Goal: Task Accomplishment & Management: Complete application form

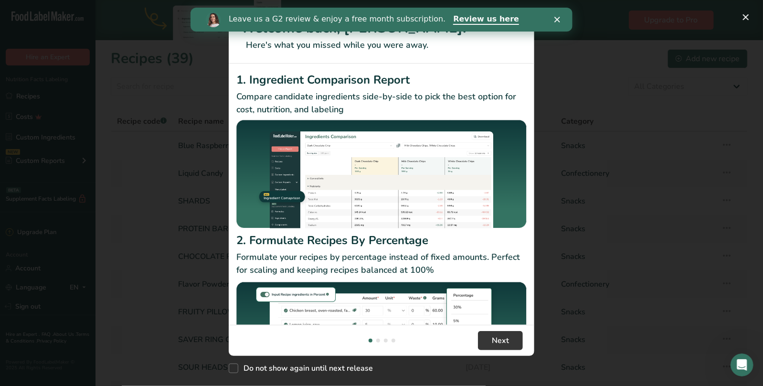
click at [506, 353] on footer "Next" at bounding box center [382, 340] width 306 height 31
drag, startPoint x: 506, startPoint y: 349, endPoint x: 512, endPoint y: 320, distance: 29.3
click at [506, 347] on button "Next" at bounding box center [500, 340] width 45 height 19
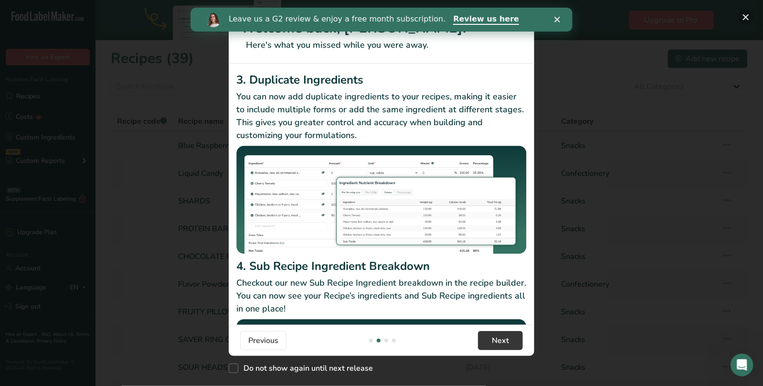
click at [750, 18] on button "New Features" at bounding box center [745, 17] width 15 height 15
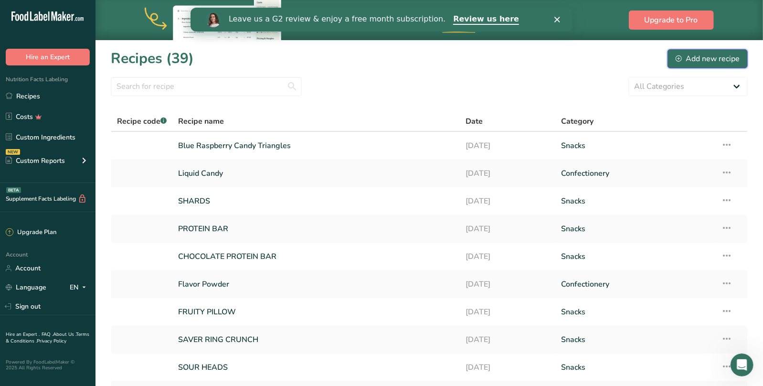
click at [715, 54] on div "Add new recipe" at bounding box center [708, 58] width 64 height 11
click at [24, 99] on link "Recipes" at bounding box center [48, 96] width 96 height 18
click at [728, 174] on icon at bounding box center [726, 172] width 11 height 17
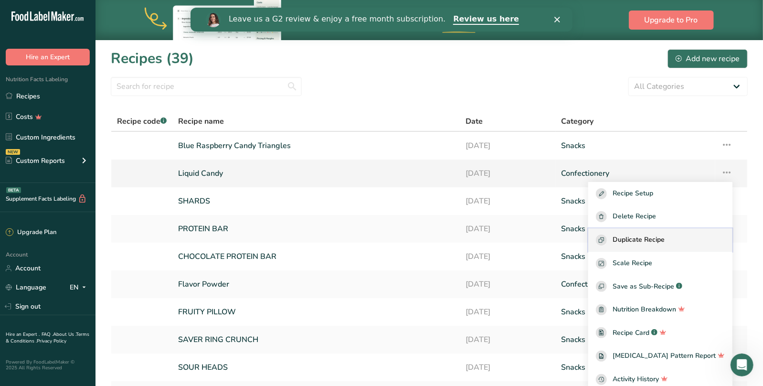
click at [659, 238] on span "Duplicate Recipe" at bounding box center [639, 239] width 52 height 11
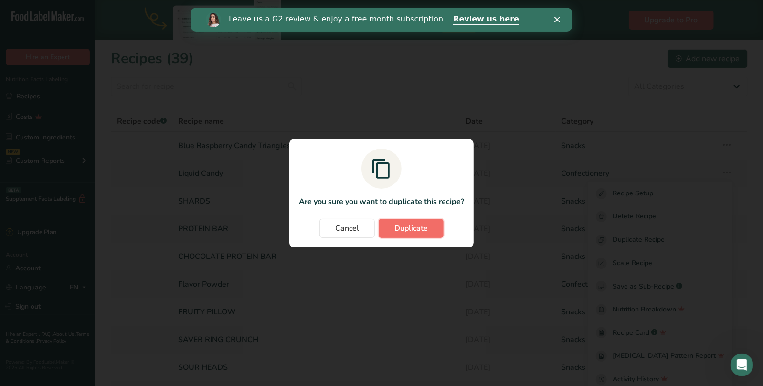
click at [412, 231] on span "Duplicate" at bounding box center [410, 228] width 33 height 11
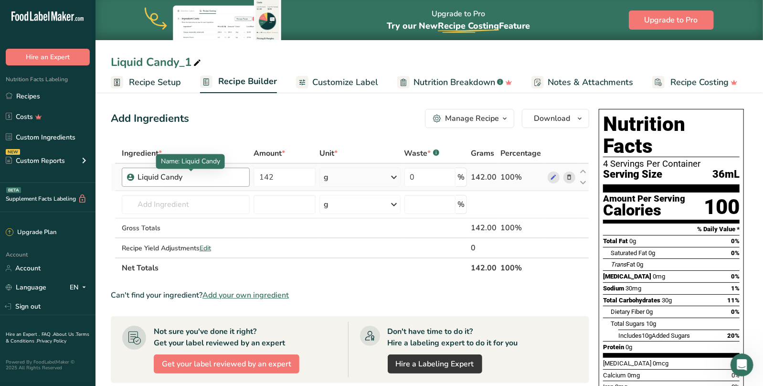
drag, startPoint x: 187, startPoint y: 178, endPoint x: 161, endPoint y: 176, distance: 25.4
click at [161, 176] on div "Liquid Candy" at bounding box center [191, 176] width 106 height 11
click at [193, 177] on div "Liquid Candy" at bounding box center [191, 176] width 106 height 11
drag, startPoint x: 159, startPoint y: 177, endPoint x: 196, endPoint y: 181, distance: 37.9
click at [196, 181] on div "Liquid Candy" at bounding box center [191, 176] width 106 height 11
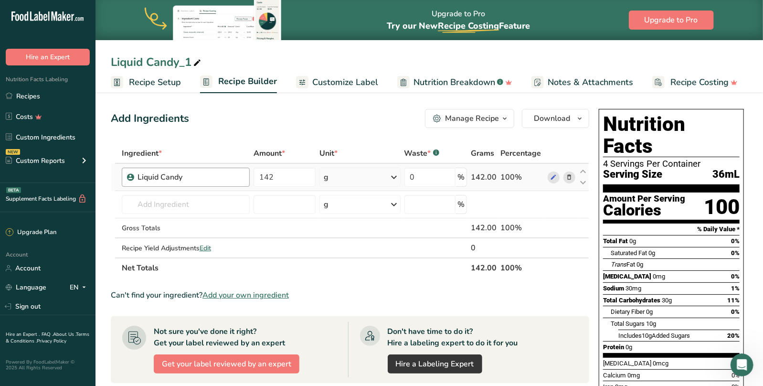
click at [189, 180] on div "Liquid Candy" at bounding box center [191, 176] width 106 height 11
click at [184, 177] on div "Liquid Candy" at bounding box center [191, 176] width 106 height 11
click at [183, 185] on div "Liquid Candy" at bounding box center [186, 177] width 128 height 19
click at [183, 178] on div "Liquid Candy" at bounding box center [191, 176] width 106 height 11
drag, startPoint x: 183, startPoint y: 178, endPoint x: 135, endPoint y: 176, distance: 47.8
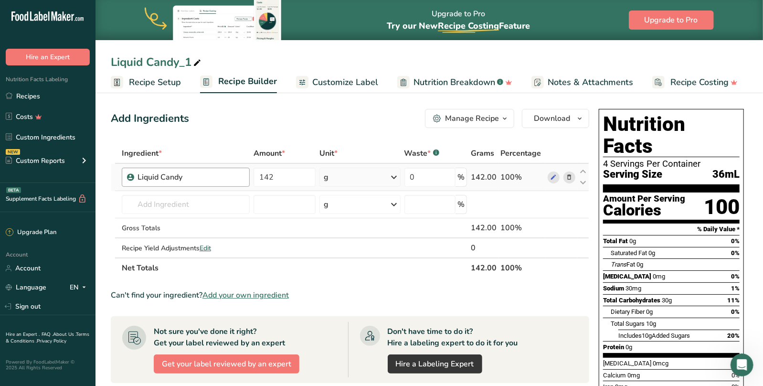
click at [138, 176] on div "Liquid Candy" at bounding box center [191, 176] width 106 height 11
click at [553, 174] on icon at bounding box center [553, 177] width 7 height 10
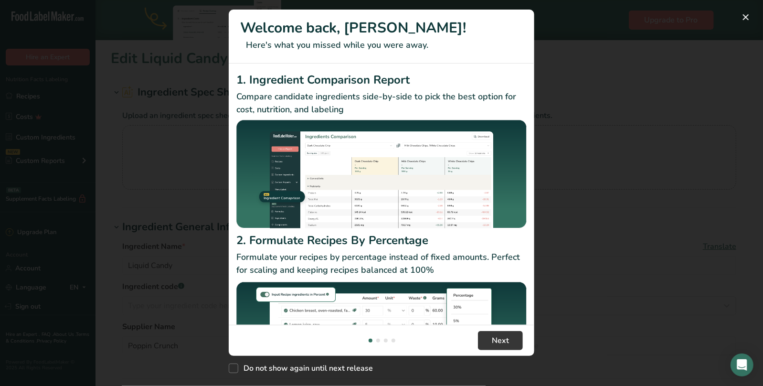
click at [194, 264] on div "New Features" at bounding box center [381, 193] width 763 height 386
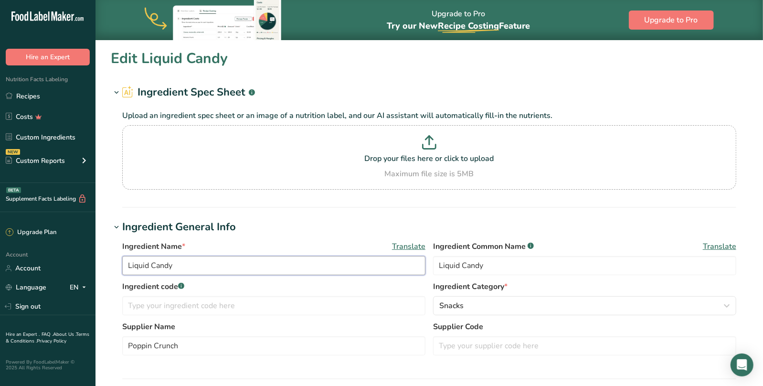
click at [222, 266] on input "Liquid Candy" at bounding box center [273, 265] width 303 height 19
type input "Liquid Candy Spray"
click at [519, 271] on input "Liquid Candy" at bounding box center [584, 265] width 303 height 19
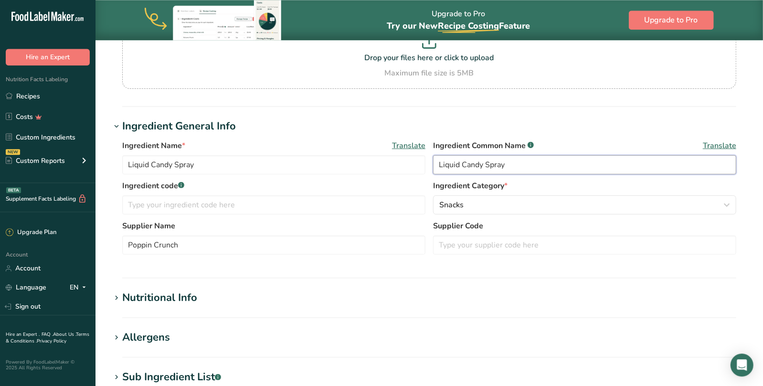
scroll to position [201, 0]
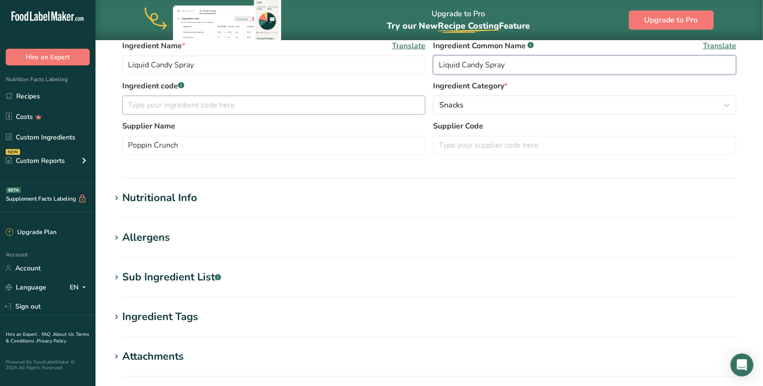
type input "Liquid Candy Spray"
click at [188, 102] on input "text" at bounding box center [273, 105] width 303 height 19
click at [218, 201] on h1 "Nutritional Info" at bounding box center [429, 198] width 637 height 16
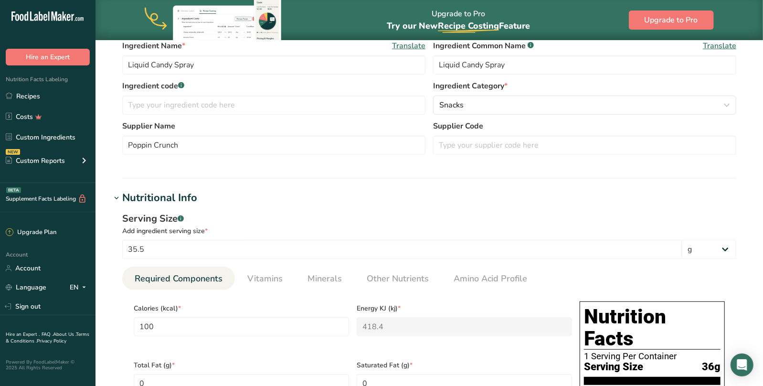
scroll to position [401, 0]
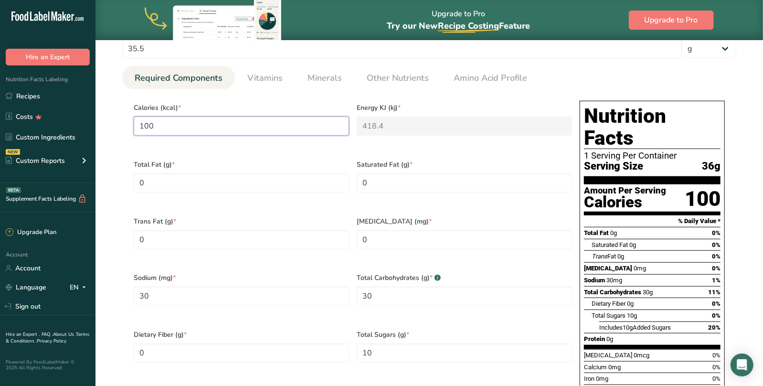
drag, startPoint x: 178, startPoint y: 128, endPoint x: 123, endPoint y: 125, distance: 55.5
click at [134, 125] on input "100" at bounding box center [241, 126] width 215 height 19
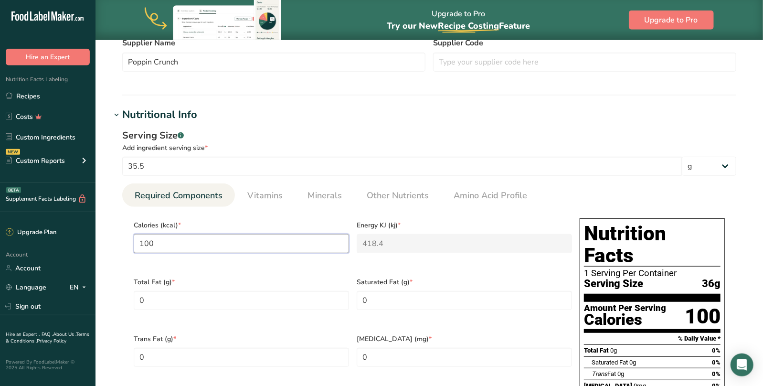
scroll to position [201, 0]
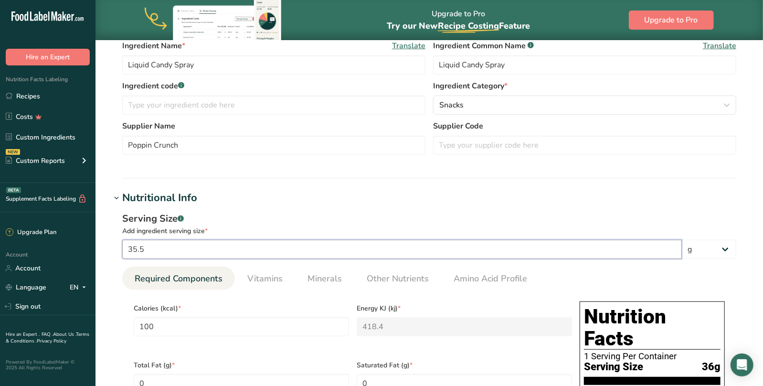
drag, startPoint x: 162, startPoint y: 247, endPoint x: 99, endPoint y: 243, distance: 62.7
click at [122, 244] on input "35.5" at bounding box center [402, 249] width 560 height 19
click at [175, 248] on input "35.5" at bounding box center [402, 249] width 560 height 19
drag, startPoint x: 162, startPoint y: 248, endPoint x: 114, endPoint y: 248, distance: 48.7
click at [122, 248] on input "35.5" at bounding box center [402, 249] width 560 height 19
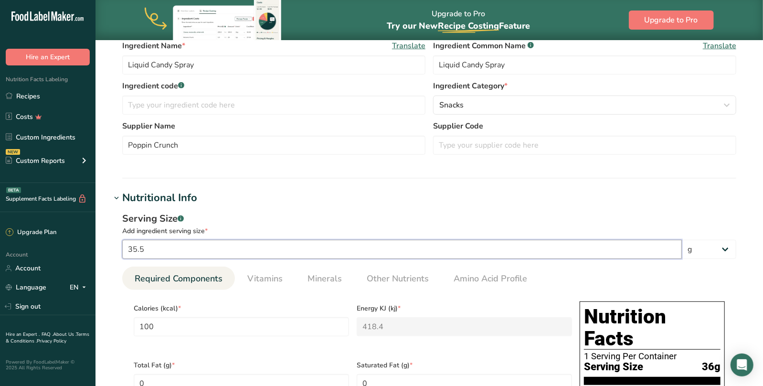
type input "2"
type input "5.6338"
type KJ "23.5718"
type input "1.6901"
type Carbohydrates "1.6901"
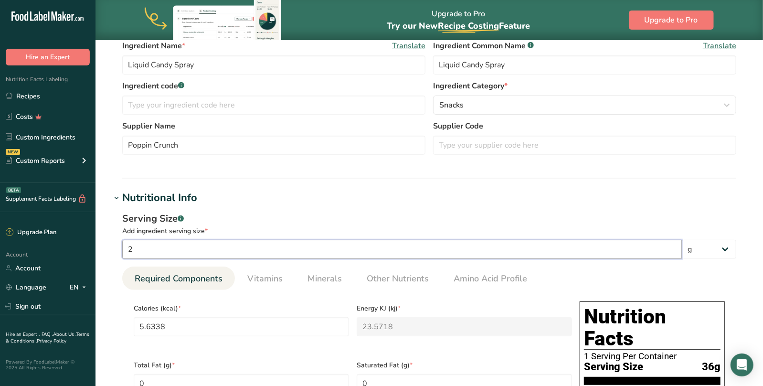
type Sugars "0.5634"
type input "28"
type input "78.8732"
type KJ "330.0056"
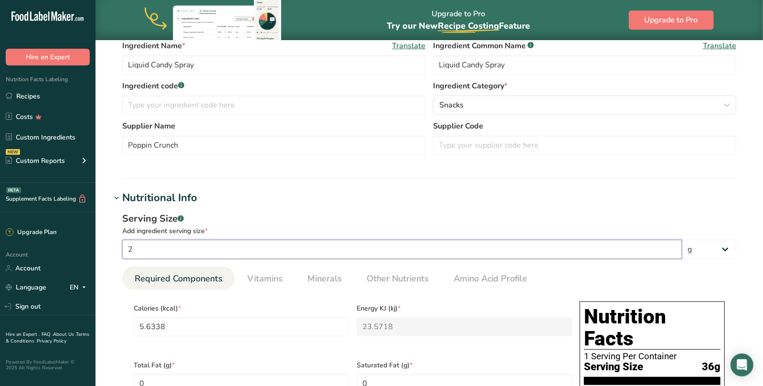
type input "23.662"
type Carbohydrates "23.662"
type Sugars "7.8873"
type input "28"
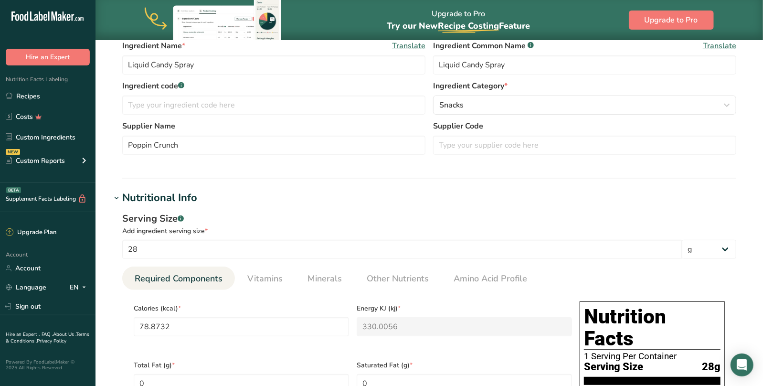
click at [103, 255] on section "Edit Liquid Candy Spray Ingredient Spec Sheet .a-a{fill:#347362;}.b-a{fill:#fff…" at bounding box center [430, 393] width 668 height 1107
drag, startPoint x: 192, startPoint y: 330, endPoint x: 110, endPoint y: 330, distance: 81.7
click at [134, 330] on input "78.8732" at bounding box center [241, 326] width 215 height 19
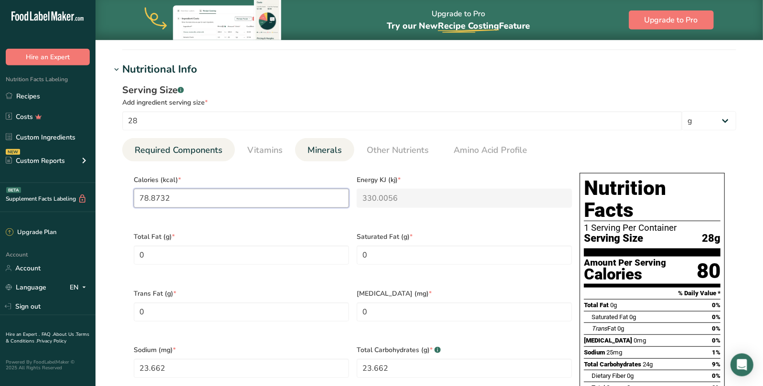
scroll to position [401, 0]
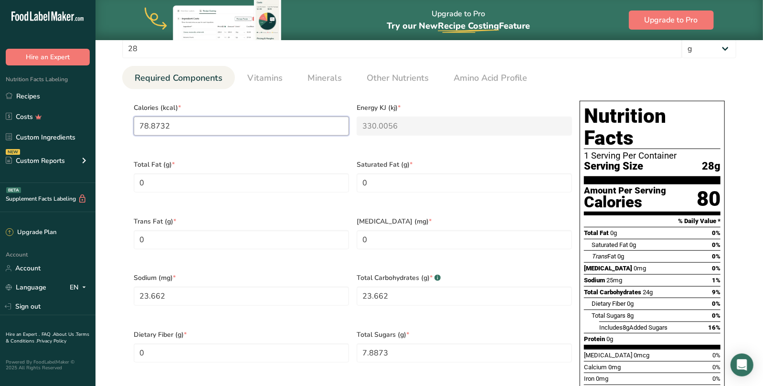
click at [193, 126] on input "78.8732" at bounding box center [241, 126] width 215 height 19
drag, startPoint x: 181, startPoint y: 126, endPoint x: 129, endPoint y: 126, distance: 51.1
click at [134, 126] on input "78.8732" at bounding box center [241, 126] width 215 height 19
type input "6"
type KJ "25.1"
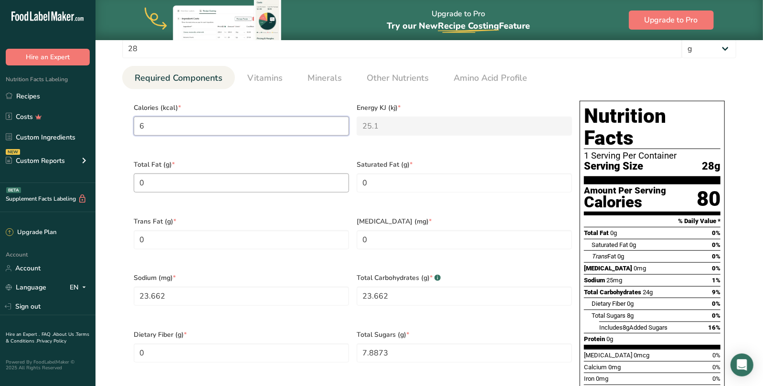
type input "60"
type KJ "251"
click at [291, 149] on div "Calories (kcal) * 60" at bounding box center [241, 125] width 223 height 57
click at [200, 179] on Fat "0" at bounding box center [241, 182] width 215 height 19
drag, startPoint x: 187, startPoint y: 287, endPoint x: 136, endPoint y: 284, distance: 51.7
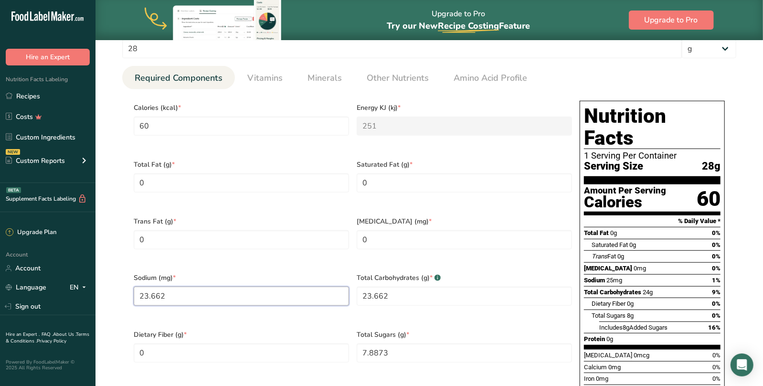
click at [134, 287] on input "23.662" at bounding box center [241, 296] width 215 height 19
drag, startPoint x: 164, startPoint y: 127, endPoint x: 126, endPoint y: 126, distance: 38.2
click at [134, 126] on input "60" at bounding box center [241, 126] width 215 height 19
type input "4"
type KJ "16.7"
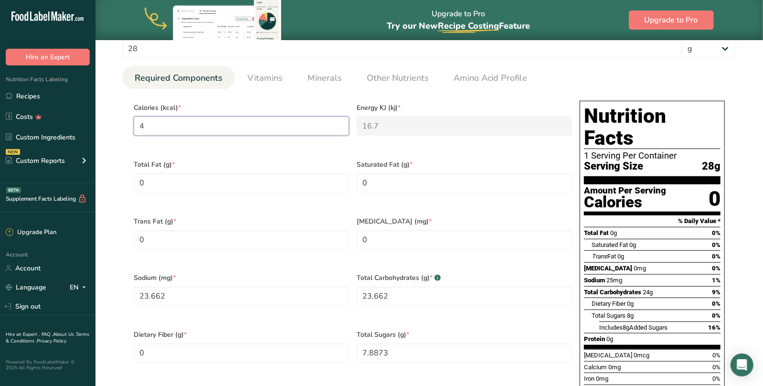
type input "40"
type KJ "167.4"
type input "40"
click at [266, 102] on div "Calories (kcal) * 40" at bounding box center [241, 125] width 223 height 57
drag, startPoint x: 399, startPoint y: 286, endPoint x: 299, endPoint y: 286, distance: 99.8
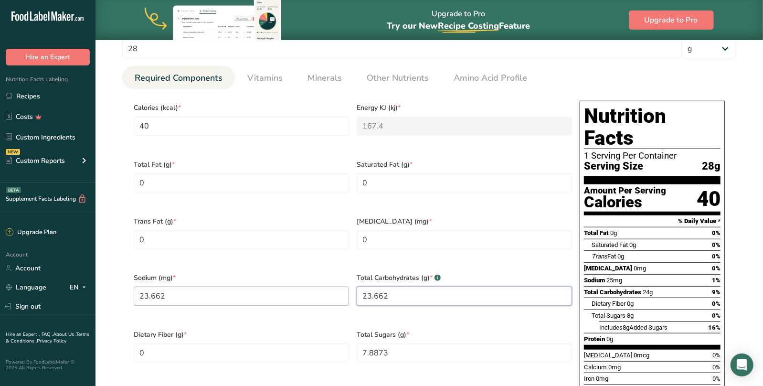
click at [357, 287] on Carbohydrates "23.662" at bounding box center [464, 296] width 215 height 19
type Carbohydrates "7"
click at [195, 291] on input "23.662" at bounding box center [241, 296] width 215 height 19
drag, startPoint x: 185, startPoint y: 288, endPoint x: 127, endPoint y: 285, distance: 57.9
click at [134, 287] on input "23.662" at bounding box center [241, 296] width 215 height 19
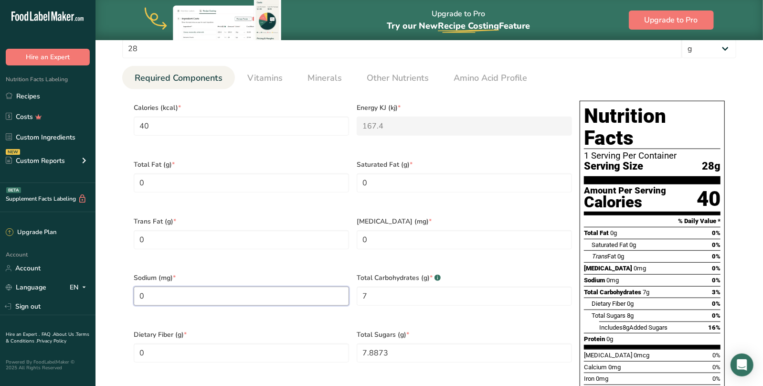
type input "0"
click at [313, 324] on div "Dietary Fiber (g) * 0" at bounding box center [241, 352] width 223 height 57
drag, startPoint x: 357, startPoint y: 341, endPoint x: 336, endPoint y: 341, distance: 21.0
click at [357, 343] on Sugars "7.8873" at bounding box center [464, 352] width 215 height 19
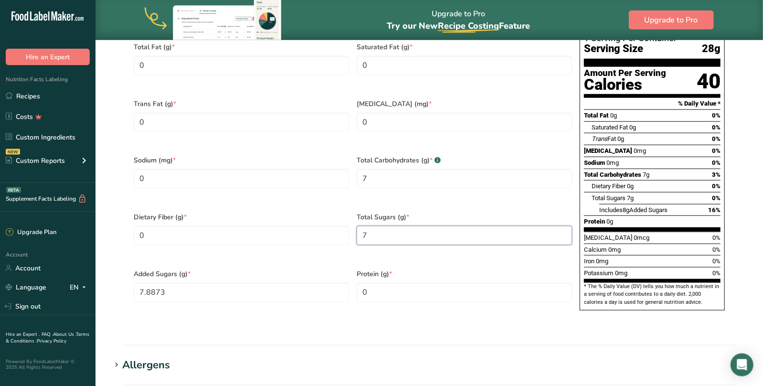
scroll to position [602, 0]
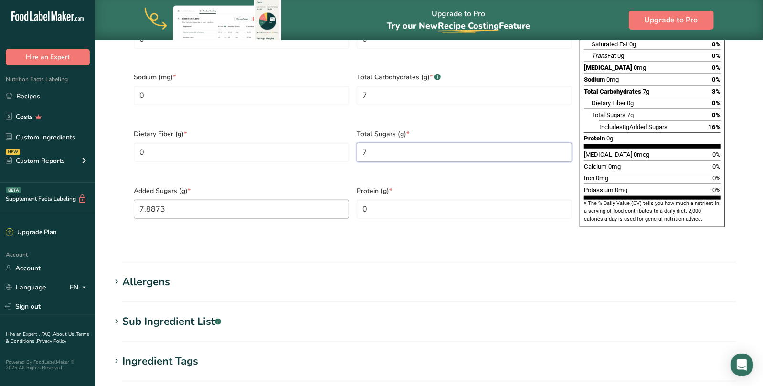
type Sugars "7"
drag, startPoint x: 221, startPoint y: 187, endPoint x: 113, endPoint y: 187, distance: 107.5
click at [134, 200] on Sugars "7.8873" at bounding box center [241, 209] width 215 height 19
type Sugars "7"
drag, startPoint x: 321, startPoint y: 211, endPoint x: 368, endPoint y: 206, distance: 47.5
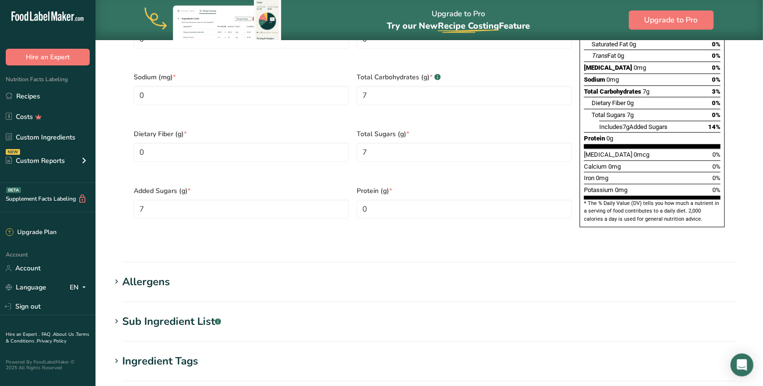
click at [321, 211] on div "Added Sugars (g) * 7" at bounding box center [241, 208] width 223 height 57
drag, startPoint x: 402, startPoint y: 188, endPoint x: 329, endPoint y: 189, distance: 73.6
click at [357, 200] on input "0" at bounding box center [464, 209] width 215 height 19
click at [317, 225] on div "Serving Size .a-a{fill:#347362;}.b-a{fill:#fff;} Add ingredient serving size * …" at bounding box center [429, 28] width 637 height 446
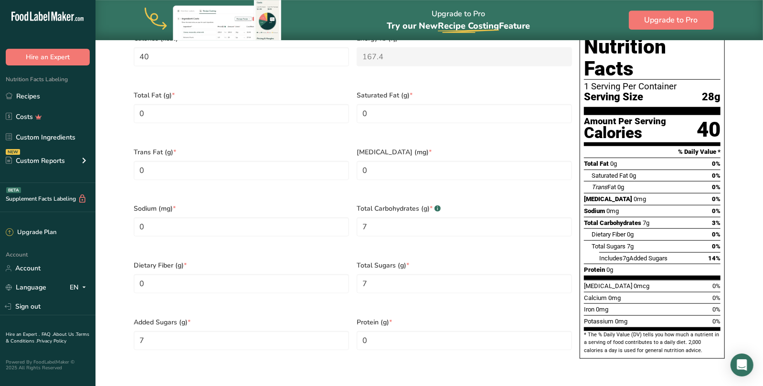
scroll to position [401, 0]
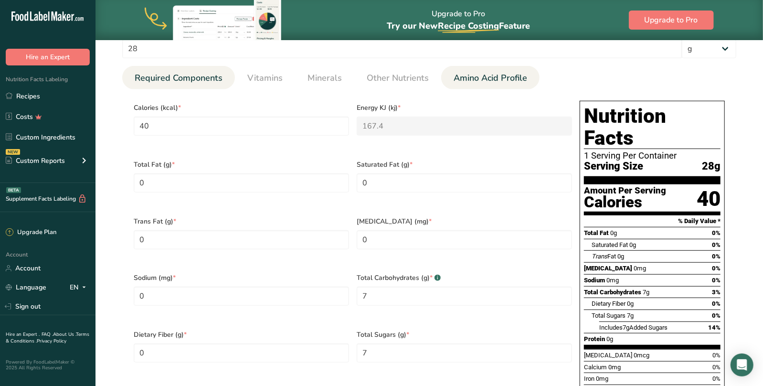
click at [461, 81] on span "Amino Acid Profile" at bounding box center [491, 78] width 74 height 13
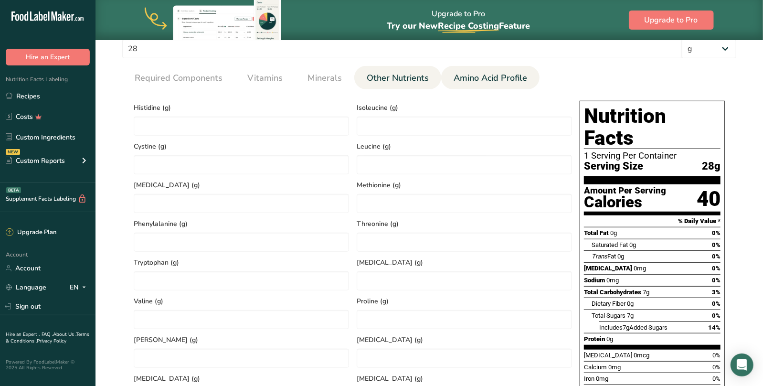
click at [400, 79] on span "Other Nutrients" at bounding box center [398, 78] width 62 height 13
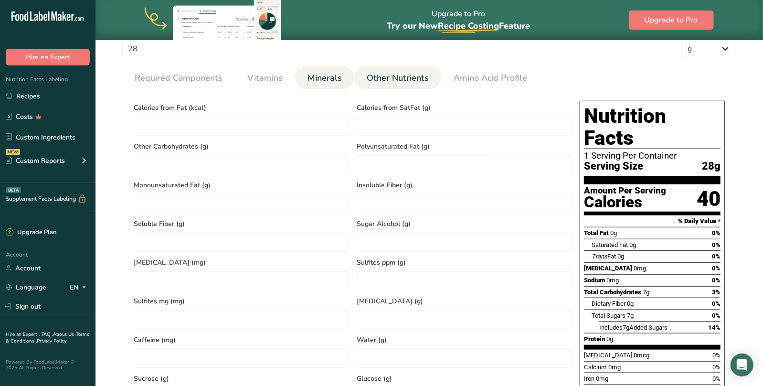
click at [321, 80] on span "Minerals" at bounding box center [325, 78] width 34 height 13
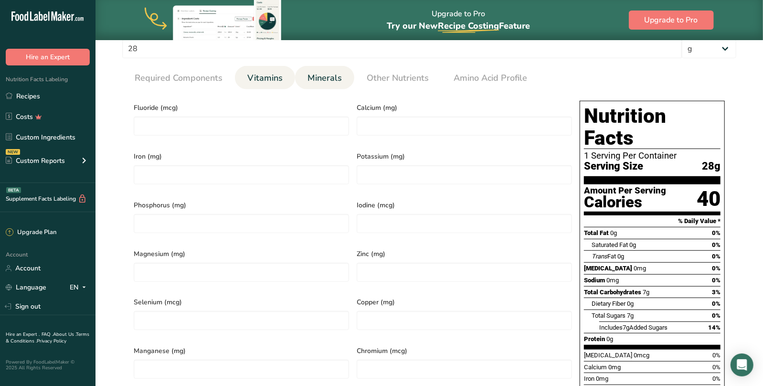
click at [242, 81] on li "Vitamins" at bounding box center [265, 77] width 60 height 23
click at [271, 74] on span "Vitamins" at bounding box center [264, 78] width 35 height 13
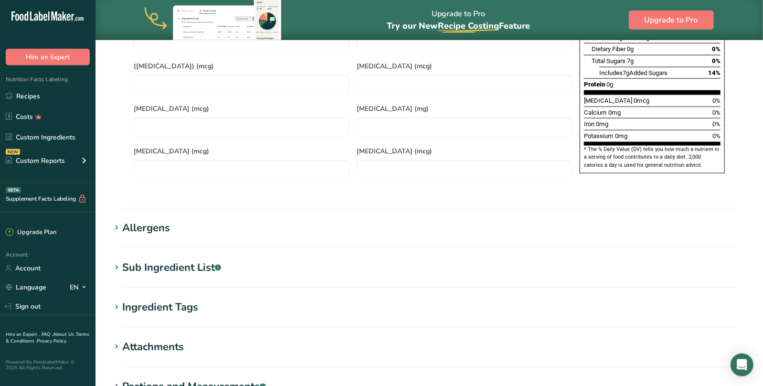
scroll to position [367, 0]
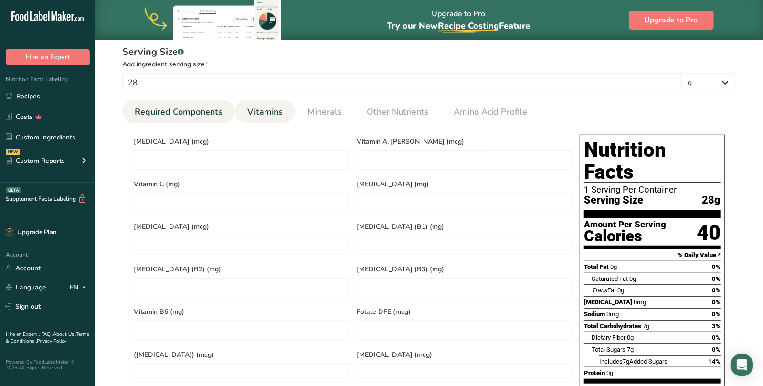
click at [181, 118] on link "Required Components" at bounding box center [179, 112] width 96 height 24
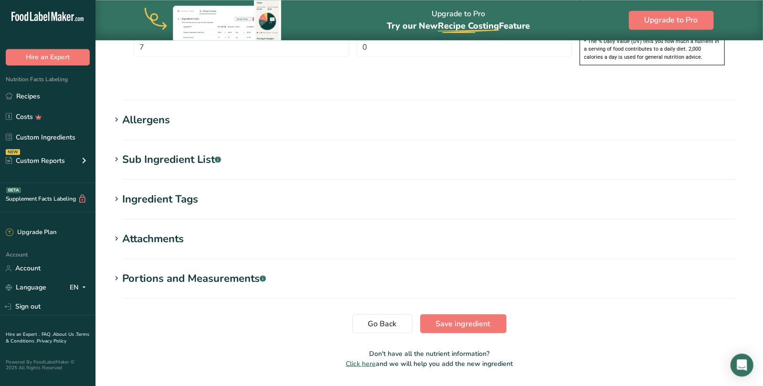
scroll to position [768, 0]
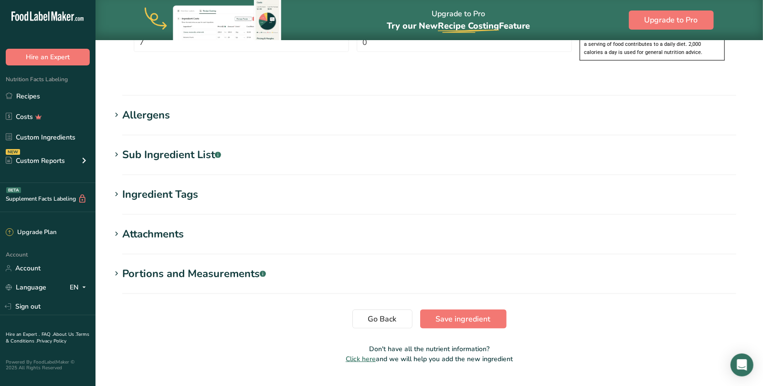
click at [169, 147] on div "Sub Ingredient List .a-a{fill:#347362;}.b-a{fill:#fff;}" at bounding box center [171, 155] width 99 height 16
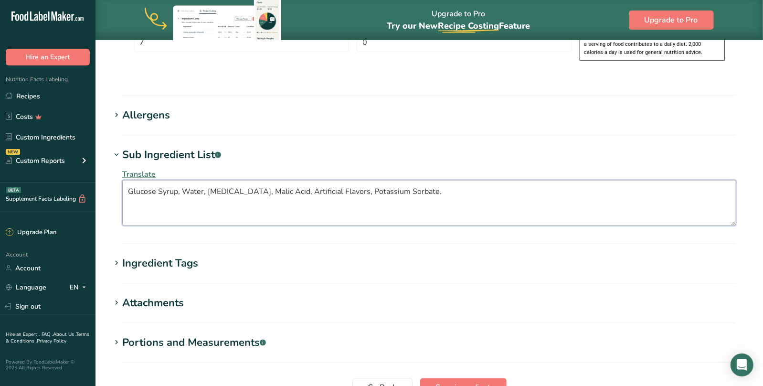
drag, startPoint x: 128, startPoint y: 164, endPoint x: 176, endPoint y: 166, distance: 47.8
click at [130, 180] on textarea "Glucose Syrup, Water, Citric Acid, Malic Acid, Artificial Flavors, Potassium So…" at bounding box center [429, 203] width 614 height 46
click at [408, 181] on textarea "Glucose Syrup, Water, Citric Acid, Malic Acid, Artificial Flavors, Potassium So…" at bounding box center [429, 203] width 614 height 46
click at [129, 180] on textarea "Glucose Syrup, Water, Citric Acid, Malic Acid, Artificial Flavors, Potassium So…" at bounding box center [429, 203] width 614 height 46
drag, startPoint x: 149, startPoint y: 168, endPoint x: 198, endPoint y: 168, distance: 49.2
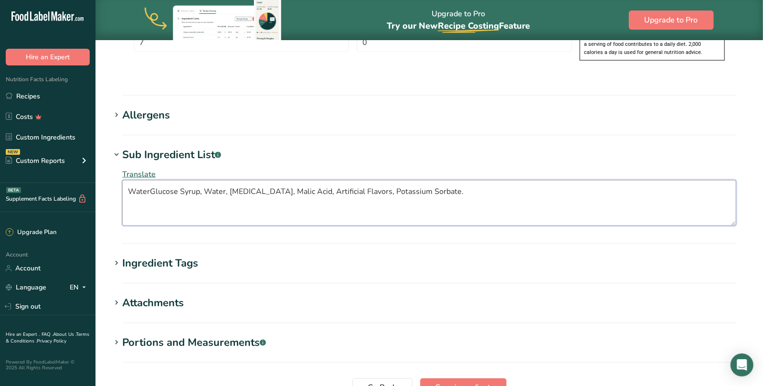
click at [198, 180] on textarea "WaterGlucose Syrup, Water, Citric Acid, Malic Acid, Artificial Flavors, Potassi…" at bounding box center [429, 203] width 614 height 46
paste textarea "propylene glycol"
click at [151, 180] on textarea "Waterpropylene glycol, Water, Citric Acid, Malic Acid, Artificial Flavors, Pota…" at bounding box center [429, 203] width 614 height 46
drag, startPoint x: 243, startPoint y: 165, endPoint x: 264, endPoint y: 166, distance: 20.6
click at [264, 180] on textarea "Water (Agua), Propylene Glycol, Water, Citric Acid, Malic Acid, Artificial Flav…" at bounding box center [429, 203] width 614 height 46
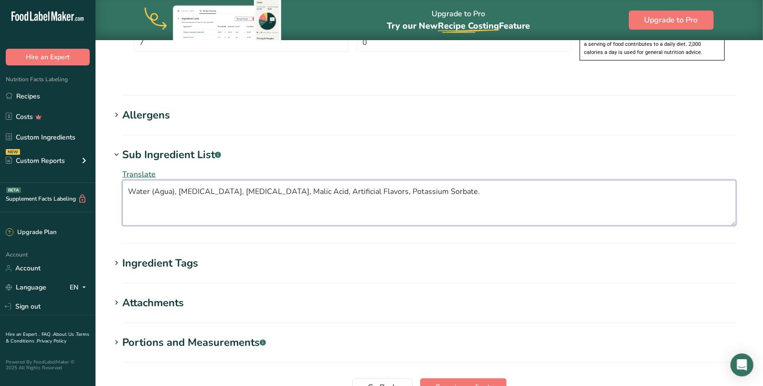
drag, startPoint x: 321, startPoint y: 166, endPoint x: 379, endPoint y: 166, distance: 58.3
click at [379, 180] on textarea "Water (Agua), Propylene Glycol, Citric Acid, Malic Acid, Artificial Flavors, Po…" at bounding box center [429, 203] width 614 height 46
click at [350, 180] on textarea "Water (Agua), Propylene Glycol, Citric Acid, Malic Acid, Artificial Flavors, Po…" at bounding box center [429, 203] width 614 height 46
click at [479, 180] on textarea "Water (Agua), Propylene Glycol, Citric Acid, Malic Acid, Artificial and Natural…" at bounding box center [429, 203] width 614 height 46
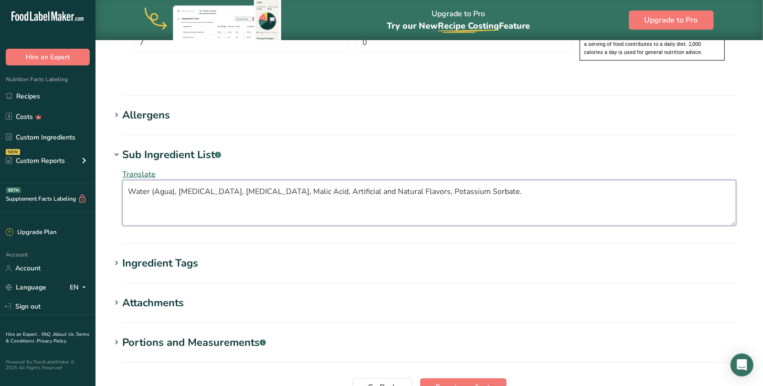
click at [421, 180] on textarea "Water (Agua), Propylene Glycol, Citric Acid, Malic Acid, Artificial and Natural…" at bounding box center [429, 203] width 614 height 46
paste textarea "Colors (such as Blue 1, Yellow 5, or Red 40, depending on the flavor)"
click at [650, 186] on textarea "Water (Agua), Propylene Glycol, Citric Acid, Malic Acid, Artificial and Natural…" at bounding box center [429, 203] width 614 height 46
drag, startPoint x: 655, startPoint y: 167, endPoint x: 420, endPoint y: 170, distance: 235.0
click at [420, 180] on textarea "Water (Agua), Propylene Glycol, Citric Acid, Malic Acid, Artificial and Natural…" at bounding box center [429, 203] width 614 height 46
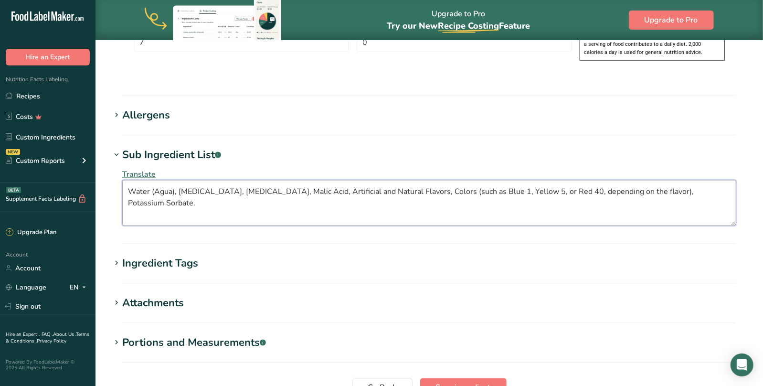
paste textarea "may Contain Blue 1, Red 40 and/or Yellow 5."
type textarea "Water (Agua), Propylene Glycol, Citric Acid, Malic Acid, Artificial and Natural…"
click at [205, 255] on h1 "Ingredient Tags" at bounding box center [429, 263] width 637 height 16
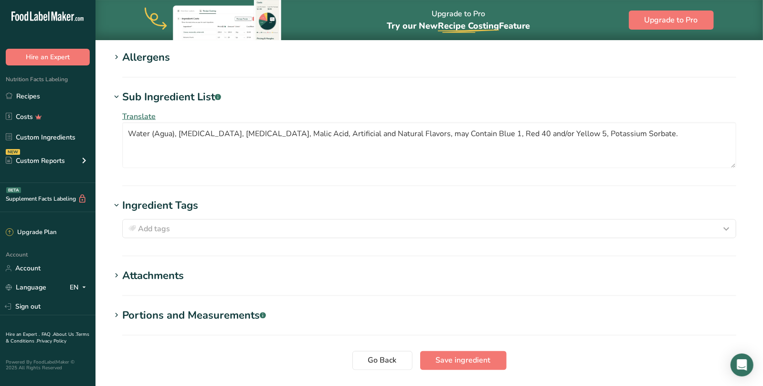
scroll to position [867, 0]
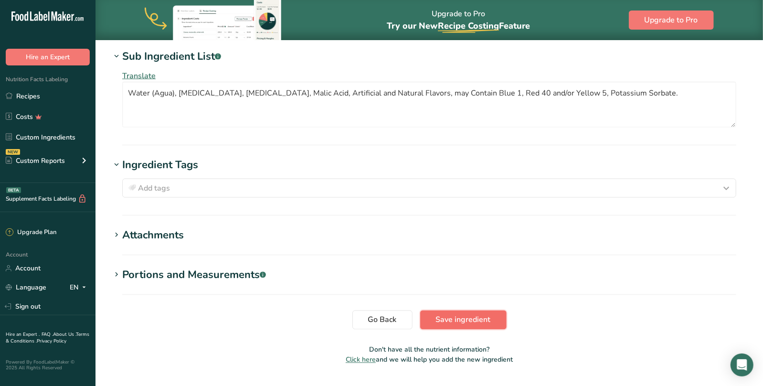
click at [456, 314] on span "Save ingredient" at bounding box center [463, 319] width 55 height 11
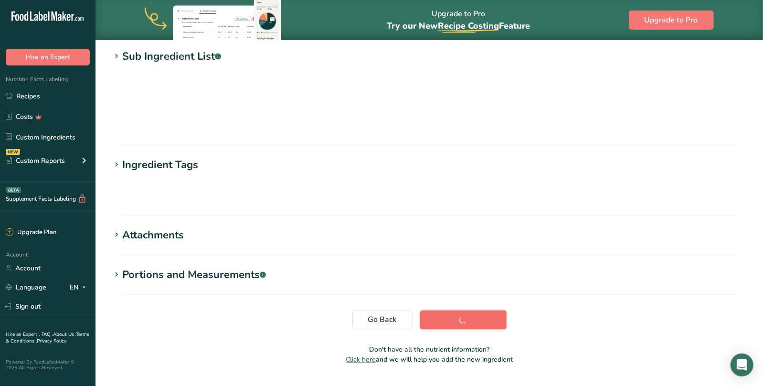
scroll to position [119, 0]
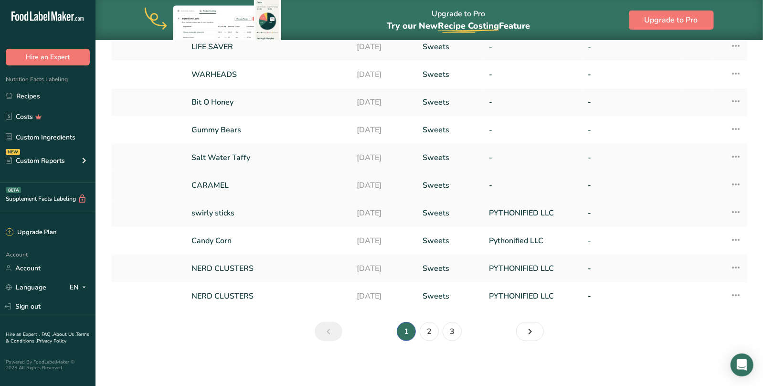
scroll to position [31, 0]
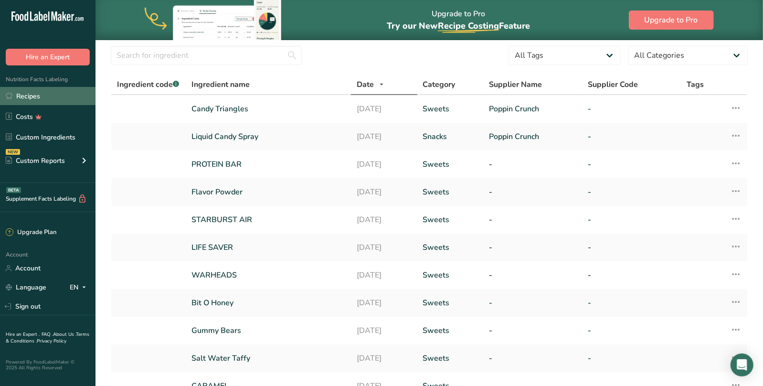
click at [27, 98] on link "Recipes" at bounding box center [48, 96] width 96 height 18
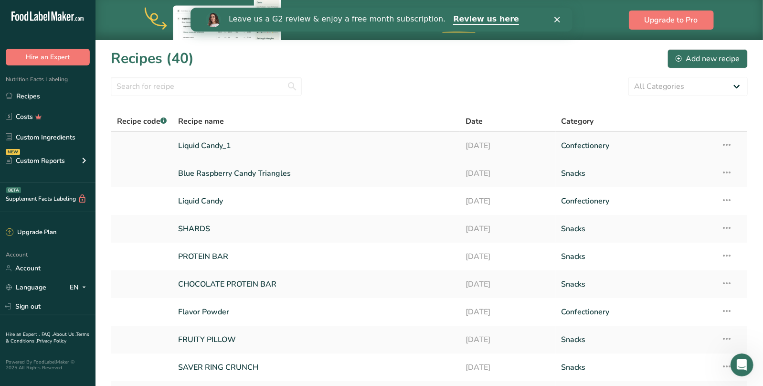
click at [219, 145] on link "Liquid Candy_1" at bounding box center [316, 146] width 276 height 20
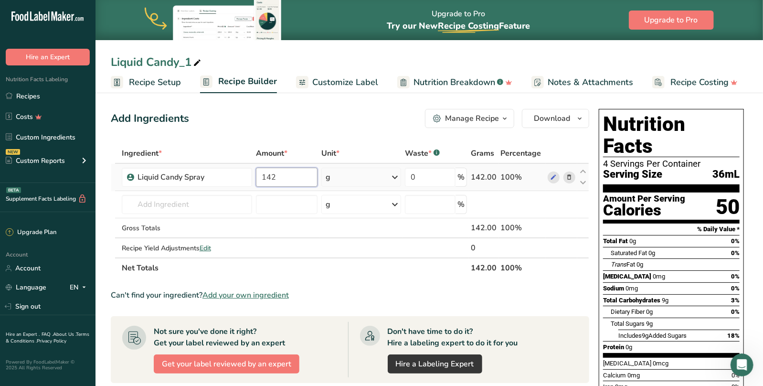
click at [281, 174] on input "142" at bounding box center [287, 177] width 62 height 19
drag, startPoint x: 281, startPoint y: 174, endPoint x: 251, endPoint y: 177, distance: 30.2
click at [256, 177] on input "142" at bounding box center [287, 177] width 62 height 19
click at [293, 180] on input "142" at bounding box center [287, 177] width 62 height 19
drag, startPoint x: 276, startPoint y: 179, endPoint x: 259, endPoint y: 179, distance: 16.7
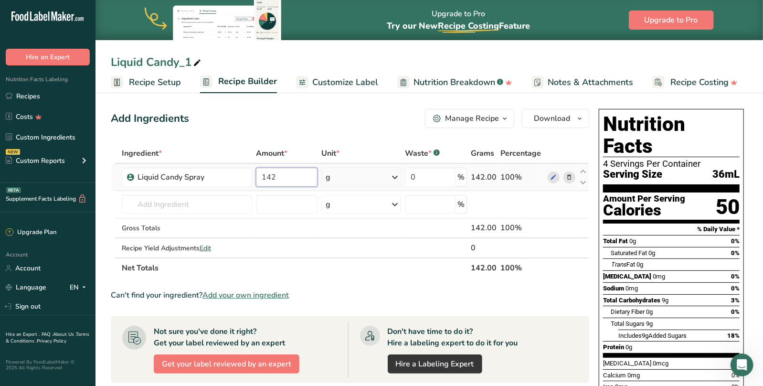
click at [259, 179] on input "142" at bounding box center [287, 177] width 62 height 19
type input "118"
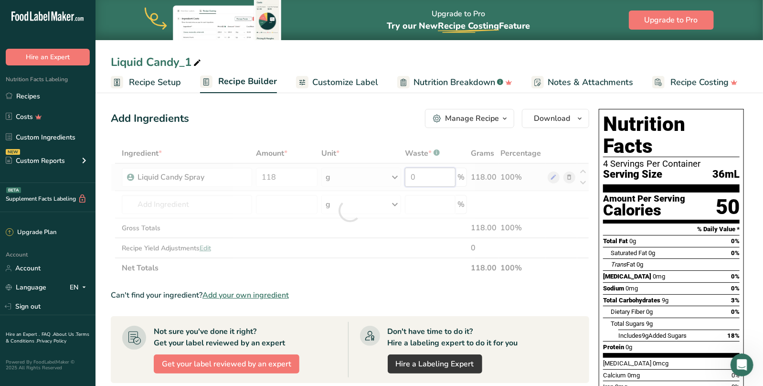
click at [427, 179] on input "0" at bounding box center [430, 177] width 51 height 19
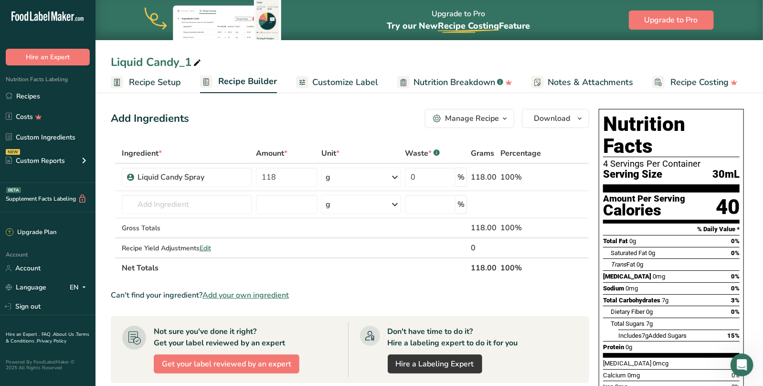
click at [365, 116] on div "Add Ingredients Manage Recipe Delete Recipe Duplicate Recipe Scale Recipe Save …" at bounding box center [350, 118] width 479 height 19
click at [569, 118] on span "Download" at bounding box center [552, 118] width 36 height 11
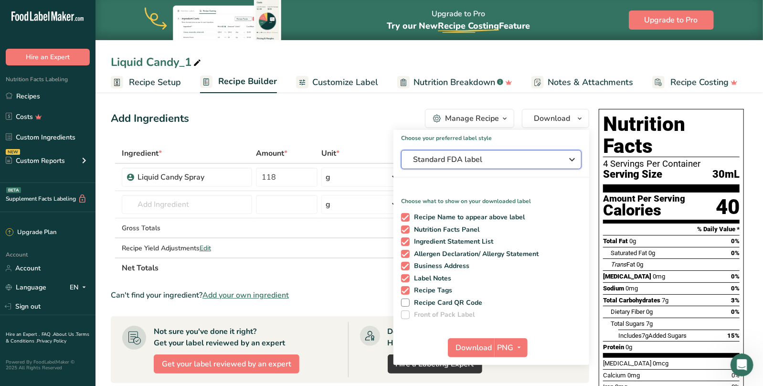
click at [479, 159] on span "Standard FDA label" at bounding box center [484, 159] width 143 height 11
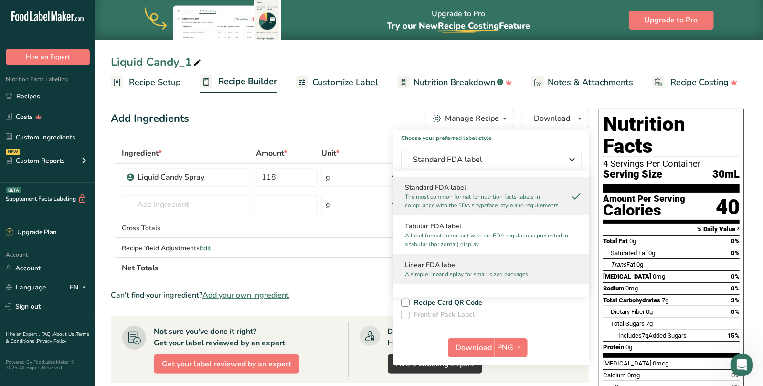
click at [435, 268] on h2 "Linear FDA label" at bounding box center [491, 265] width 173 height 10
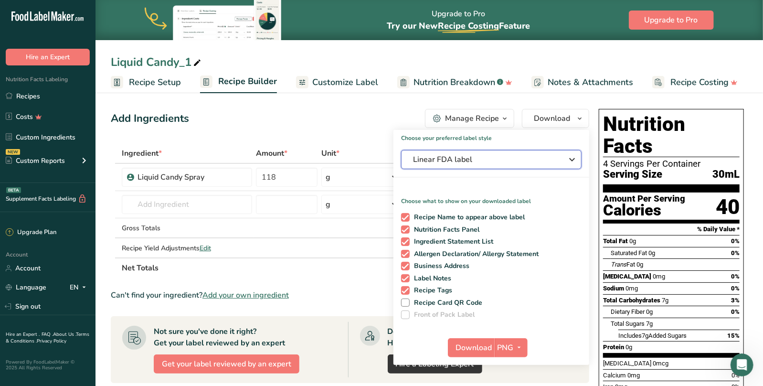
click at [470, 158] on span "Linear FDA label" at bounding box center [484, 159] width 143 height 11
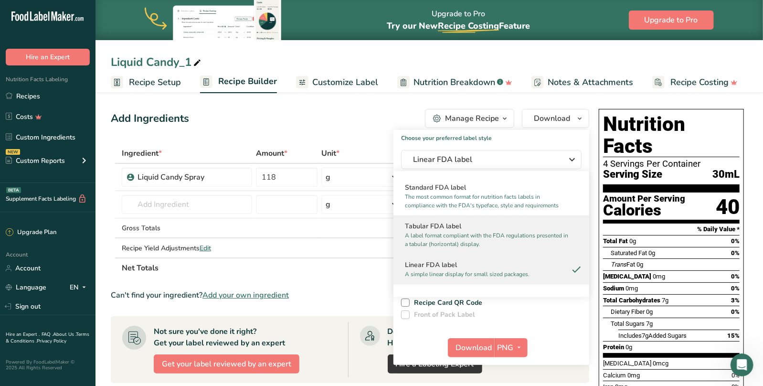
click at [448, 232] on p "A label format compliant with the FDA regulations presented in a tabular (horiz…" at bounding box center [487, 239] width 164 height 17
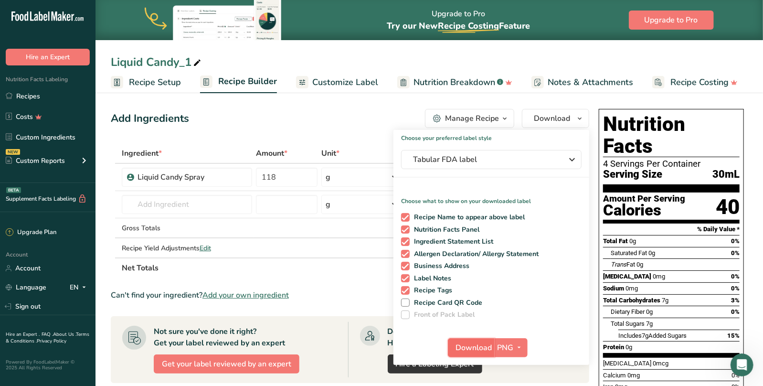
click at [479, 347] on span "Download" at bounding box center [474, 347] width 36 height 11
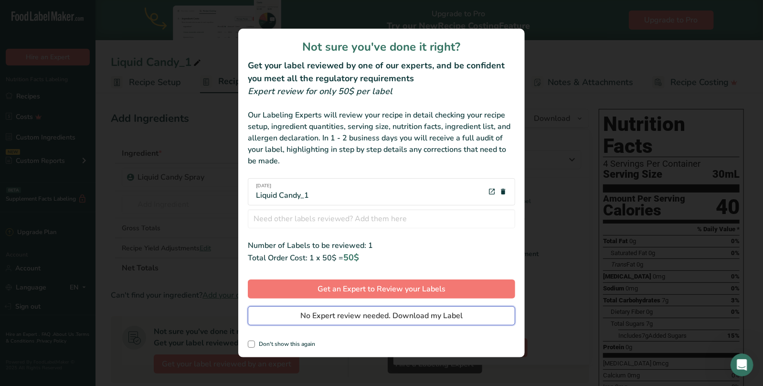
click at [377, 316] on span "No Expert review needed. Download my Label" at bounding box center [381, 315] width 162 height 11
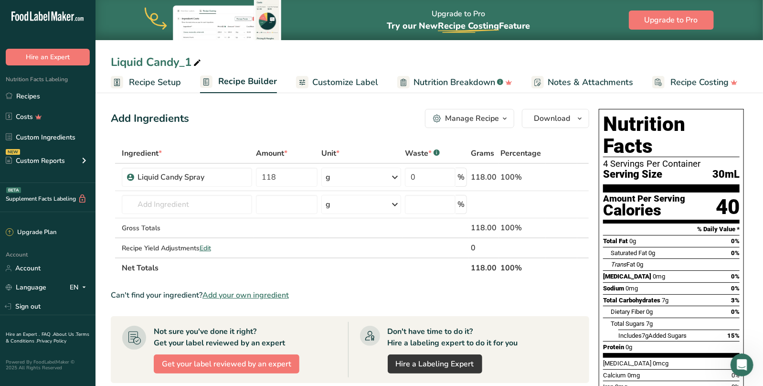
click at [724, 58] on div "Liquid Candy_1" at bounding box center [430, 61] width 668 height 17
click at [575, 118] on span "button" at bounding box center [579, 118] width 11 height 11
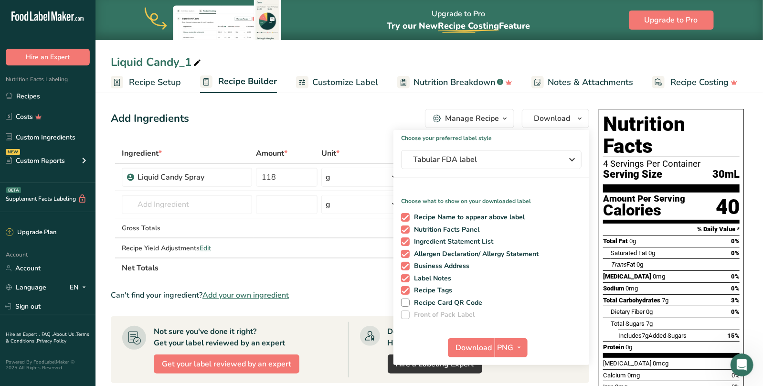
click at [282, 117] on div "Add Ingredients Manage Recipe Delete Recipe Duplicate Recipe Scale Recipe Save …" at bounding box center [350, 118] width 479 height 19
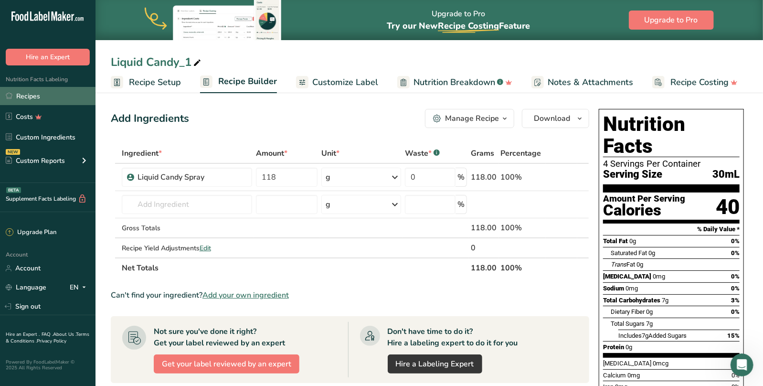
click at [33, 97] on link "Recipes" at bounding box center [48, 96] width 96 height 18
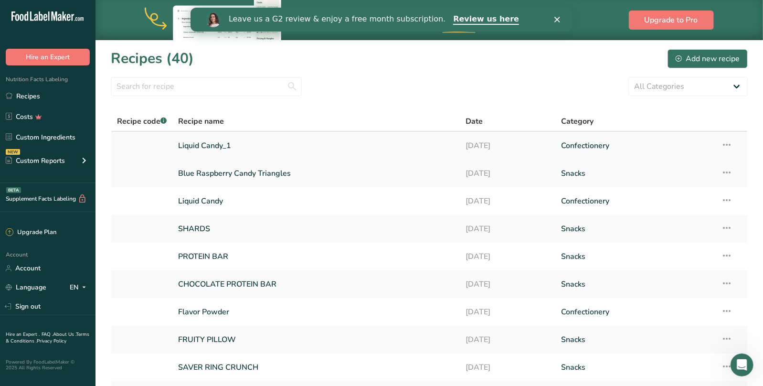
click at [222, 143] on link "Liquid Candy_1" at bounding box center [316, 146] width 276 height 20
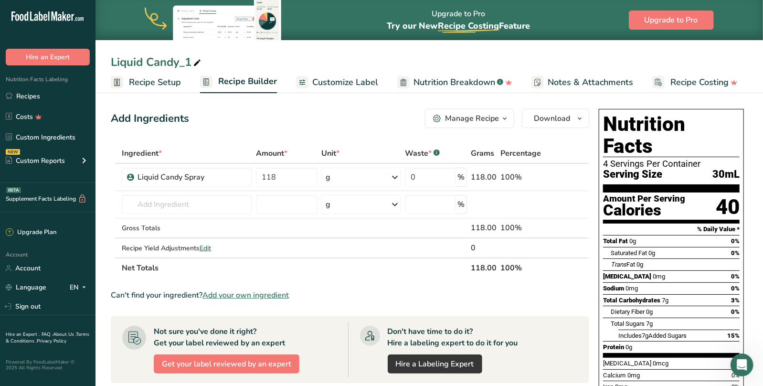
click at [197, 62] on icon at bounding box center [197, 62] width 9 height 13
drag, startPoint x: 178, startPoint y: 64, endPoint x: 251, endPoint y: 64, distance: 72.6
click at [247, 64] on input "Liquid Candy_1" at bounding box center [429, 61] width 637 height 17
type input "Liquid Candy Spray"
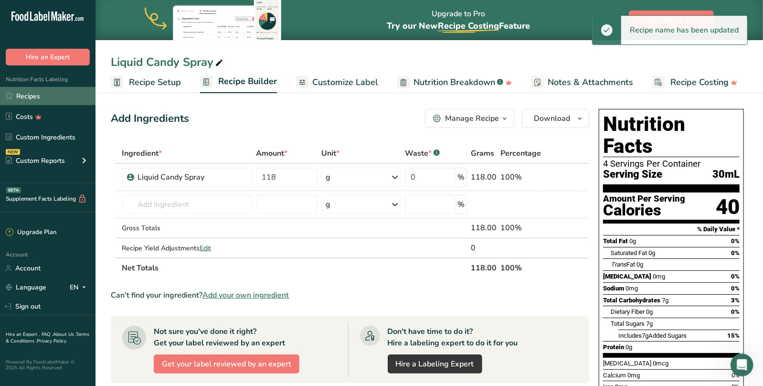
click at [18, 96] on link "Recipes" at bounding box center [48, 96] width 96 height 18
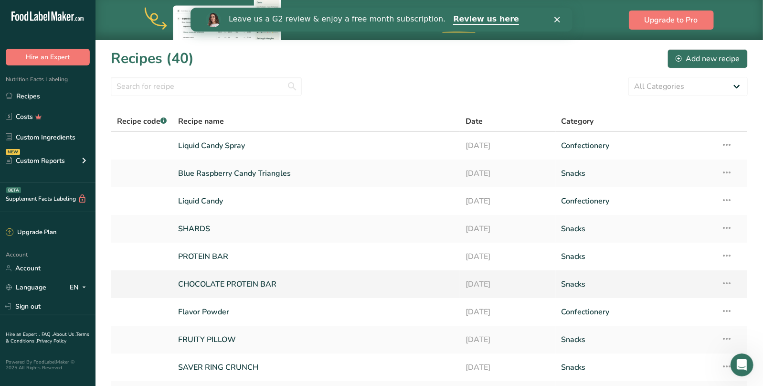
scroll to position [99, 0]
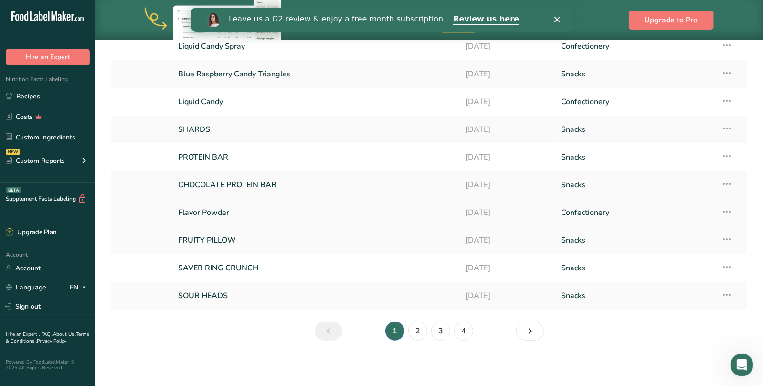
click at [215, 212] on link "Flavor Powder" at bounding box center [316, 212] width 276 height 20
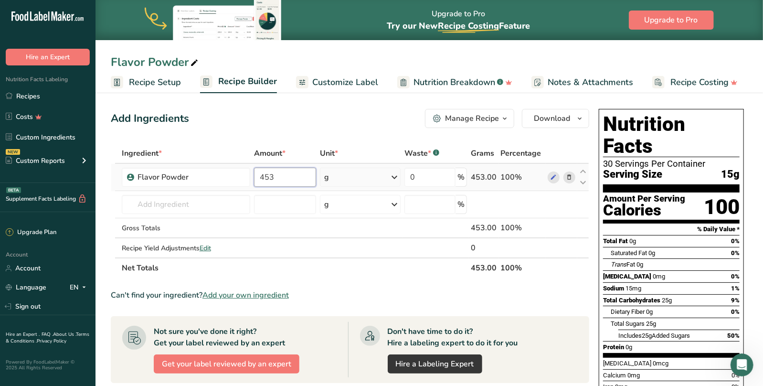
drag, startPoint x: 284, startPoint y: 176, endPoint x: 242, endPoint y: 173, distance: 42.1
click at [254, 173] on input "453" at bounding box center [285, 177] width 62 height 19
type input "220"
click at [354, 129] on div "Add Ingredients Manage Recipe Delete Recipe Duplicate Recipe Scale Recipe Save …" at bounding box center [353, 352] width 484 height 495
click at [485, 84] on span "Nutrition Breakdown" at bounding box center [455, 82] width 82 height 13
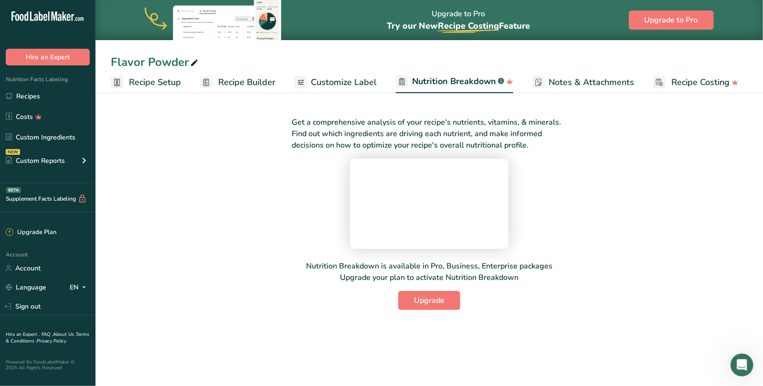
drag, startPoint x: 355, startPoint y: 80, endPoint x: 323, endPoint y: 84, distance: 32.2
click at [354, 80] on span "Customize Label" at bounding box center [344, 82] width 66 height 13
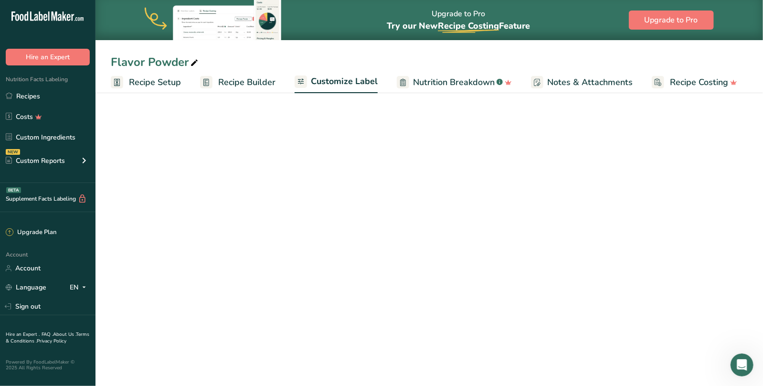
click at [245, 86] on span "Recipe Builder" at bounding box center [246, 82] width 57 height 13
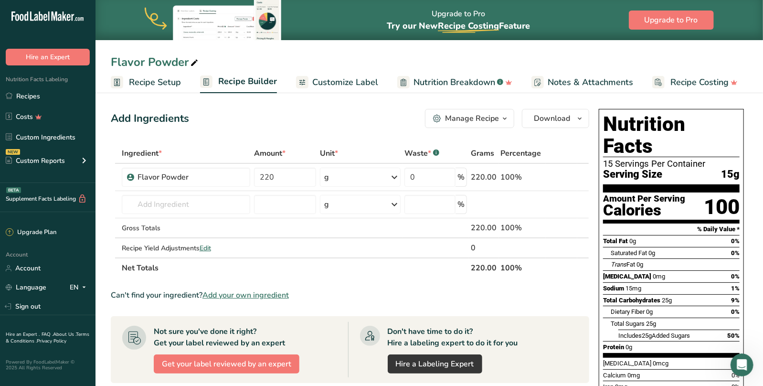
click at [142, 83] on span "Recipe Setup" at bounding box center [155, 82] width 52 height 13
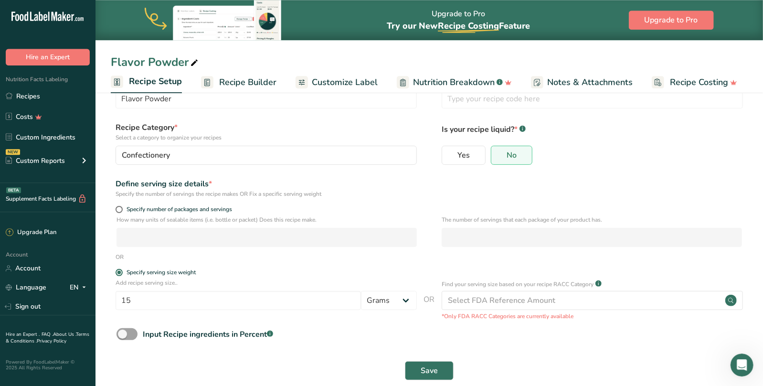
scroll to position [50, 0]
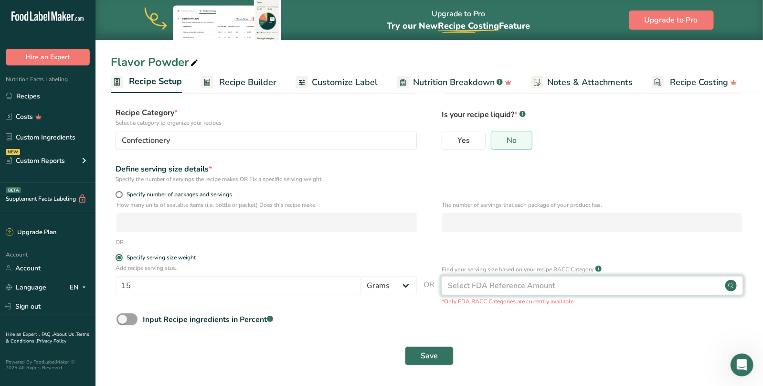
click at [527, 285] on div "Select FDA Reference Amount" at bounding box center [501, 285] width 107 height 11
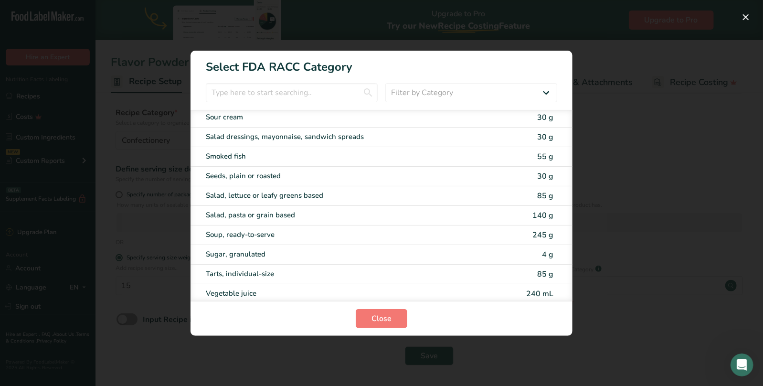
scroll to position [1751, 0]
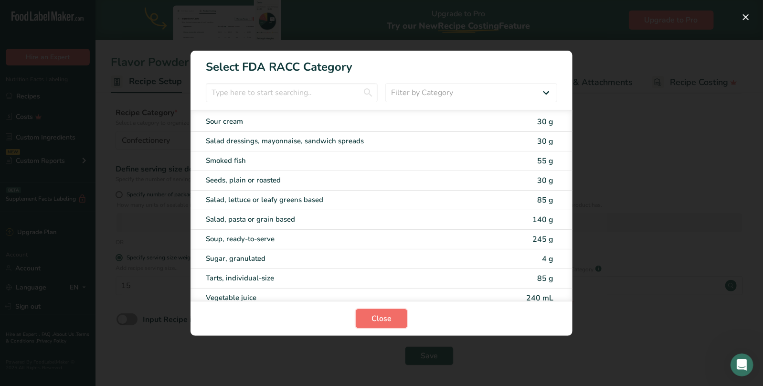
click at [382, 319] on span "Close" at bounding box center [382, 318] width 20 height 11
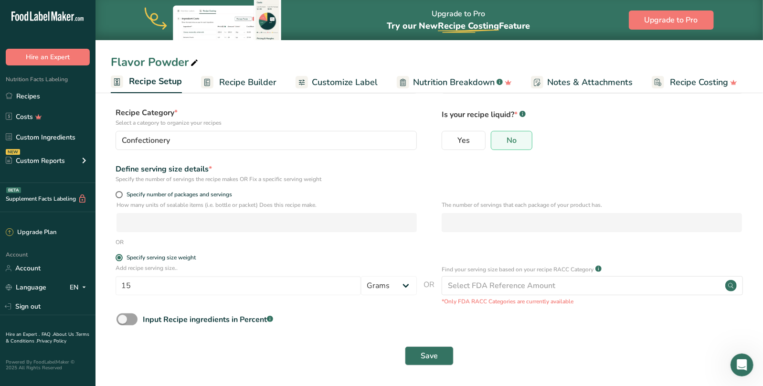
scroll to position [0, 0]
click at [426, 351] on span "Save" at bounding box center [429, 355] width 17 height 11
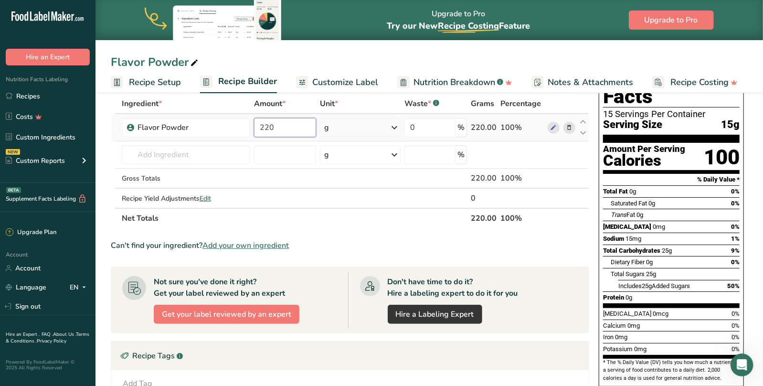
drag, startPoint x: 280, startPoint y: 127, endPoint x: 244, endPoint y: 125, distance: 36.3
click at [254, 125] on input "220" at bounding box center [285, 127] width 62 height 19
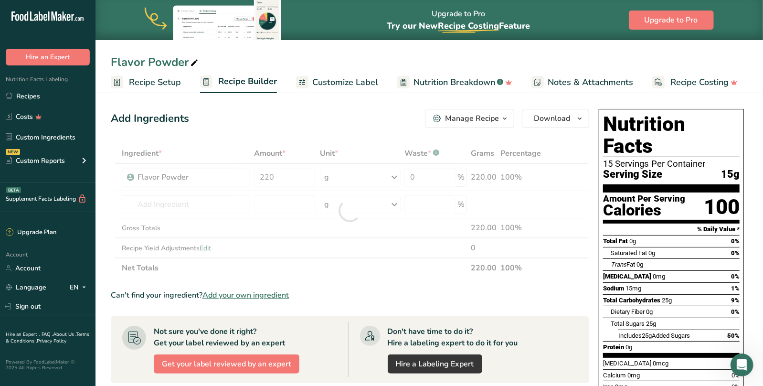
drag, startPoint x: 465, startPoint y: 126, endPoint x: 472, endPoint y: 126, distance: 7.6
click at [466, 126] on button "Manage Recipe" at bounding box center [469, 118] width 89 height 19
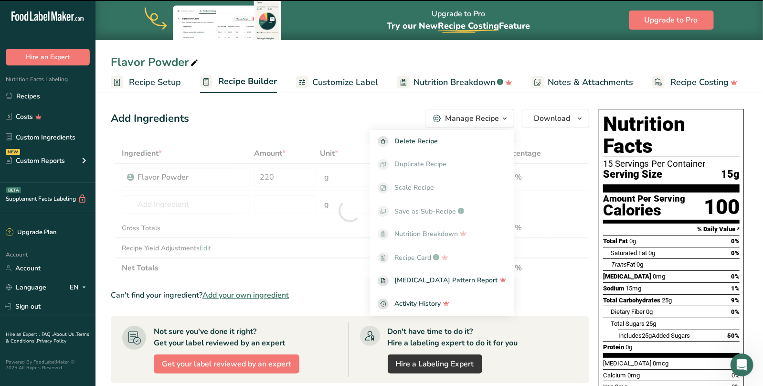
click at [355, 104] on section "Add Ingredients Manage Recipe Delete Recipe Duplicate Recipe Scale Recipe Save …" at bounding box center [430, 353] width 668 height 526
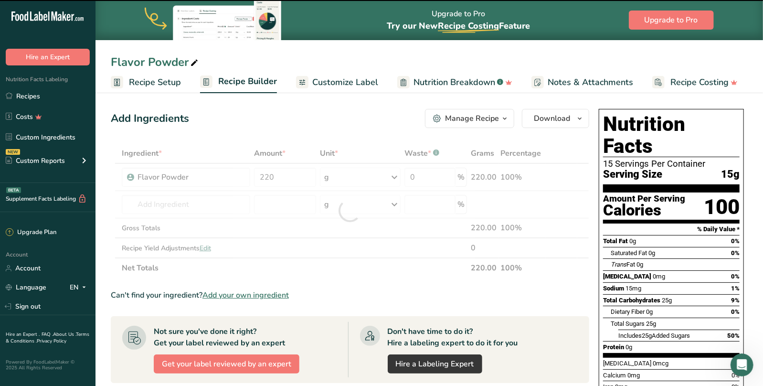
click at [436, 83] on span "Nutrition Breakdown" at bounding box center [455, 82] width 82 height 13
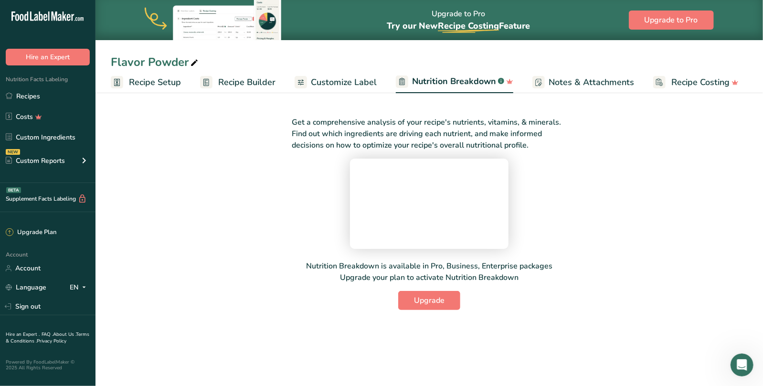
click at [596, 82] on span "Notes & Attachments" at bounding box center [591, 82] width 85 height 13
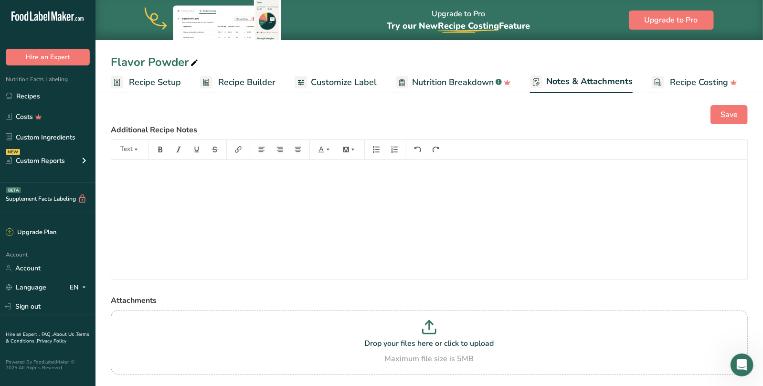
click at [336, 83] on span "Customize Label" at bounding box center [344, 82] width 66 height 13
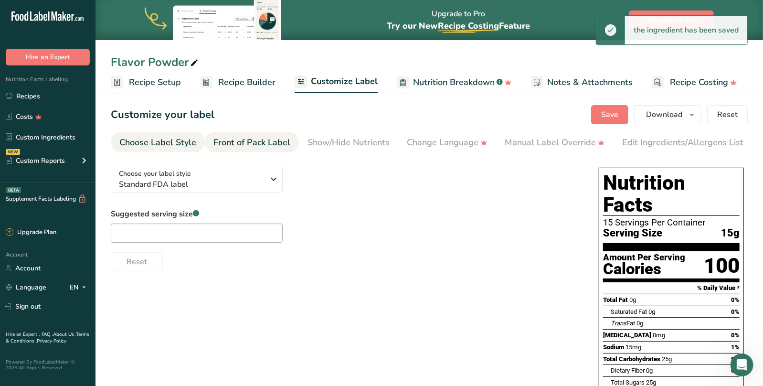
click at [252, 142] on div "Front of Pack Label" at bounding box center [251, 142] width 77 height 13
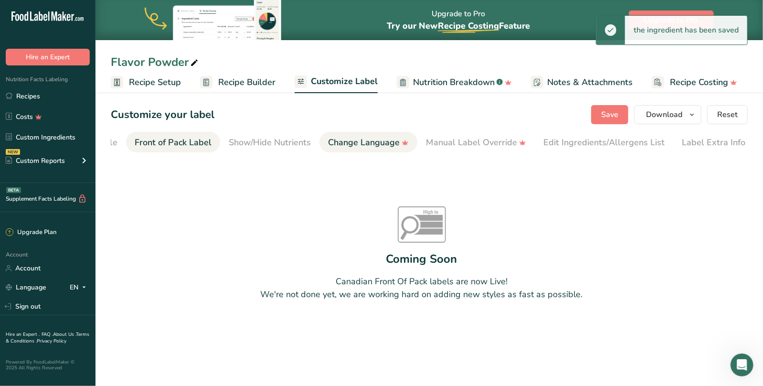
scroll to position [0, 79]
click at [275, 138] on div "Show/Hide Nutrients" at bounding box center [270, 142] width 82 height 13
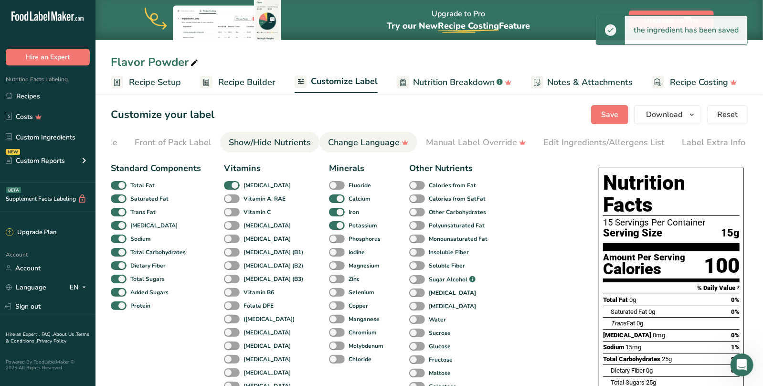
click at [338, 139] on div "Change Language" at bounding box center [368, 142] width 81 height 13
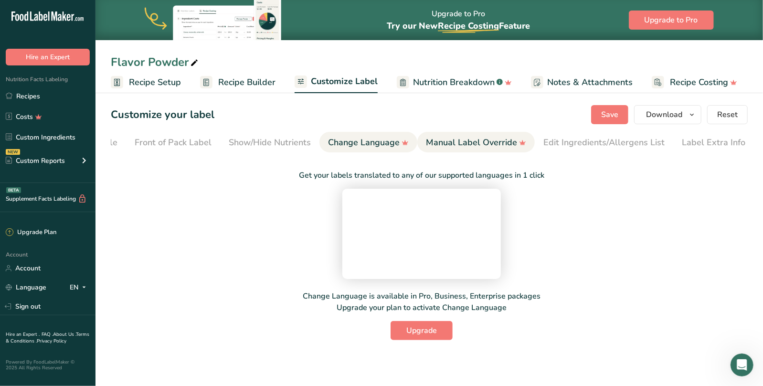
click at [467, 144] on div "Manual Label Override" at bounding box center [476, 142] width 100 height 13
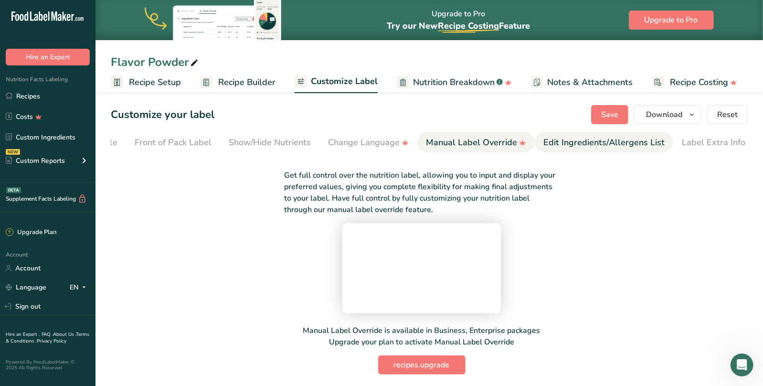
click at [563, 144] on div "Edit Ingredients/Allergens List" at bounding box center [603, 142] width 121 height 13
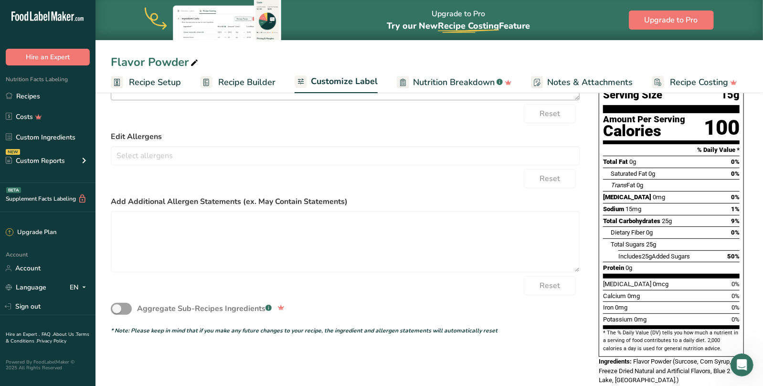
scroll to position [0, 0]
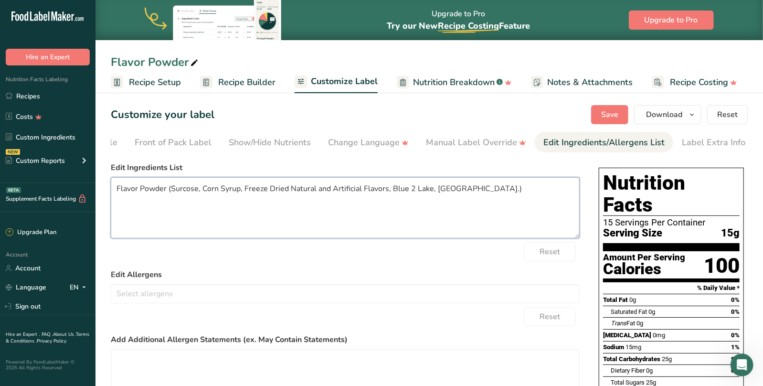
drag, startPoint x: 170, startPoint y: 190, endPoint x: 104, endPoint y: 189, distance: 66.4
click at [111, 189] on textarea "Flavor Powder (Surcose, Corn Syrup, Freeze Dried Natural and Artificial Flavors…" at bounding box center [345, 207] width 469 height 61
click at [438, 190] on textarea "Surcose, Corn Syrup, Freeze Dried Natural and Artificial Flavors, Blue 2 Lake, …" at bounding box center [345, 207] width 469 height 61
click at [338, 190] on textarea "Surcose, Corn Syrup, Freeze Dried Natural and Artificial Flavors, Blue 2 Lake, …" at bounding box center [345, 207] width 469 height 61
click at [472, 189] on textarea "Surcose, Corn Syrup, Freeze Dried Natural and Artificial Flavors, may contain B…" at bounding box center [345, 207] width 469 height 61
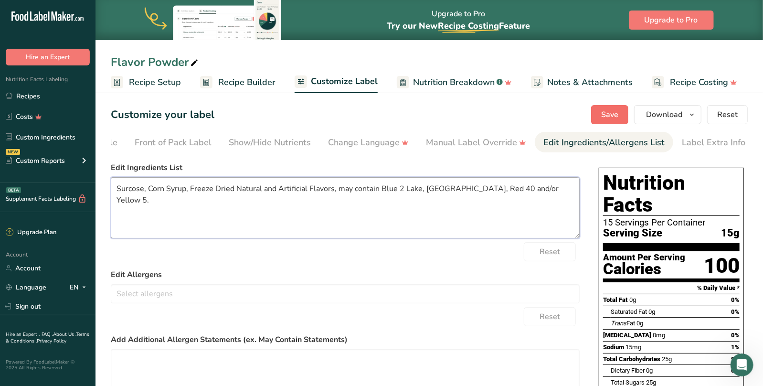
type textarea "Surcose, Corn Syrup, Freeze Dried Natural and Artificial Flavors, may contain B…"
click at [611, 109] on span "Save" at bounding box center [609, 114] width 17 height 11
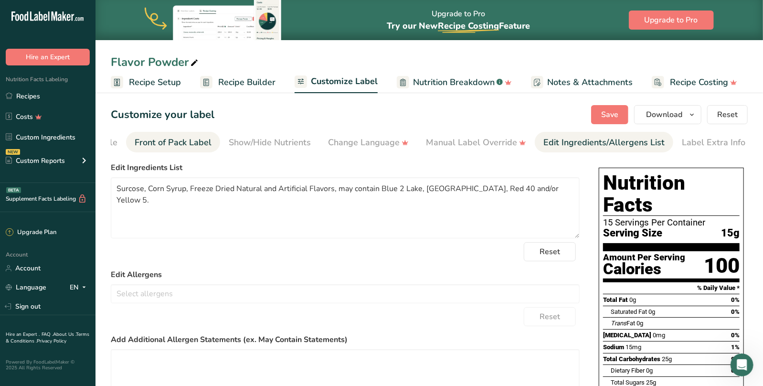
click at [166, 145] on div "Front of Pack Label" at bounding box center [173, 142] width 77 height 13
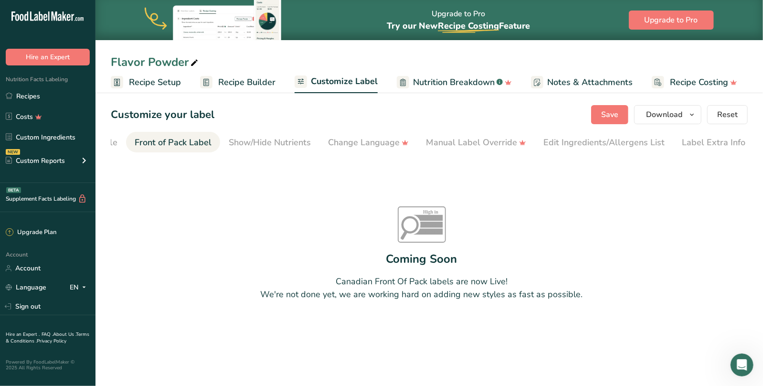
click at [109, 147] on section "Customize your label Save Download Choose what to show on your downloaded label…" at bounding box center [430, 227] width 668 height 275
click at [114, 147] on div "Choose Label Style" at bounding box center [79, 142] width 77 height 13
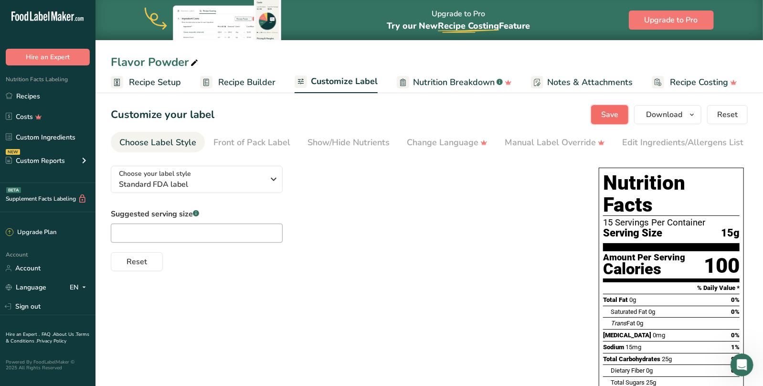
click at [611, 118] on span "Save" at bounding box center [609, 114] width 17 height 11
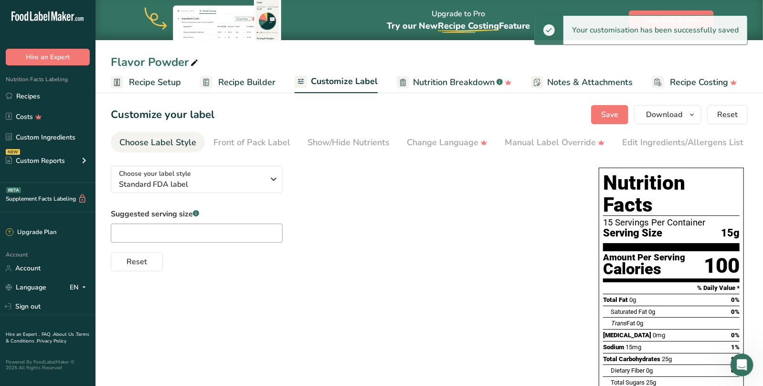
click at [148, 81] on span "Recipe Setup" at bounding box center [155, 82] width 52 height 13
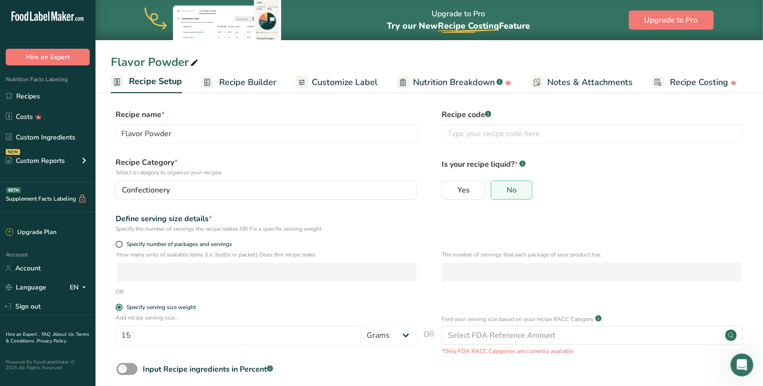
click at [238, 86] on span "Recipe Builder" at bounding box center [247, 82] width 57 height 13
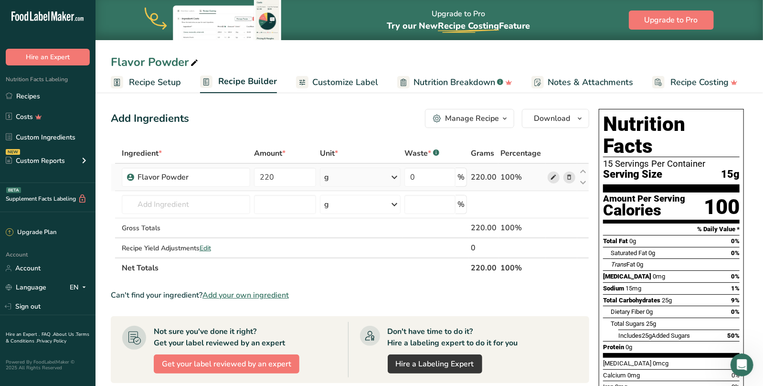
click at [554, 176] on icon at bounding box center [553, 177] width 7 height 10
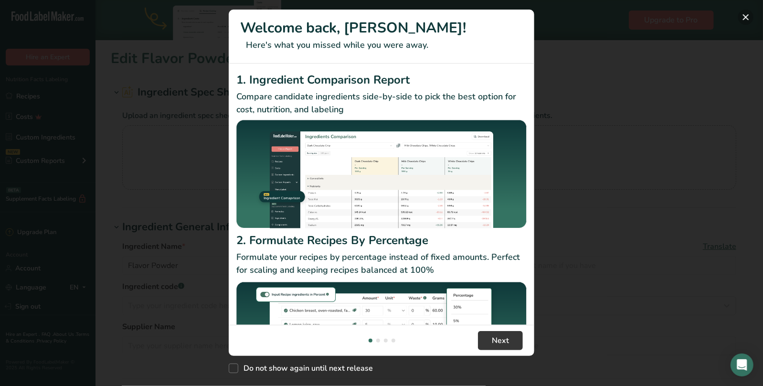
click at [745, 17] on button "New Features" at bounding box center [745, 17] width 15 height 15
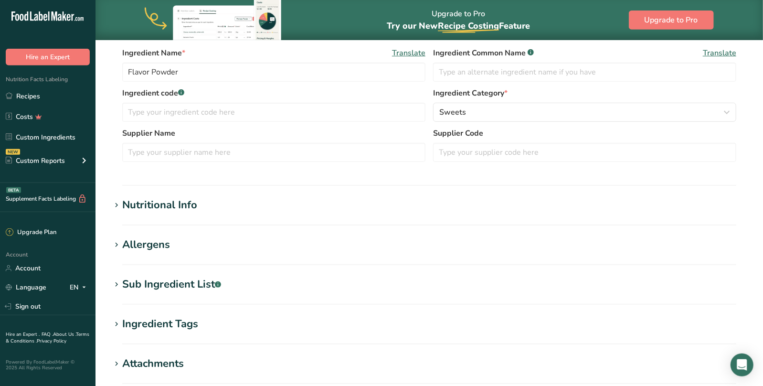
scroll to position [201, 0]
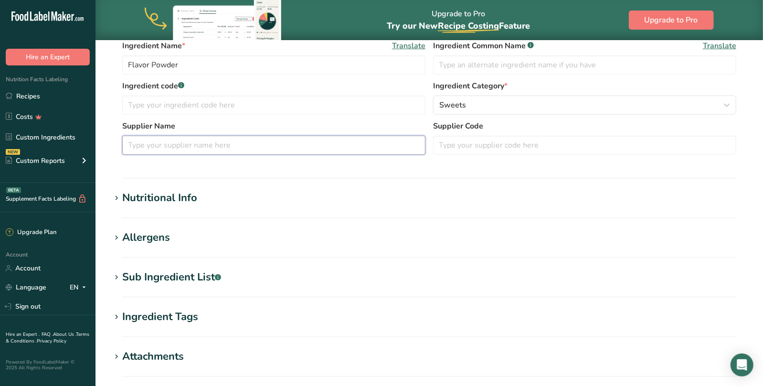
click at [211, 148] on input "text" at bounding box center [273, 145] width 303 height 19
type input "Poppin Crunch"
click at [159, 206] on section "Nutritional Info Serving Size .a-a{fill:#347362;}.b-a{fill:#fff;} Add ingredien…" at bounding box center [429, 204] width 637 height 28
click at [143, 199] on div "Nutritional Info" at bounding box center [159, 198] width 75 height 16
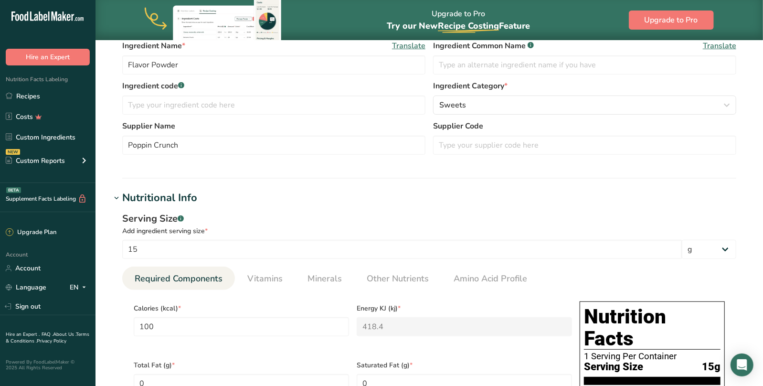
scroll to position [401, 0]
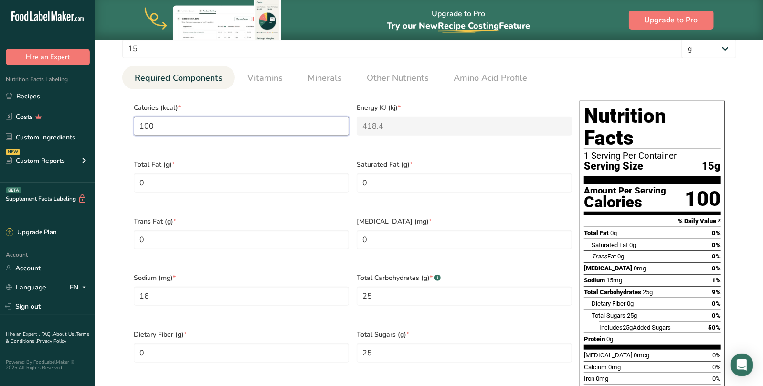
drag, startPoint x: 129, startPoint y: 124, endPoint x: 122, endPoint y: 124, distance: 7.2
click at [134, 124] on input "100" at bounding box center [241, 126] width 215 height 19
type input "6"
type KJ "25.1"
type input "60"
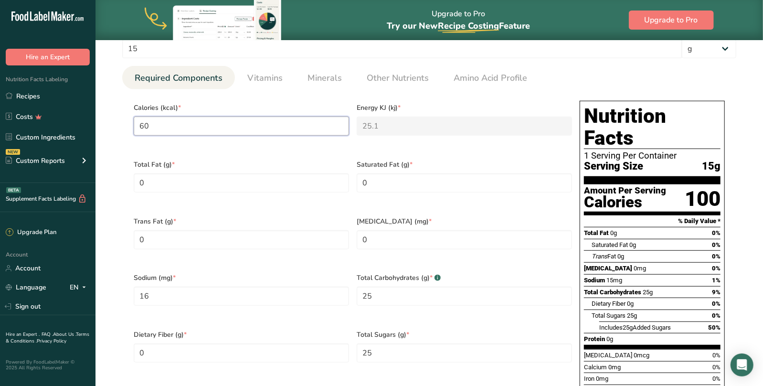
type KJ "251"
type input "60"
click at [310, 109] on span "Calories (kcal) *" at bounding box center [241, 108] width 215 height 10
click at [229, 160] on span "Total Fat (g) *" at bounding box center [241, 165] width 215 height 10
drag, startPoint x: 149, startPoint y: 283, endPoint x: 133, endPoint y: 283, distance: 16.2
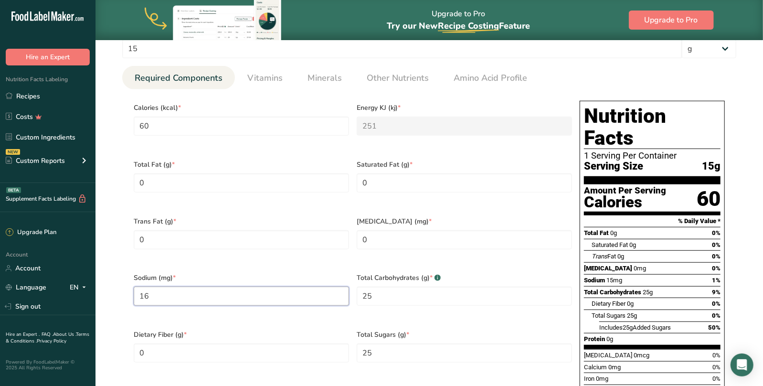
click at [134, 287] on input "16" at bounding box center [241, 296] width 215 height 19
type input "0"
click at [197, 250] on div "Trans Fat (g) * 0" at bounding box center [241, 239] width 223 height 57
drag, startPoint x: 367, startPoint y: 286, endPoint x: 348, endPoint y: 286, distance: 19.6
click at [357, 287] on Carbohydrates "25" at bounding box center [464, 296] width 215 height 19
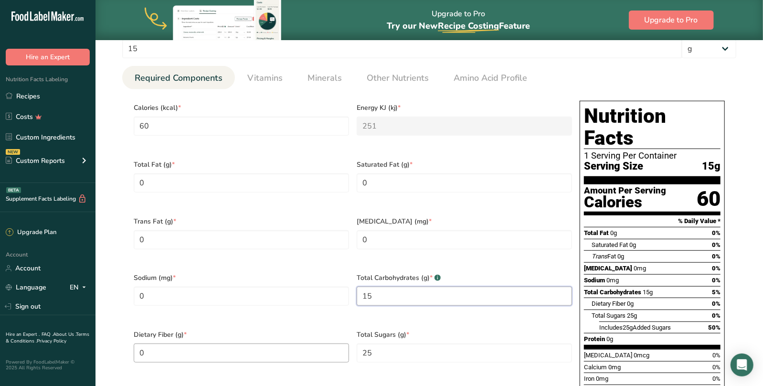
type Carbohydrates "15"
drag, startPoint x: 276, startPoint y: 330, endPoint x: 347, endPoint y: 334, distance: 70.8
click at [300, 343] on Fiber "0" at bounding box center [241, 352] width 215 height 19
click at [391, 343] on Sugars "25" at bounding box center [464, 352] width 215 height 19
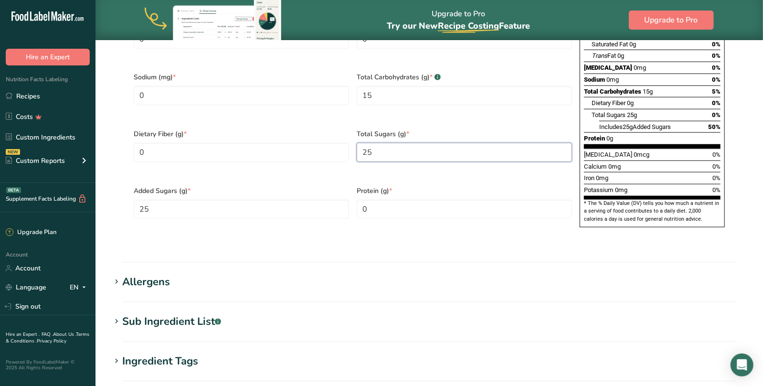
drag, startPoint x: 386, startPoint y: 137, endPoint x: 345, endPoint y: 134, distance: 40.7
click at [357, 143] on Sugars "25" at bounding box center [464, 152] width 215 height 19
type Sugars "15"
drag, startPoint x: 196, startPoint y: 194, endPoint x: 89, endPoint y: 191, distance: 107.0
click at [134, 200] on Sugars "1" at bounding box center [241, 209] width 215 height 19
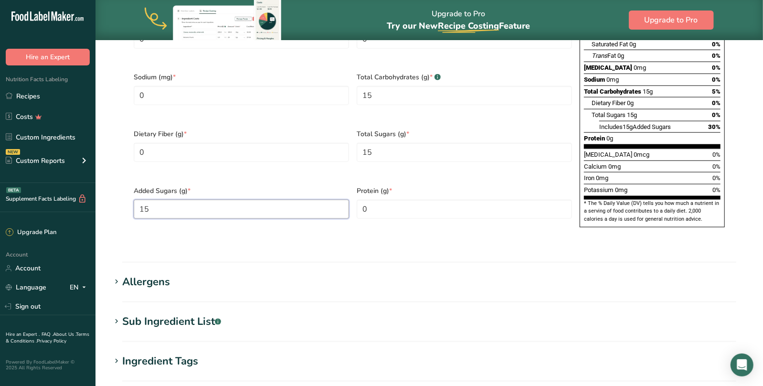
type Sugars "15"
click at [230, 186] on span "Added Sugars (g) *" at bounding box center [241, 191] width 215 height 10
drag, startPoint x: 195, startPoint y: 183, endPoint x: 109, endPoint y: 185, distance: 86.0
click at [134, 200] on Sugars "15" at bounding box center [241, 209] width 215 height 19
drag, startPoint x: 372, startPoint y: 137, endPoint x: 339, endPoint y: 136, distance: 33.0
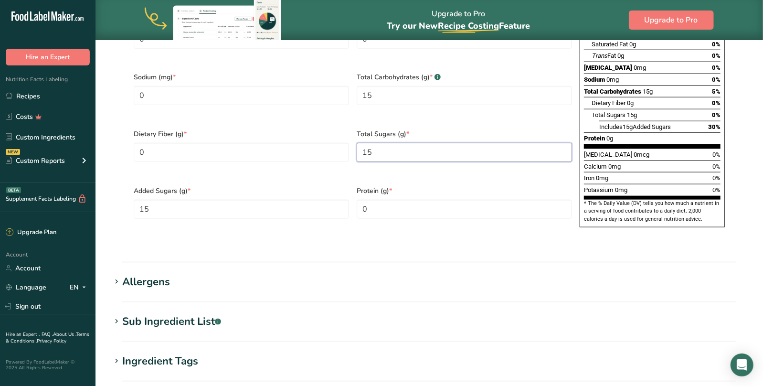
click at [357, 143] on Sugars "15" at bounding box center [464, 152] width 215 height 19
type Sugars "7.5"
drag, startPoint x: 196, startPoint y: 195, endPoint x: 106, endPoint y: 193, distance: 89.3
click at [134, 200] on Sugars "15" at bounding box center [241, 209] width 215 height 19
drag, startPoint x: 168, startPoint y: 189, endPoint x: 126, endPoint y: 190, distance: 42.5
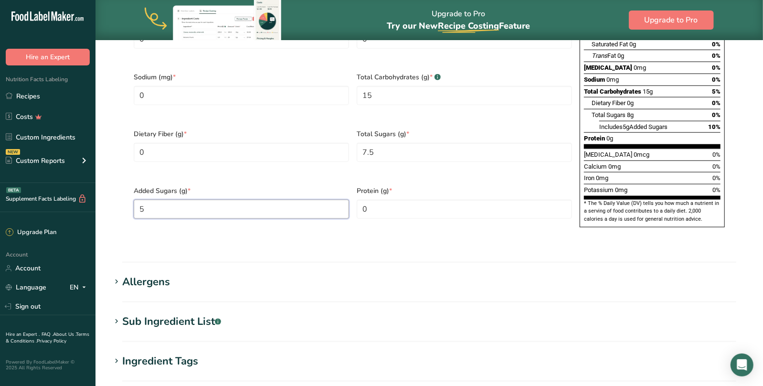
click at [134, 200] on Sugars "5" at bounding box center [241, 209] width 215 height 19
click at [220, 218] on section "Calories (kcal) * 60 Energy KJ (kj) * 251 Total Fat (g) * 0 Saturated Fat (g) *…" at bounding box center [429, 67] width 614 height 356
click at [266, 129] on span "Dietary Fiber (g) *" at bounding box center [241, 134] width 215 height 10
drag, startPoint x: 136, startPoint y: 189, endPoint x: 104, endPoint y: 188, distance: 32.0
click at [134, 200] on Sugars "7.5" at bounding box center [241, 209] width 215 height 19
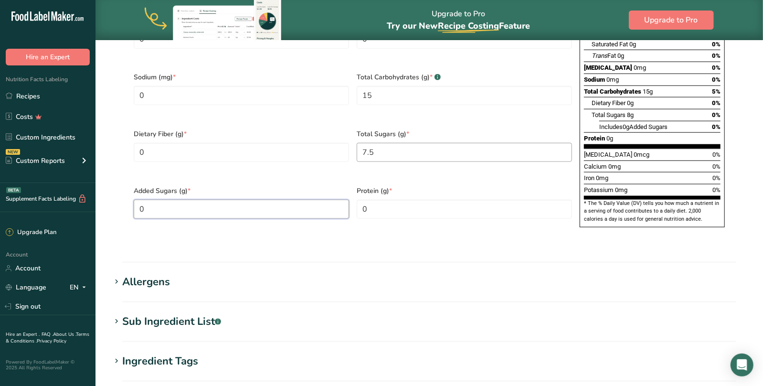
type Sugars "0"
drag, startPoint x: 378, startPoint y: 137, endPoint x: 327, endPoint y: 135, distance: 50.6
click at [357, 143] on Sugars "7.5" at bounding box center [464, 152] width 215 height 19
type Sugars "15"
click at [504, 233] on section "Nutritional Info Serving Size .a-a{fill:#347362;}.b-a{fill:#fff;} Add ingredien…" at bounding box center [429, 26] width 637 height 474
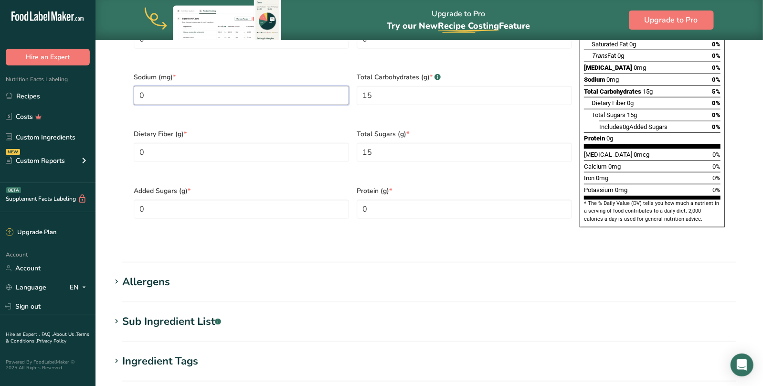
click at [134, 86] on input "0" at bounding box center [241, 95] width 215 height 19
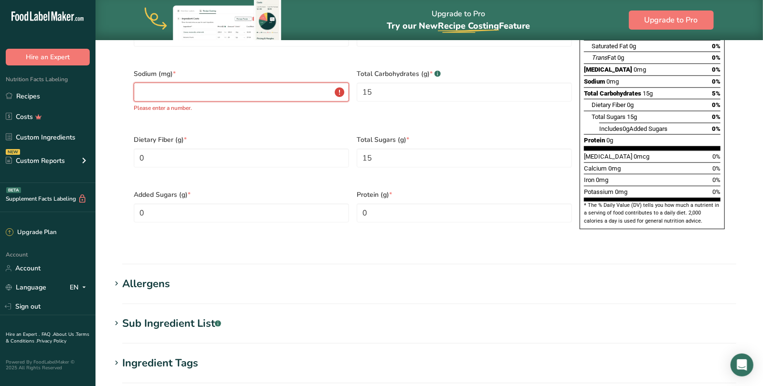
type input ".0"
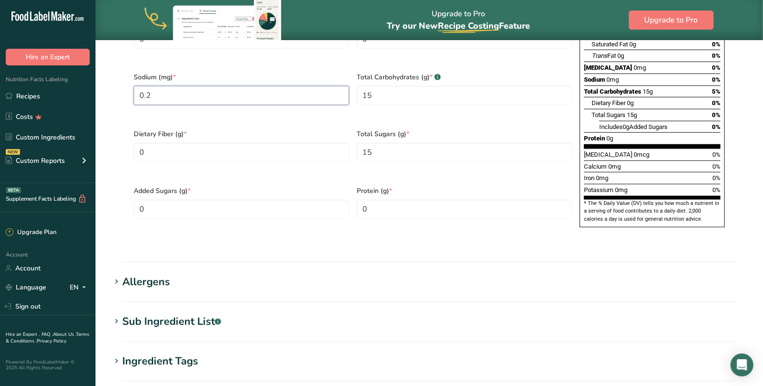
type input "0.2"
click at [234, 104] on div "Sodium (mg) * 0.2" at bounding box center [241, 94] width 223 height 57
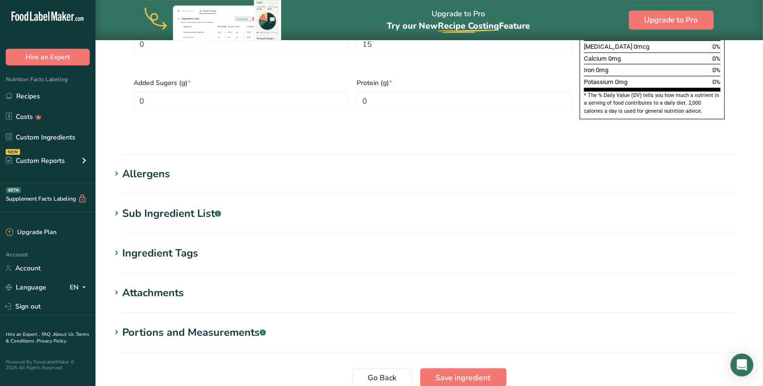
scroll to position [768, 0]
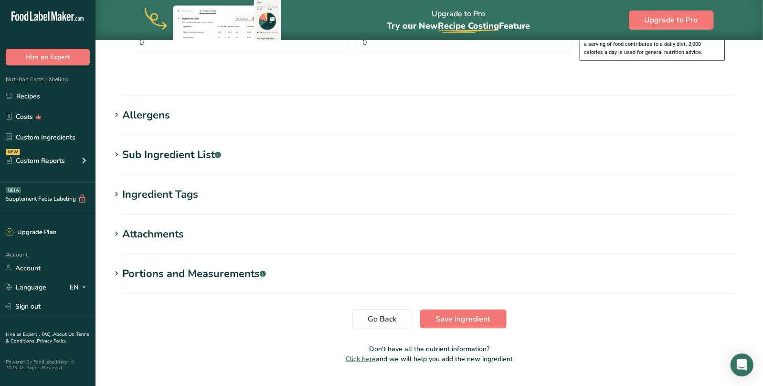
click at [163, 187] on div "Ingredient Tags" at bounding box center [160, 195] width 76 height 16
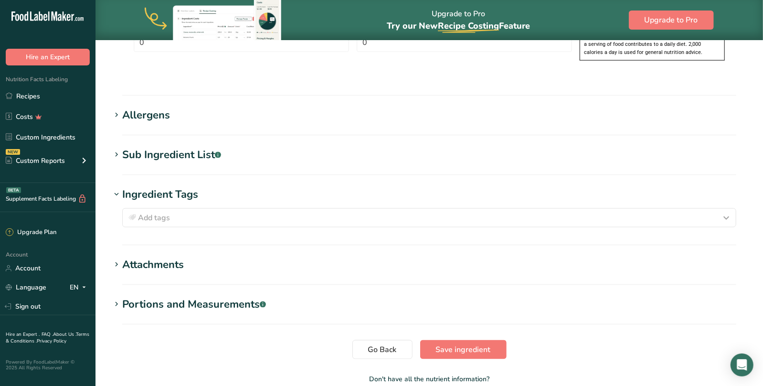
drag, startPoint x: 164, startPoint y: 244, endPoint x: 166, endPoint y: 262, distance: 17.8
click at [164, 257] on div "Attachments" at bounding box center [153, 265] width 62 height 16
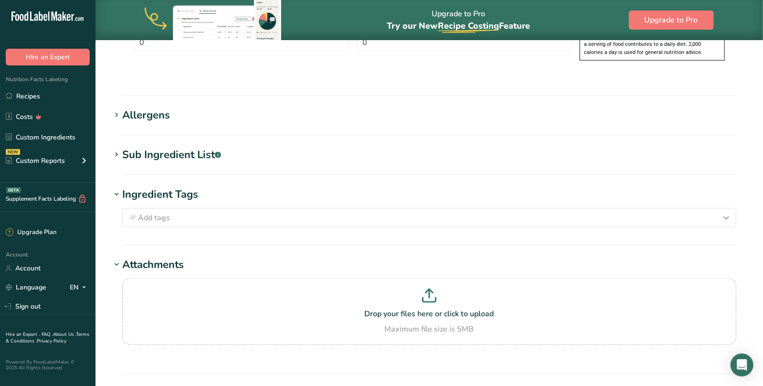
click at [164, 147] on div "Sub Ingredient List .a-a{fill:#347362;}.b-a{fill:#fff;}" at bounding box center [171, 155] width 99 height 16
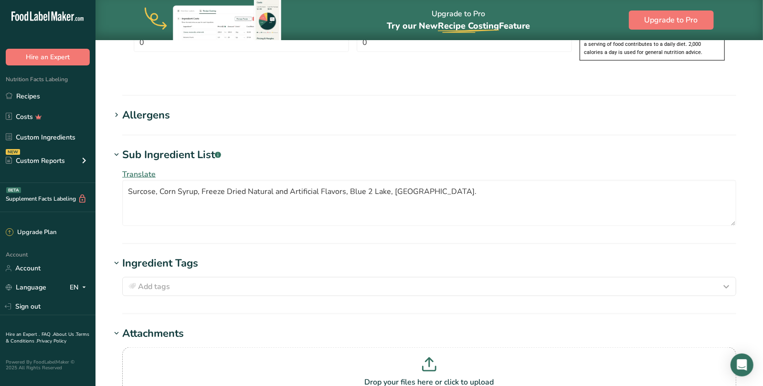
click at [159, 107] on div "Allergens" at bounding box center [146, 115] width 48 height 16
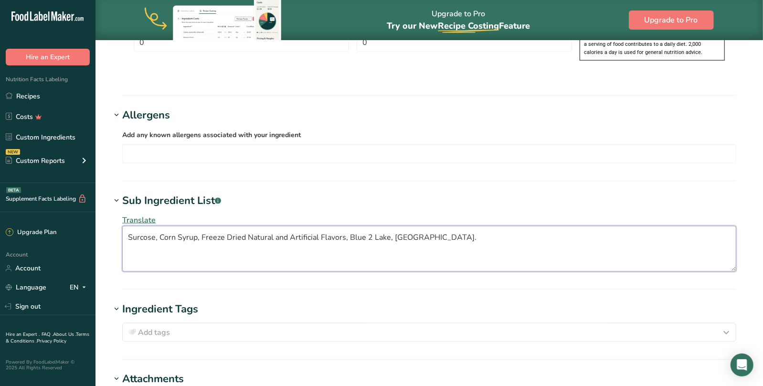
click at [349, 226] on textarea "Surcose, Corn Syrup, Freeze Dried Natural and Artificial Flavors, Blue 2 Lake, …" at bounding box center [429, 249] width 614 height 46
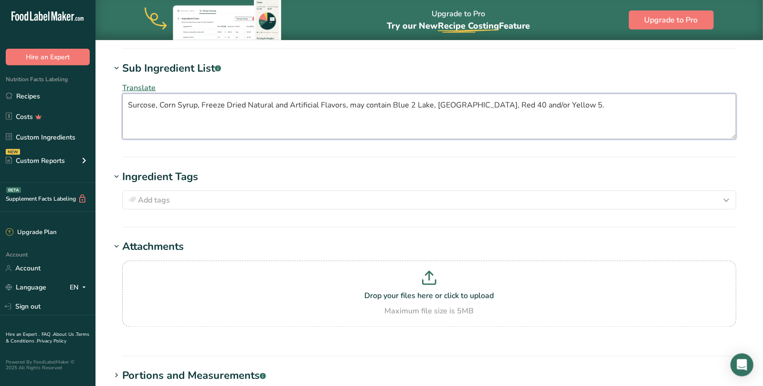
scroll to position [1002, 0]
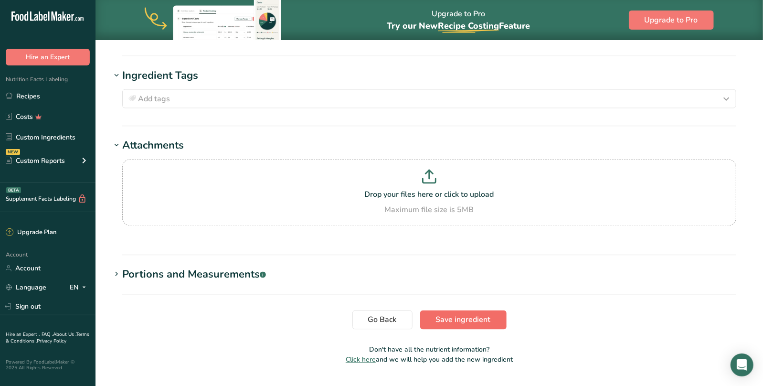
type textarea "Surcose, Corn Syrup, Freeze Dried Natural and Artificial Flavors, may contain B…"
click at [475, 314] on span "Save ingredient" at bounding box center [463, 319] width 55 height 11
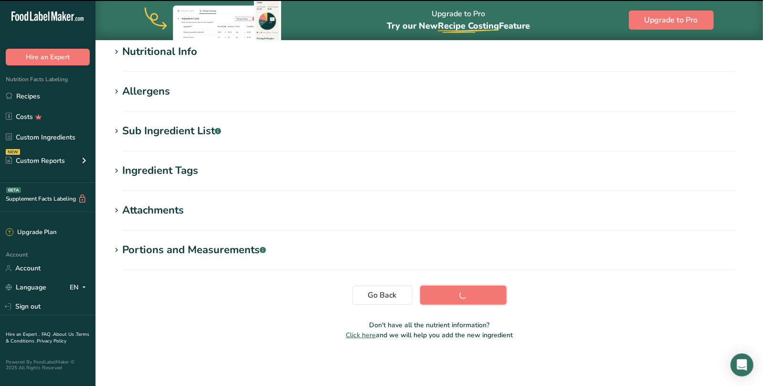
scroll to position [119, 0]
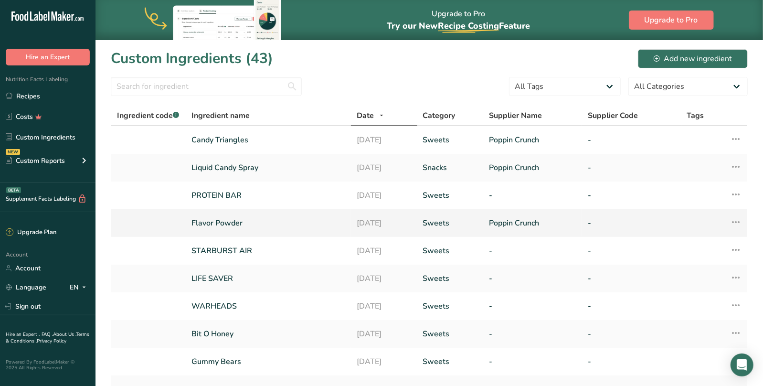
click at [217, 221] on link "Flavor Powder" at bounding box center [269, 222] width 154 height 11
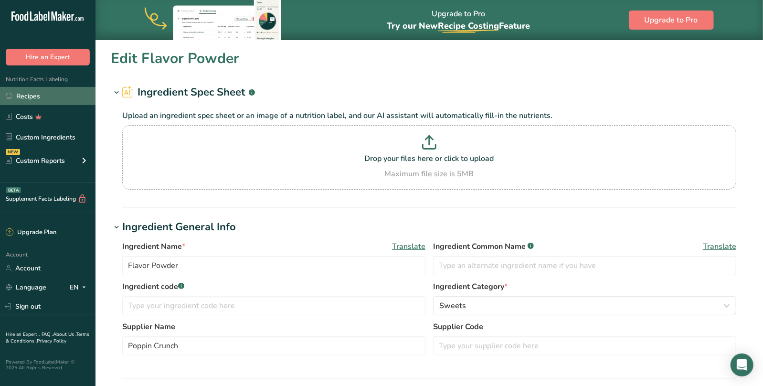
click at [34, 98] on link "Recipes" at bounding box center [48, 96] width 96 height 18
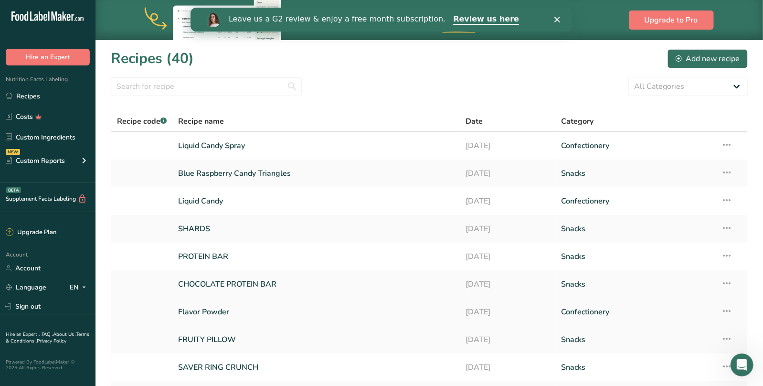
click at [215, 311] on link "Flavor Powder" at bounding box center [316, 312] width 276 height 20
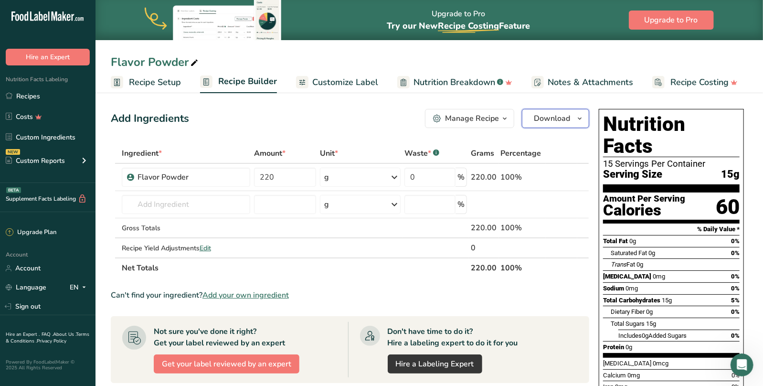
click at [571, 119] on button "Download" at bounding box center [555, 118] width 67 height 19
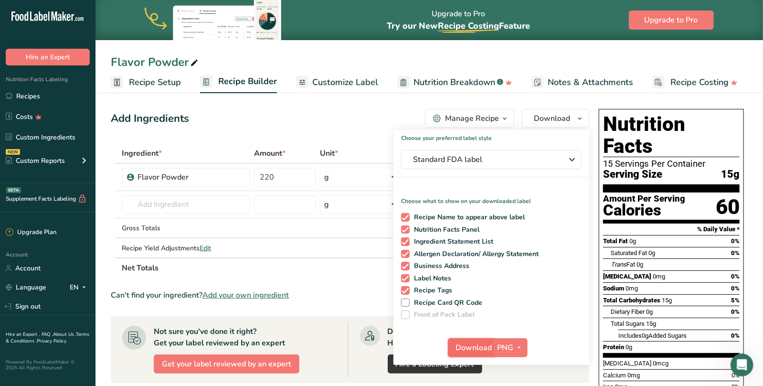
click at [474, 352] on span "Download" at bounding box center [474, 347] width 36 height 11
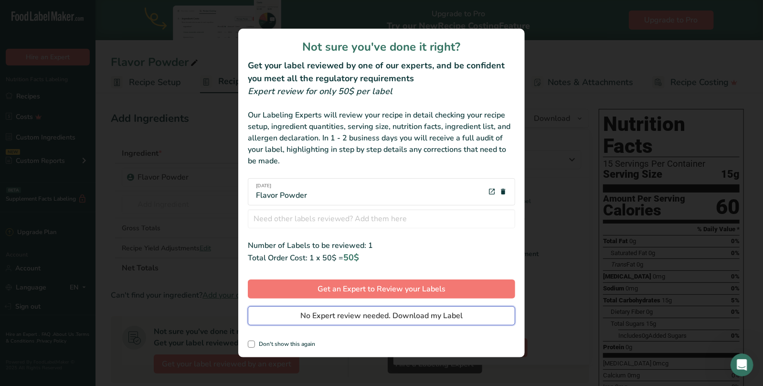
click at [379, 317] on span "No Expert review needed. Download my Label" at bounding box center [381, 315] width 162 height 11
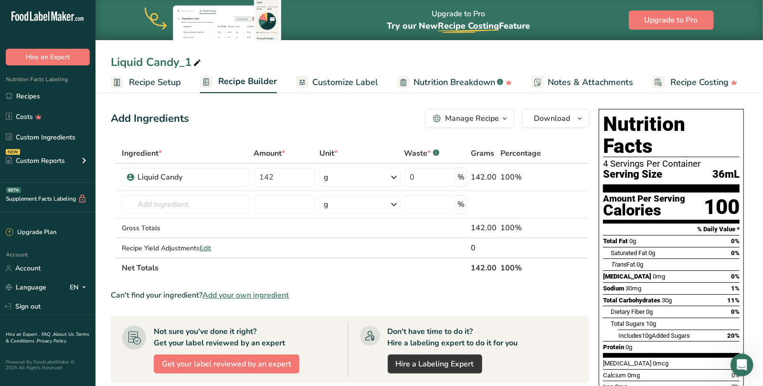
click at [253, 124] on div "Add Ingredients Manage Recipe Delete Recipe Duplicate Recipe Scale Recipe Save …" at bounding box center [350, 118] width 479 height 19
click at [25, 93] on link "Recipes" at bounding box center [48, 96] width 96 height 18
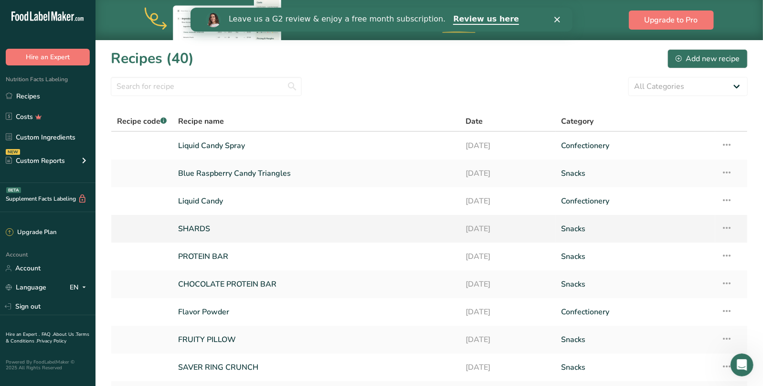
click at [205, 234] on link "SHARDS" at bounding box center [316, 229] width 276 height 20
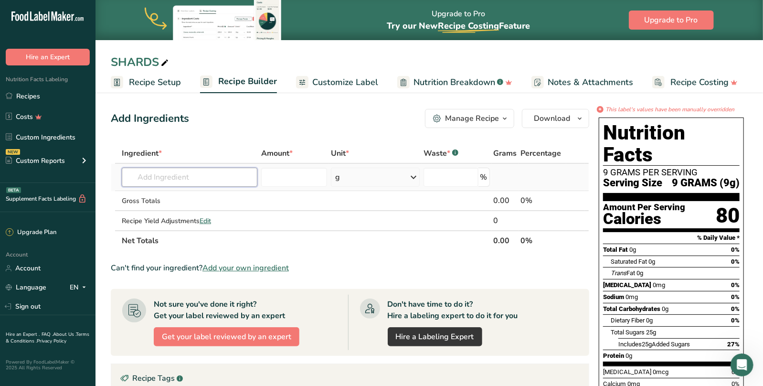
click at [170, 177] on input "text" at bounding box center [190, 177] width 136 height 19
click at [179, 178] on input "text" at bounding box center [190, 177] width 136 height 19
click at [548, 178] on td at bounding box center [543, 177] width 48 height 27
click at [245, 78] on span "Recipe Builder" at bounding box center [247, 81] width 59 height 13
click at [174, 172] on input "text" at bounding box center [190, 177] width 136 height 19
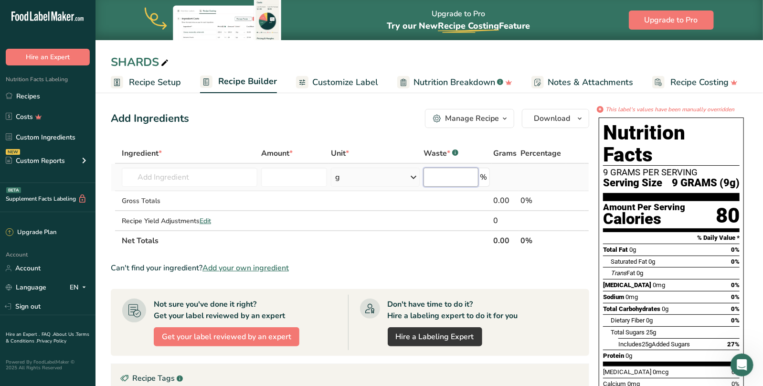
click at [458, 181] on input "number" at bounding box center [451, 177] width 55 height 19
click at [209, 179] on input "text" at bounding box center [190, 177] width 136 height 19
click at [285, 176] on input "number" at bounding box center [294, 177] width 66 height 19
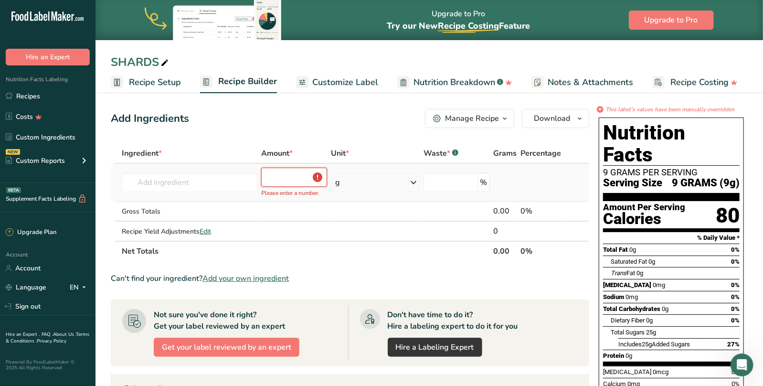
drag, startPoint x: 281, startPoint y: 178, endPoint x: 252, endPoint y: 178, distance: 28.7
click at [261, 178] on input "number" at bounding box center [294, 177] width 66 height 19
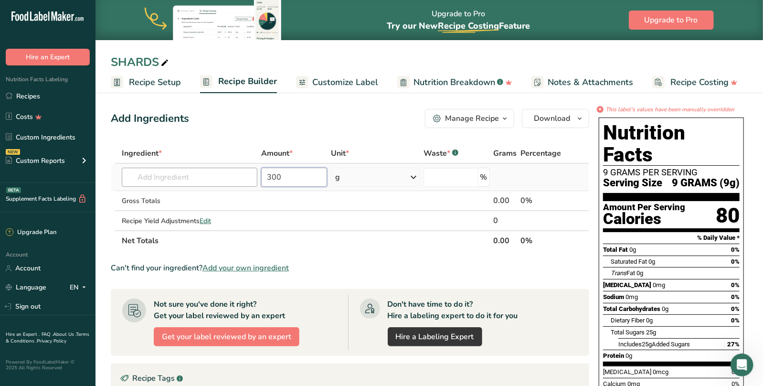
type input "300"
click at [201, 176] on input "text" at bounding box center [190, 177] width 136 height 19
click at [35, 96] on link "Recipes" at bounding box center [48, 96] width 96 height 18
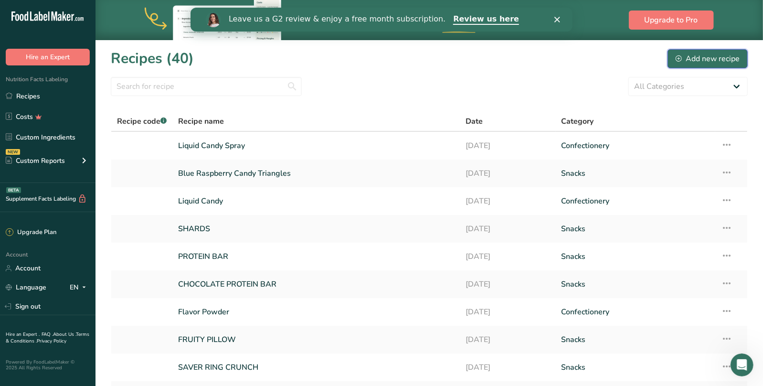
click at [710, 59] on div "Add new recipe" at bounding box center [708, 58] width 64 height 11
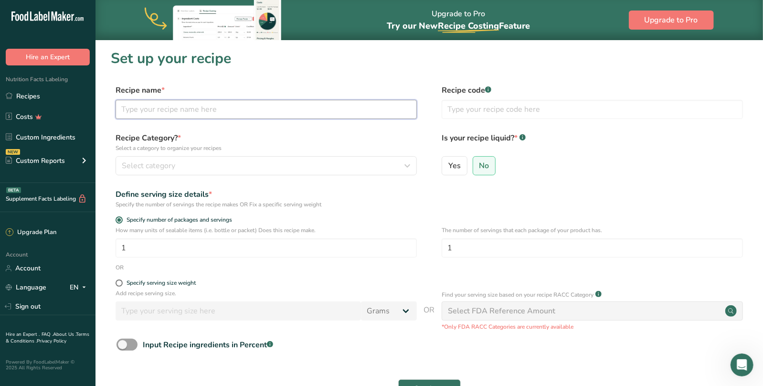
click at [170, 106] on input "text" at bounding box center [266, 109] width 301 height 19
type input "c"
type input "Coffee Cubes"
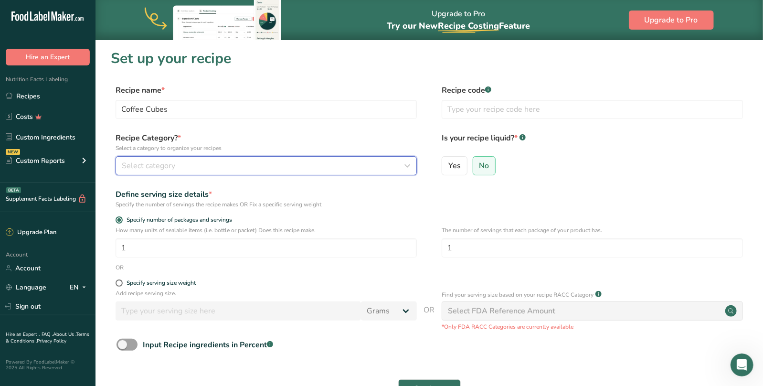
click at [190, 166] on div "Select category" at bounding box center [263, 165] width 283 height 11
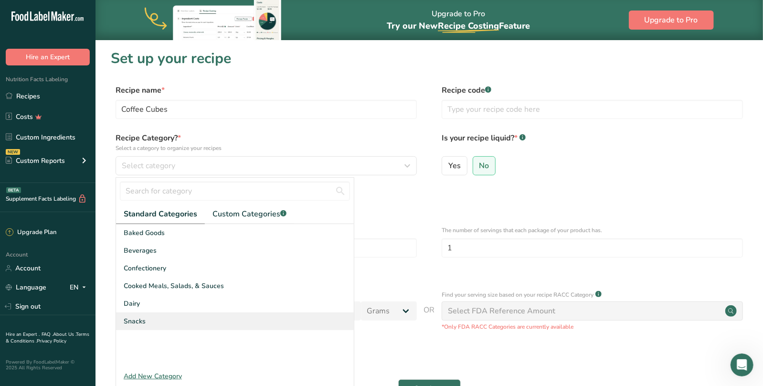
click at [142, 320] on span "Snacks" at bounding box center [135, 321] width 22 height 10
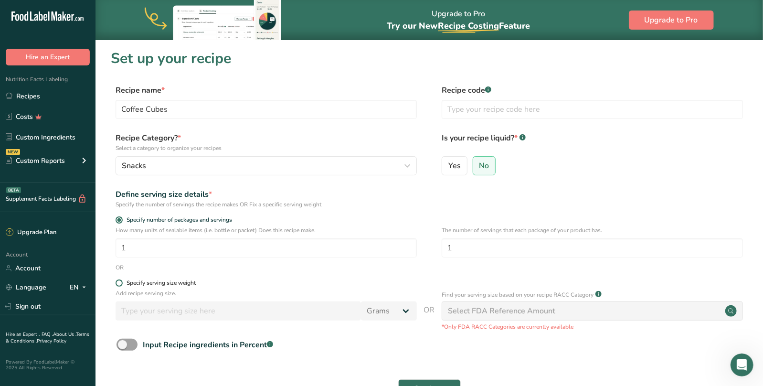
click at [121, 282] on span at bounding box center [119, 282] width 7 height 7
click at [121, 282] on input "Specify serving size weight" at bounding box center [119, 283] width 6 height 6
radio input "true"
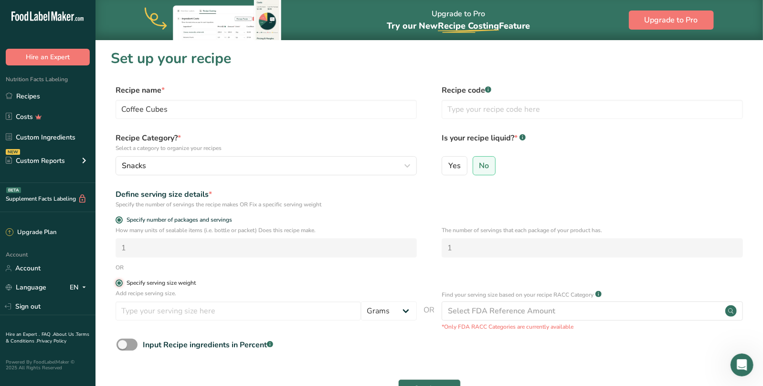
radio input "false"
click at [540, 305] on div "Select FDA Reference Amount" at bounding box center [592, 310] width 301 height 19
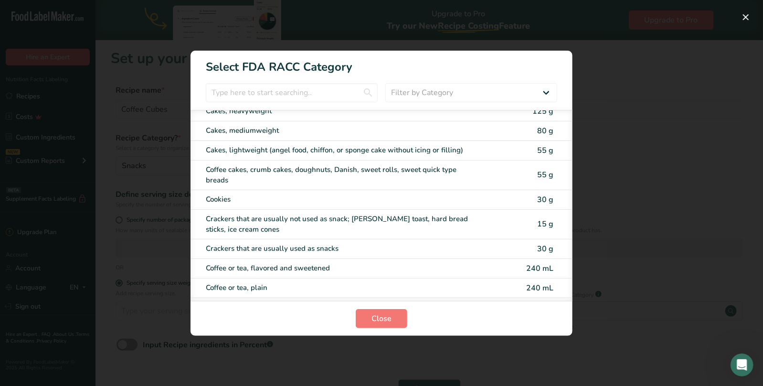
scroll to position [147, 0]
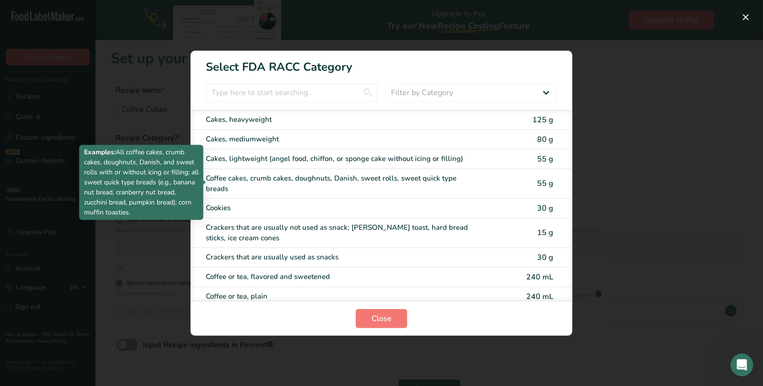
click at [380, 178] on div "Coffee cakes, crumb cakes, doughnuts, Danish, sweet rolls, sweet quick type bre…" at bounding box center [341, 183] width 271 height 21
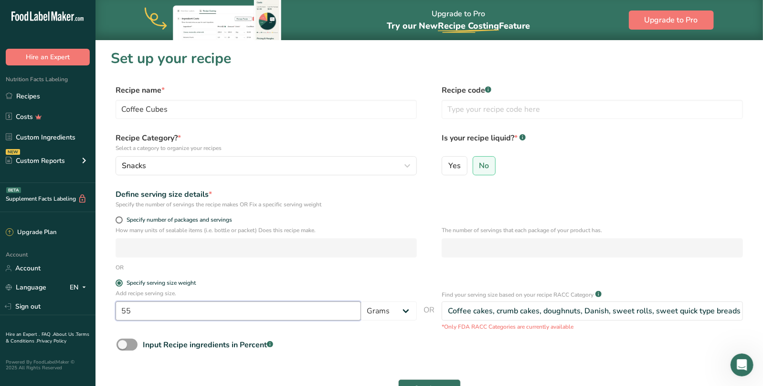
drag, startPoint x: 183, startPoint y: 318, endPoint x: 280, endPoint y: 316, distance: 97.0
click at [188, 317] on input "55" at bounding box center [238, 310] width 245 height 19
drag, startPoint x: 160, startPoint y: 314, endPoint x: 79, endPoint y: 314, distance: 80.7
click at [116, 314] on input "55" at bounding box center [238, 310] width 245 height 19
click at [289, 307] on input "50" at bounding box center [238, 310] width 245 height 19
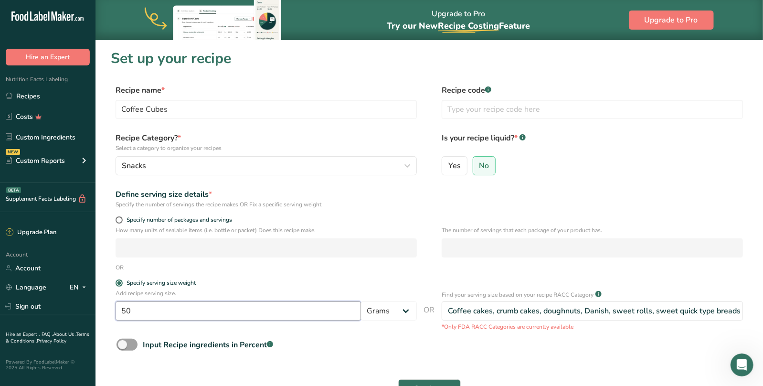
type input "50"
click at [288, 293] on p "Add recipe serving size." at bounding box center [266, 293] width 301 height 9
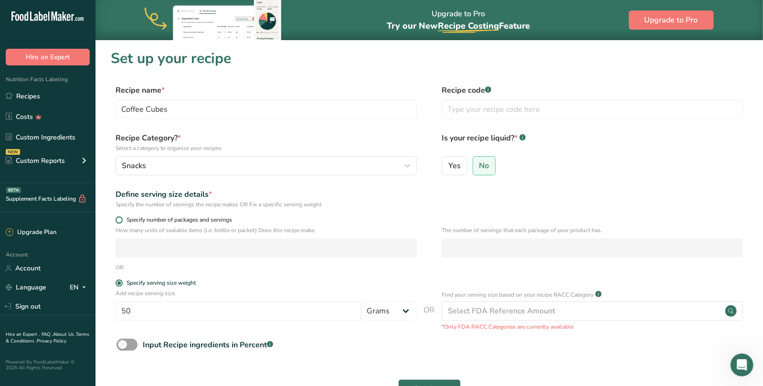
drag, startPoint x: 113, startPoint y: 217, endPoint x: 121, endPoint y: 219, distance: 7.9
click at [115, 217] on div "Specify number of packages and servings" at bounding box center [429, 221] width 637 height 10
click at [121, 219] on span at bounding box center [119, 219] width 7 height 7
click at [121, 219] on input "Specify number of packages and servings" at bounding box center [119, 220] width 6 height 6
radio input "true"
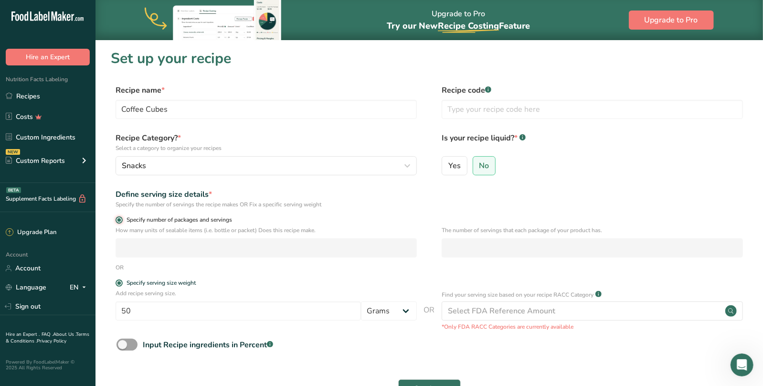
radio input "false"
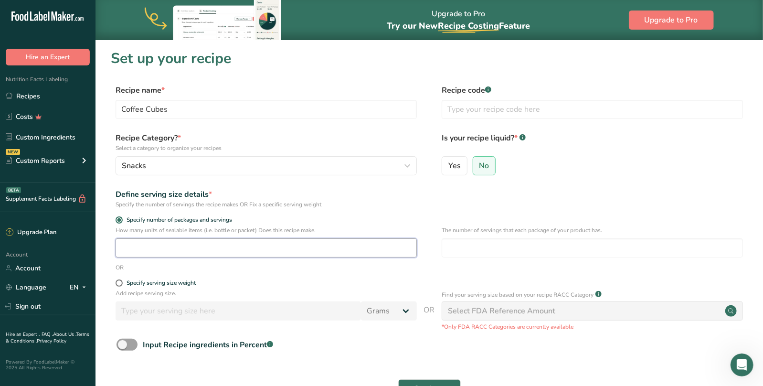
click at [135, 245] on input "number" at bounding box center [266, 247] width 301 height 19
type input "1"
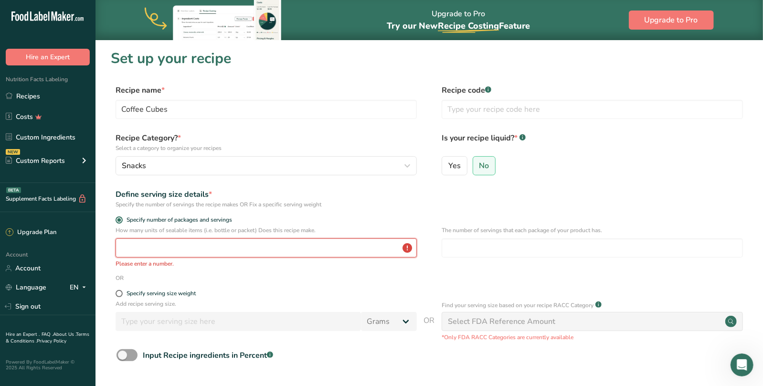
drag, startPoint x: 176, startPoint y: 247, endPoint x: 85, endPoint y: 245, distance: 90.3
click at [116, 245] on input "number" at bounding box center [266, 247] width 301 height 19
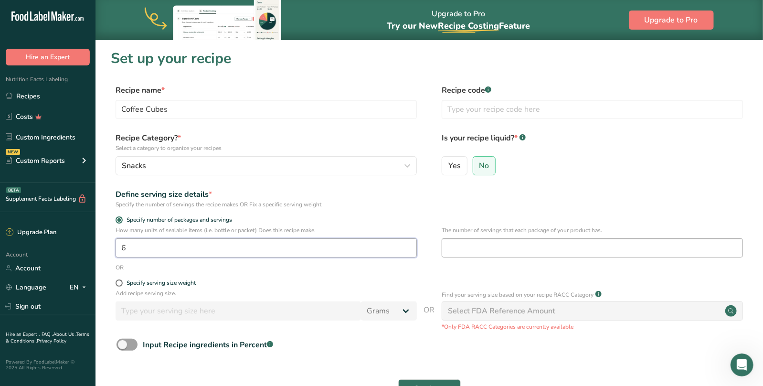
type input "6"
click at [471, 249] on input "number" at bounding box center [592, 247] width 301 height 19
click at [117, 283] on span at bounding box center [119, 282] width 7 height 7
click at [117, 283] on input "Specify serving size weight" at bounding box center [119, 283] width 6 height 6
radio input "true"
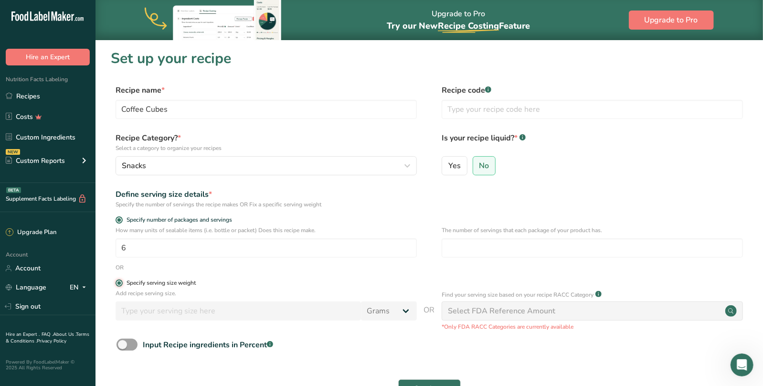
radio input "false"
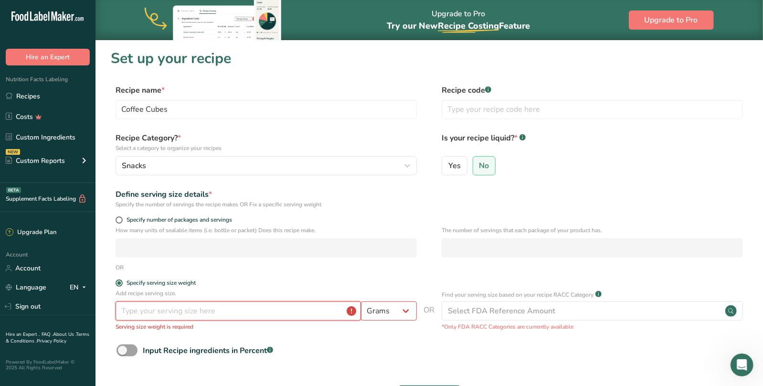
click at [274, 310] on input "number" at bounding box center [238, 310] width 245 height 19
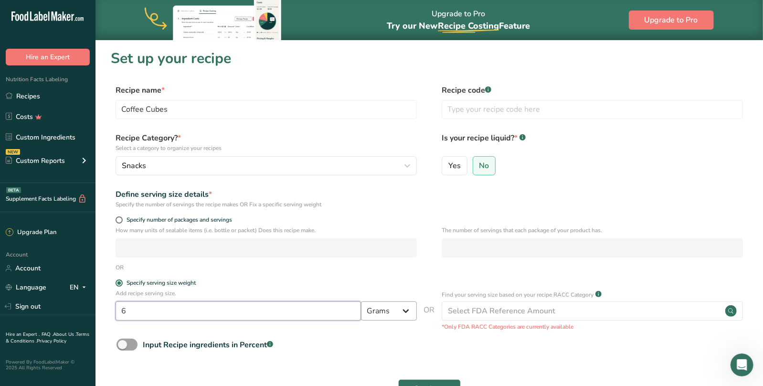
type input "6"
click at [361, 301] on select "Grams kg mg mcg lb oz l mL fl oz tbsp tsp cup qt gallon" at bounding box center [389, 310] width 56 height 19
click at [182, 309] on input "6" at bounding box center [238, 310] width 245 height 19
click at [185, 220] on span "Specify number of packages and servings" at bounding box center [177, 219] width 109 height 7
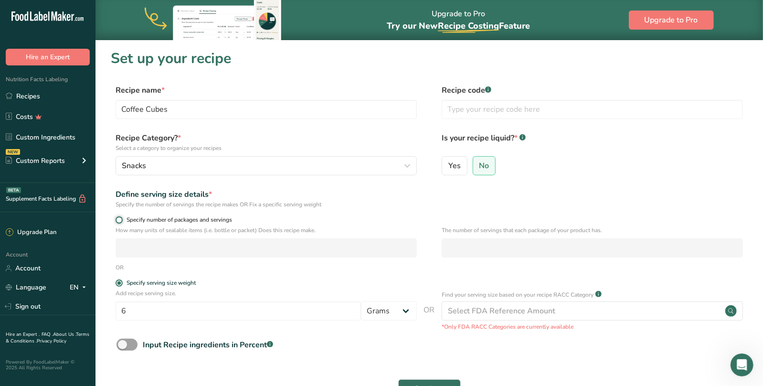
click at [122, 220] on input "Specify number of packages and servings" at bounding box center [119, 220] width 6 height 6
radio input "true"
radio input "false"
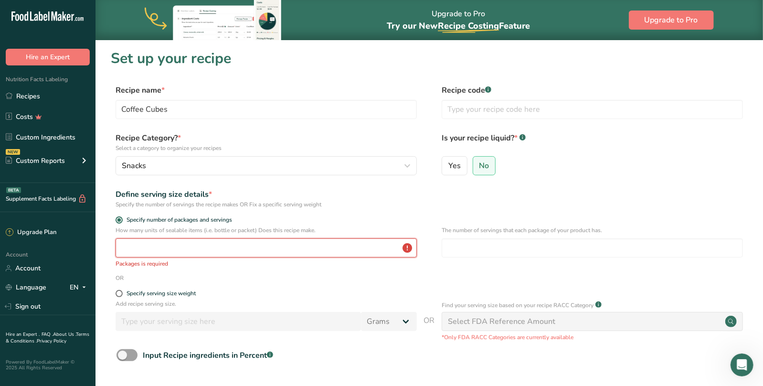
click at [195, 248] on input "number" at bounding box center [266, 247] width 301 height 19
click at [502, 252] on input "number" at bounding box center [592, 247] width 301 height 19
click at [202, 250] on input "number" at bounding box center [266, 247] width 301 height 19
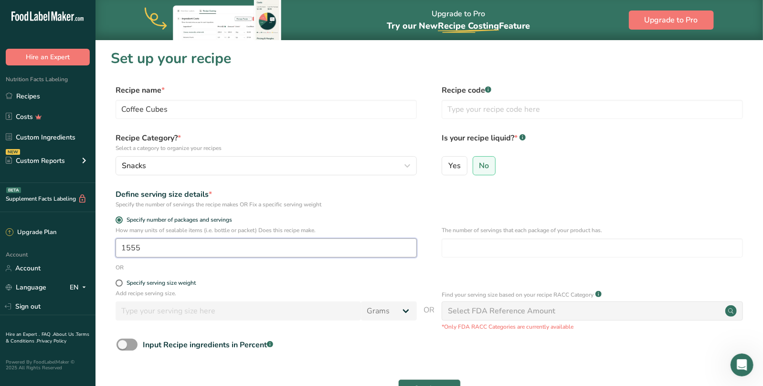
drag, startPoint x: 101, startPoint y: 251, endPoint x: 72, endPoint y: 252, distance: 29.6
click at [116, 252] on input "1555" at bounding box center [266, 247] width 301 height 19
type input "1555"
click at [123, 286] on label "Specify serving size weight" at bounding box center [266, 282] width 301 height 7
click at [122, 286] on input "Specify serving size weight" at bounding box center [119, 283] width 6 height 6
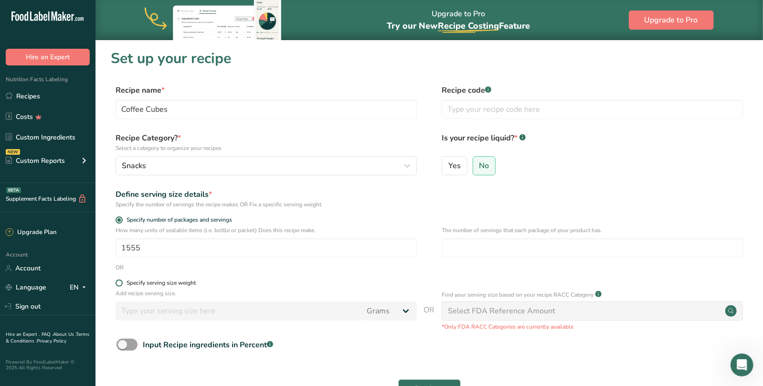
radio input "true"
radio input "false"
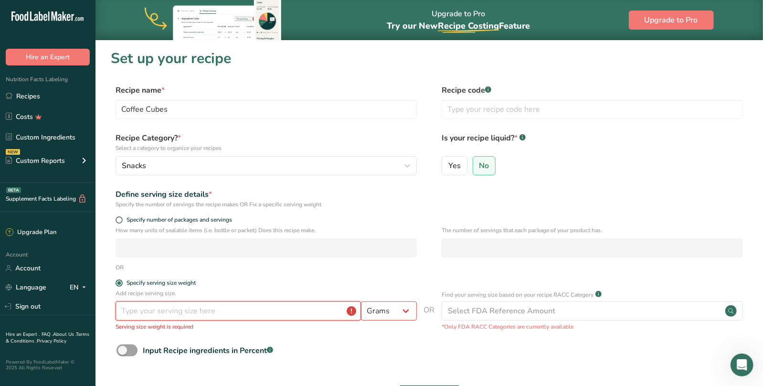
click at [197, 313] on input "number" at bounding box center [238, 310] width 245 height 19
click at [421, 309] on div "Add recipe serving size. Grams kg mg mcg lb oz l mL fl oz tbsp tsp cup qt gallo…" at bounding box center [429, 313] width 637 height 48
click at [361, 301] on select "Grams kg mg mcg lb oz l mL fl oz tbsp tsp cup qt gallon" at bounding box center [389, 310] width 56 height 19
click at [407, 311] on select "Grams kg mg mcg lb oz l mL fl oz tbsp tsp cup qt gallon" at bounding box center [389, 310] width 56 height 19
click at [305, 309] on input "number" at bounding box center [238, 310] width 245 height 19
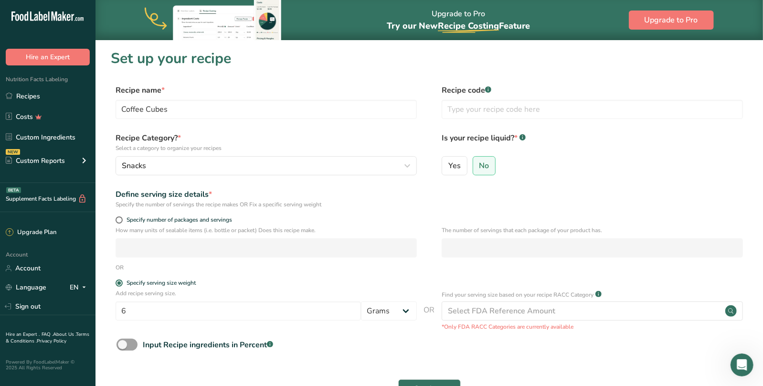
click at [372, 294] on p "Add recipe serving size." at bounding box center [266, 293] width 301 height 9
drag, startPoint x: 204, startPoint y: 317, endPoint x: 78, endPoint y: 313, distance: 126.1
click at [116, 313] on input "6" at bounding box center [238, 310] width 245 height 19
click at [570, 318] on div "Select FDA Reference Amount" at bounding box center [592, 310] width 301 height 19
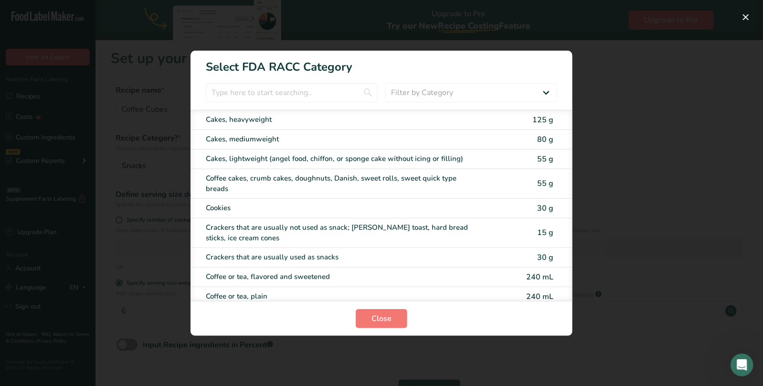
click at [130, 300] on div "RACC Category Selection Modal" at bounding box center [381, 193] width 763 height 386
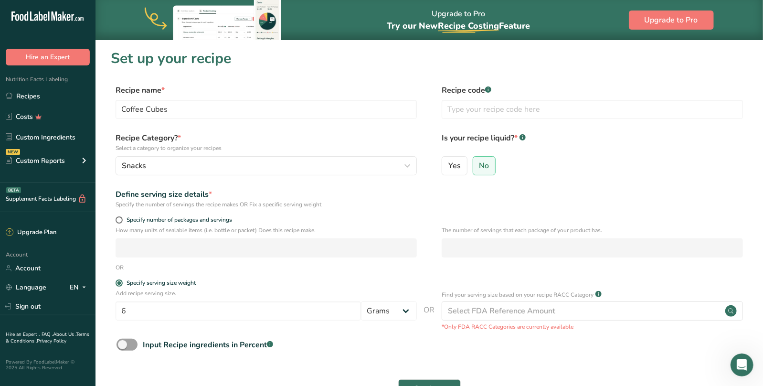
scroll to position [0, 0]
drag, startPoint x: 204, startPoint y: 303, endPoint x: 103, endPoint y: 308, distance: 100.9
click at [116, 308] on input "6" at bounding box center [238, 310] width 245 height 19
click at [385, 285] on label "Specify serving size weight" at bounding box center [266, 282] width 301 height 7
click at [122, 285] on input "Specify serving size weight" at bounding box center [119, 283] width 6 height 6
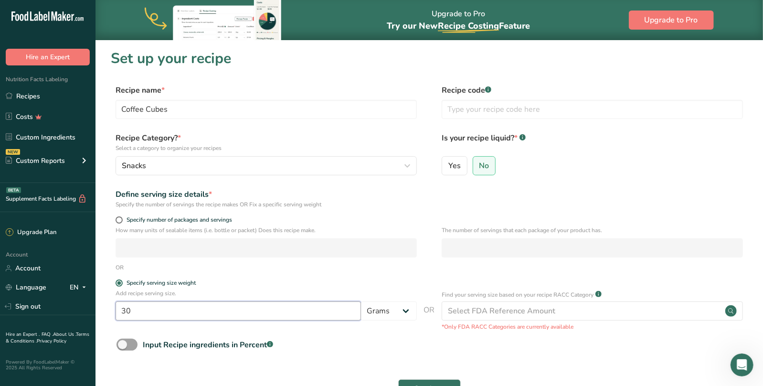
drag, startPoint x: 158, startPoint y: 314, endPoint x: 107, endPoint y: 309, distance: 50.4
click at [116, 309] on input "30" at bounding box center [238, 310] width 245 height 19
type input "28"
click at [338, 281] on label "Specify serving size weight" at bounding box center [266, 282] width 301 height 7
click at [122, 281] on input "Specify serving size weight" at bounding box center [119, 283] width 6 height 6
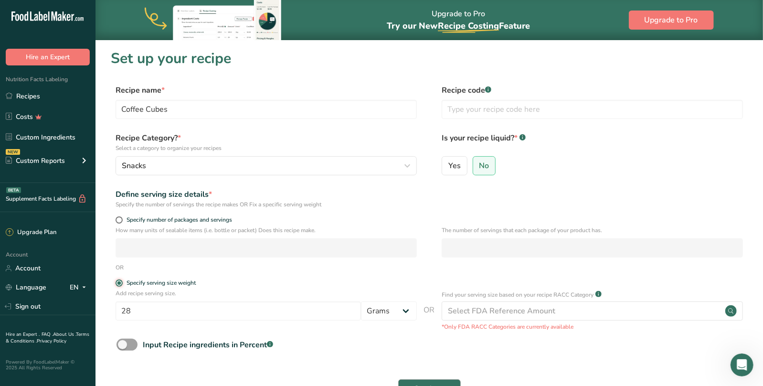
scroll to position [83, 0]
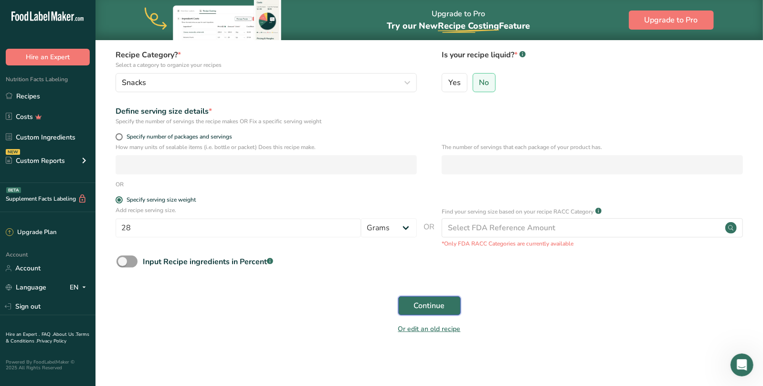
click at [427, 306] on span "Continue" at bounding box center [429, 305] width 31 height 11
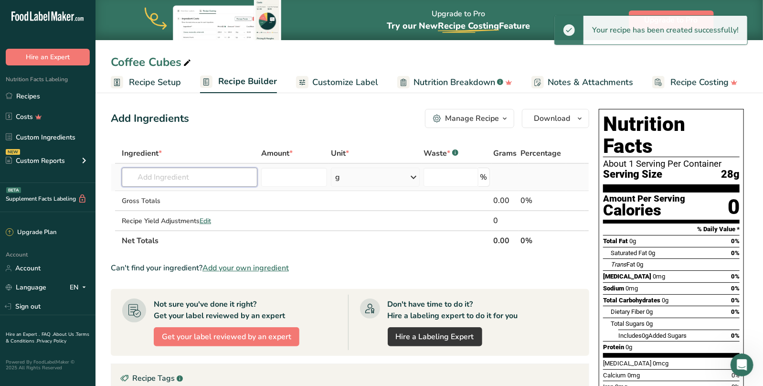
click at [198, 176] on input "text" at bounding box center [190, 177] width 136 height 19
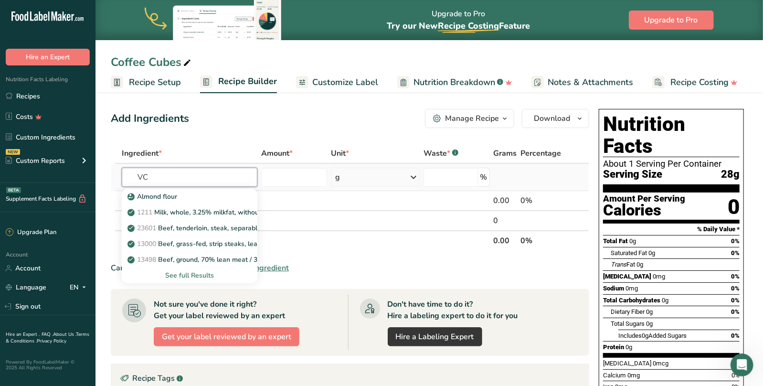
type input "V"
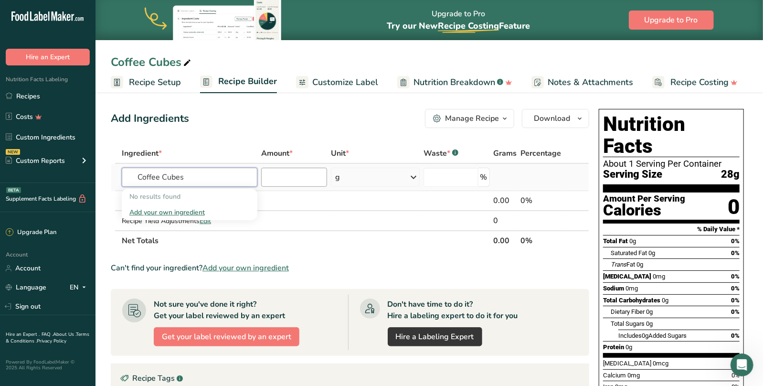
type input "Coffee Cubes"
click at [298, 175] on input "number" at bounding box center [294, 177] width 66 height 19
click at [198, 179] on input "text" at bounding box center [190, 177] width 136 height 19
drag, startPoint x: 278, startPoint y: 176, endPoint x: 264, endPoint y: 176, distance: 14.3
click at [264, 176] on input "510" at bounding box center [294, 177] width 66 height 19
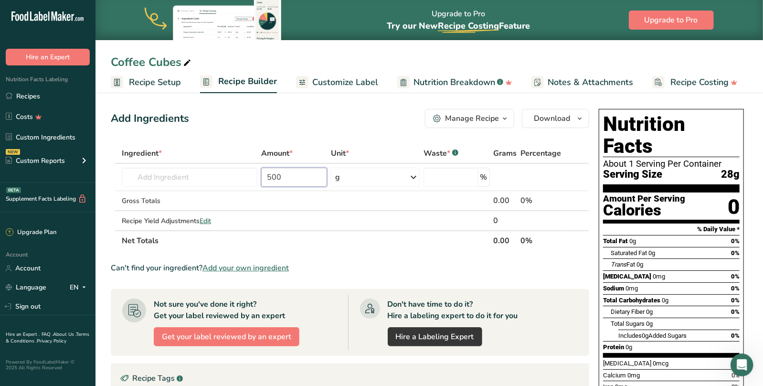
type input "500"
click at [331, 126] on div "Add Ingredients Manage Recipe Delete Recipe Duplicate Recipe Scale Recipe Save …" at bounding box center [350, 118] width 479 height 19
click at [449, 176] on input "number" at bounding box center [451, 177] width 55 height 19
type input "0"
click at [388, 128] on div "Add Ingredients Manage Recipe Delete Recipe Duplicate Recipe Scale Recipe Save …" at bounding box center [353, 339] width 484 height 468
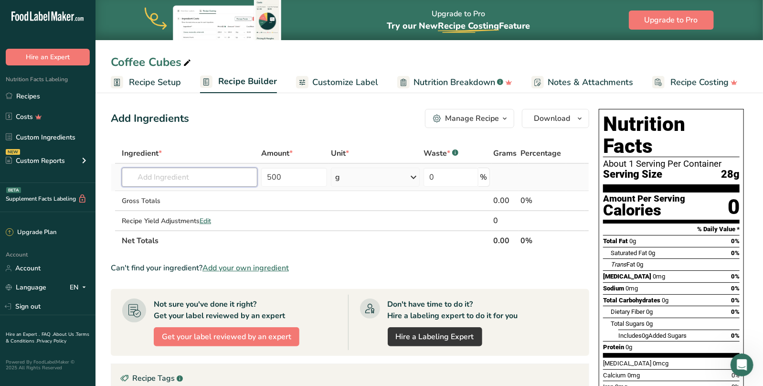
click at [192, 179] on input "text" at bounding box center [190, 177] width 136 height 19
type input "Coffee Cubes"
click at [259, 127] on div "Add Ingredients Manage Recipe Delete Recipe Duplicate Recipe Scale Recipe Save …" at bounding box center [350, 118] width 479 height 19
click at [186, 169] on input "text" at bounding box center [190, 177] width 136 height 19
type input "Coffee Cubes"
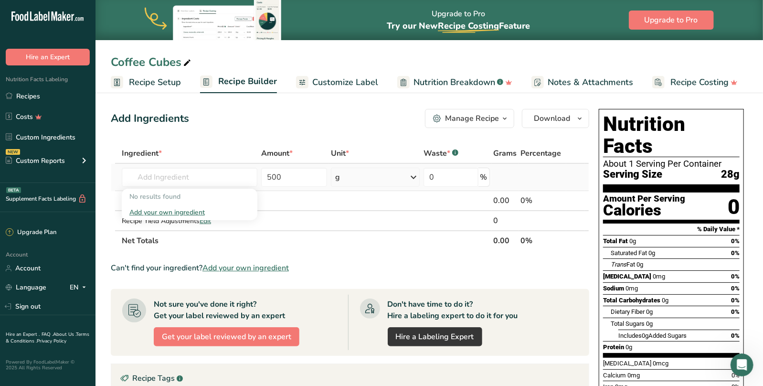
click at [171, 215] on div "Add your own ingredient" at bounding box center [189, 212] width 120 height 10
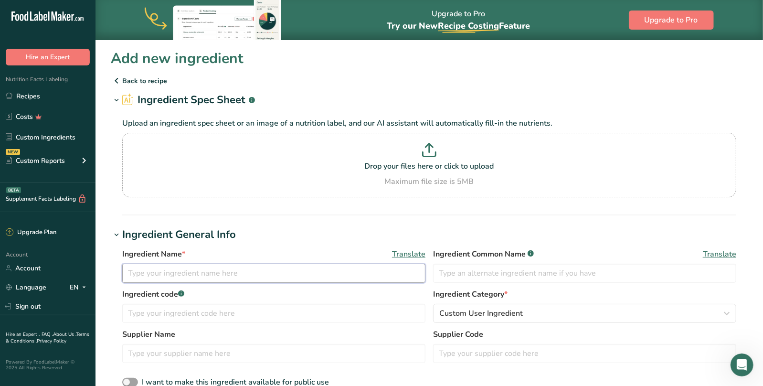
click at [204, 275] on input "text" at bounding box center [273, 273] width 303 height 19
type input "Coffee Cubes"
click at [257, 320] on input "text" at bounding box center [273, 313] width 303 height 19
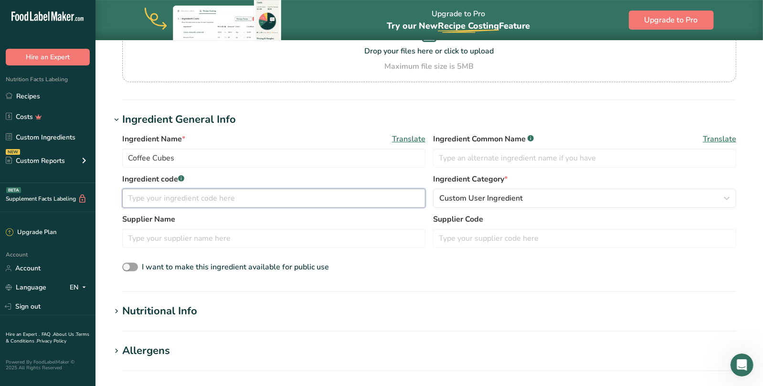
scroll to position [201, 0]
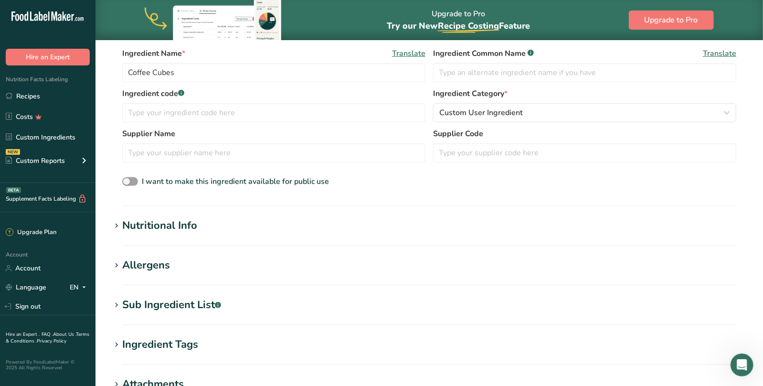
click at [166, 230] on div "Nutritional Info" at bounding box center [159, 226] width 75 height 16
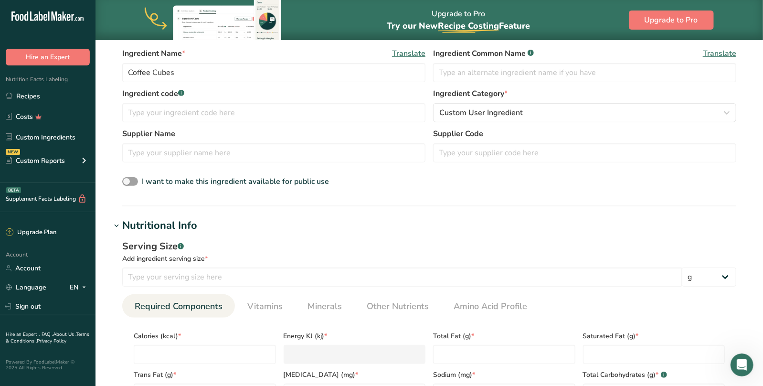
scroll to position [401, 0]
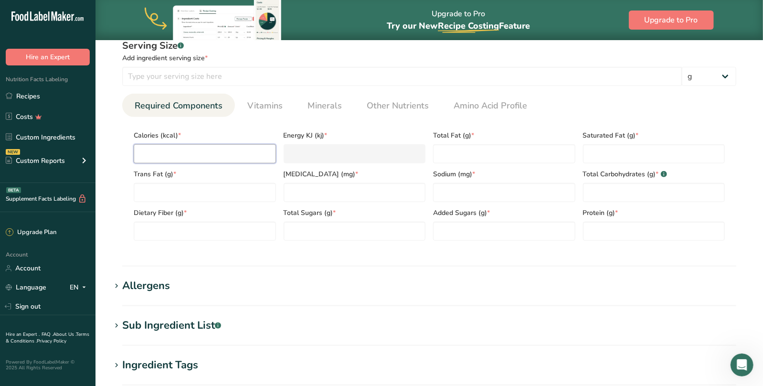
click at [177, 145] on input "number" at bounding box center [205, 153] width 142 height 19
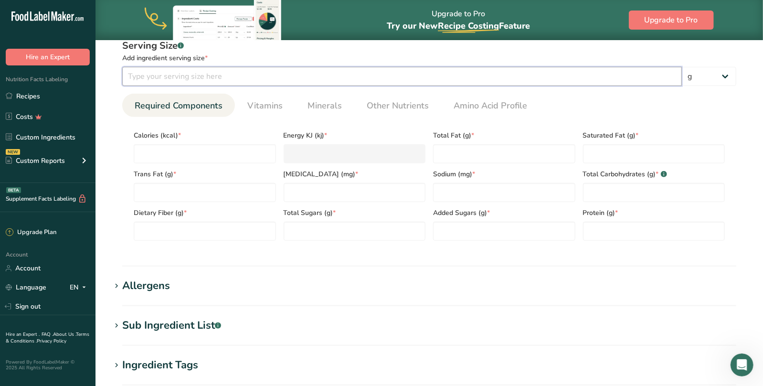
click at [184, 74] on input "number" at bounding box center [402, 76] width 560 height 19
type input "28"
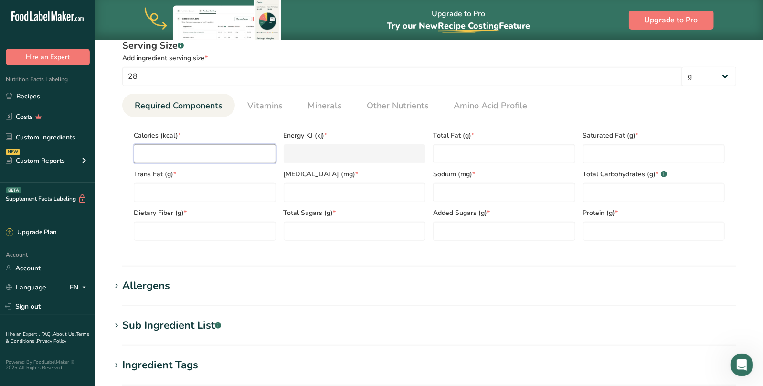
click at [166, 155] on input "number" at bounding box center [205, 153] width 142 height 19
type input "6"
type KJ "25.1"
type input "60"
type KJ "251"
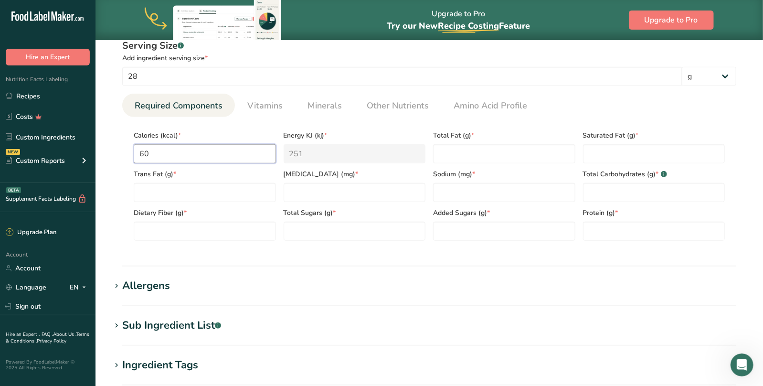
drag, startPoint x: 166, startPoint y: 154, endPoint x: 114, endPoint y: 157, distance: 51.6
click at [134, 157] on input "60" at bounding box center [205, 153] width 142 height 19
click at [176, 154] on input "60" at bounding box center [205, 153] width 142 height 19
drag, startPoint x: 145, startPoint y: 154, endPoint x: 128, endPoint y: 154, distance: 16.2
click at [134, 154] on input "60" at bounding box center [205, 153] width 142 height 19
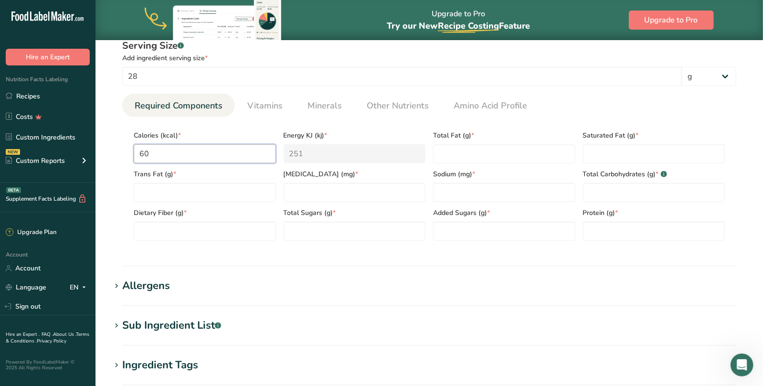
type input "4"
type KJ "16.7"
type input "40"
type KJ "167.4"
click at [283, 133] on div "Energy KJ (kj) * 167.4" at bounding box center [355, 144] width 150 height 39
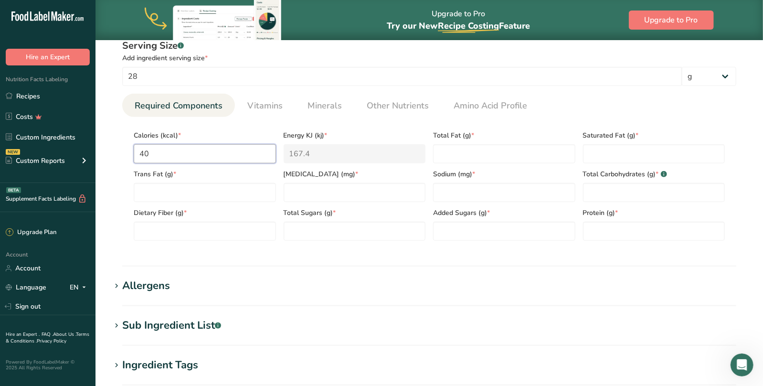
drag, startPoint x: 141, startPoint y: 158, endPoint x: 107, endPoint y: 156, distance: 33.9
click at [134, 156] on input "40" at bounding box center [205, 153] width 142 height 19
type input "6"
type KJ "25.1"
type input "60"
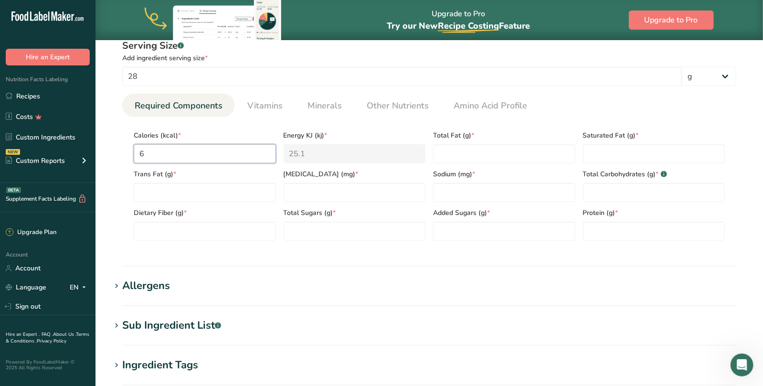
type KJ "251"
type input "60"
click at [481, 150] on Fat "number" at bounding box center [504, 153] width 142 height 19
click at [599, 153] on Fat "number" at bounding box center [654, 153] width 142 height 19
type Fat "1"
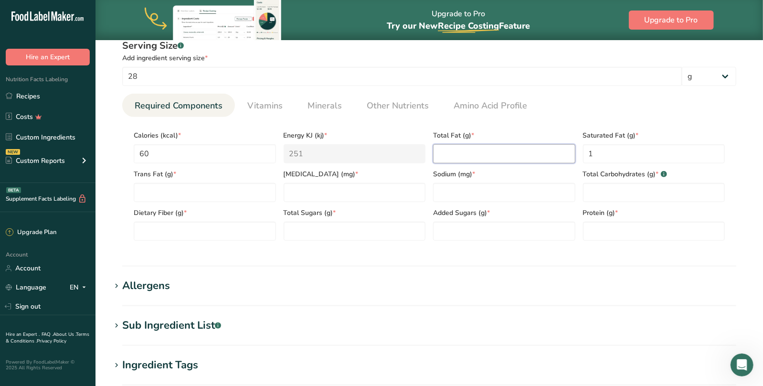
click at [487, 156] on Fat "number" at bounding box center [504, 153] width 142 height 19
type Fat "0"
click at [204, 196] on Fat "number" at bounding box center [205, 192] width 142 height 19
type Fat "0"
drag, startPoint x: 331, startPoint y: 195, endPoint x: 344, endPoint y: 195, distance: 12.4
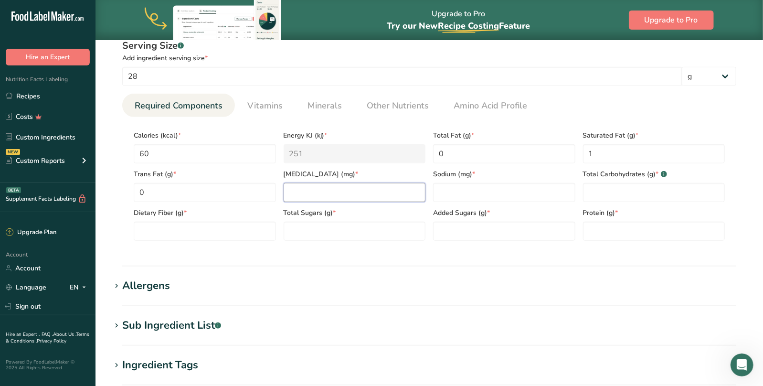
click at [332, 195] on input "number" at bounding box center [355, 192] width 142 height 19
type input "0"
click at [453, 193] on input "number" at bounding box center [504, 192] width 142 height 19
type input "16"
click at [644, 190] on Carbohydrates "number" at bounding box center [654, 192] width 142 height 19
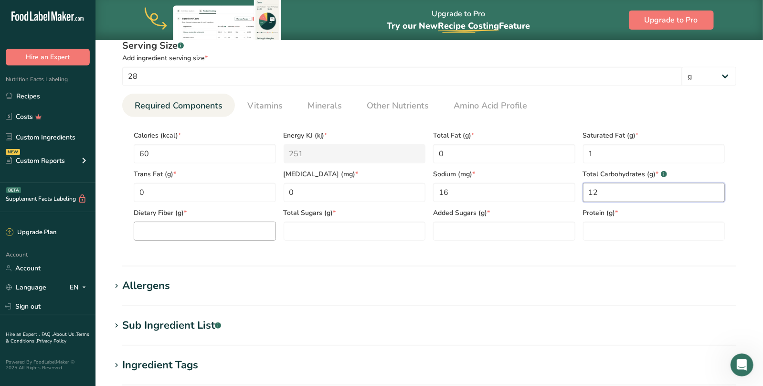
type Carbohydrates "12"
click at [202, 229] on Fiber "number" at bounding box center [205, 231] width 142 height 19
type Fiber "0"
click at [338, 232] on Sugars "number" at bounding box center [355, 231] width 142 height 19
type Sugars "10"
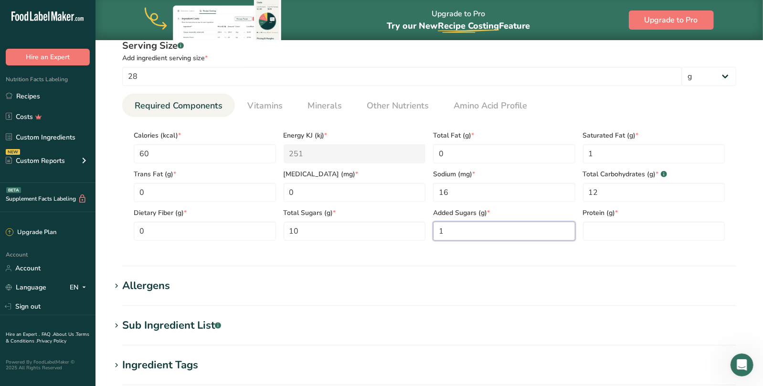
drag, startPoint x: 462, startPoint y: 235, endPoint x: 494, endPoint y: 235, distance: 31.5
click at [470, 235] on Sugars "1" at bounding box center [504, 231] width 142 height 19
type Sugars "10"
drag, startPoint x: 631, startPoint y: 245, endPoint x: 572, endPoint y: 244, distance: 59.2
click at [609, 245] on section "Calories (kcal) * 60 Energy KJ (kj) * 251 Total Fat (g) * 0 Saturated Fat (g) *…" at bounding box center [429, 182] width 614 height 131
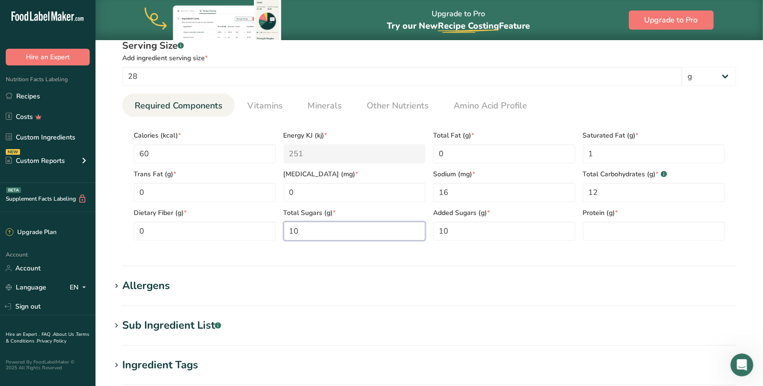
drag, startPoint x: 344, startPoint y: 235, endPoint x: 281, endPoint y: 233, distance: 62.6
click at [284, 233] on Sugars "10" at bounding box center [355, 231] width 142 height 19
type Sugars "12"
drag, startPoint x: 457, startPoint y: 234, endPoint x: 413, endPoint y: 233, distance: 44.4
click at [433, 233] on Sugars "10" at bounding box center [504, 231] width 142 height 19
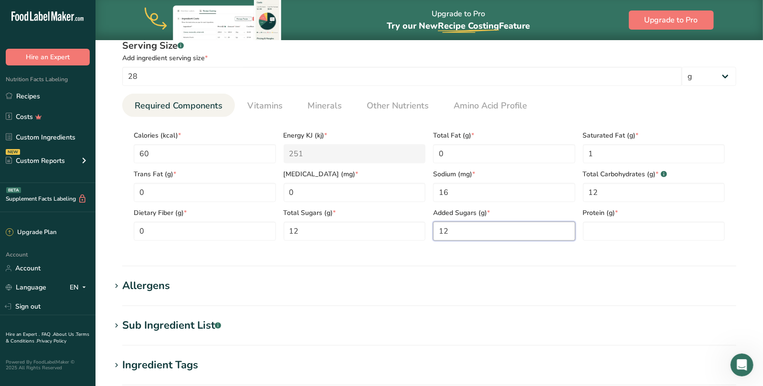
type Sugars "12"
click at [648, 260] on section "Nutritional Info Serving Size .a-a{fill:#347362;}.b-a{fill:#fff;} Add ingredien…" at bounding box center [429, 141] width 637 height 249
click at [620, 234] on input "number" at bounding box center [654, 231] width 142 height 19
click at [620, 228] on input "number" at bounding box center [654, 231] width 142 height 19
type input "0"
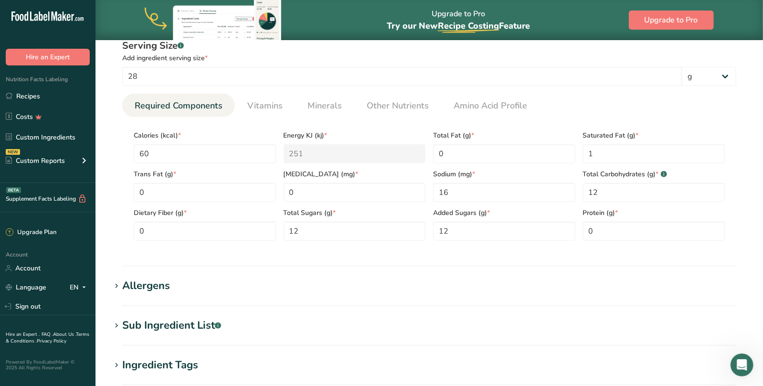
drag, startPoint x: 570, startPoint y: 259, endPoint x: 545, endPoint y: 259, distance: 24.8
click at [570, 260] on section "Nutritional Info Serving Size .a-a{fill:#347362;}.b-a{fill:#fff;} Add ingredien…" at bounding box center [429, 141] width 637 height 249
click at [171, 322] on div "Sub Ingredient List .a-a{fill:#347362;}.b-a{fill:#fff;}" at bounding box center [171, 326] width 99 height 16
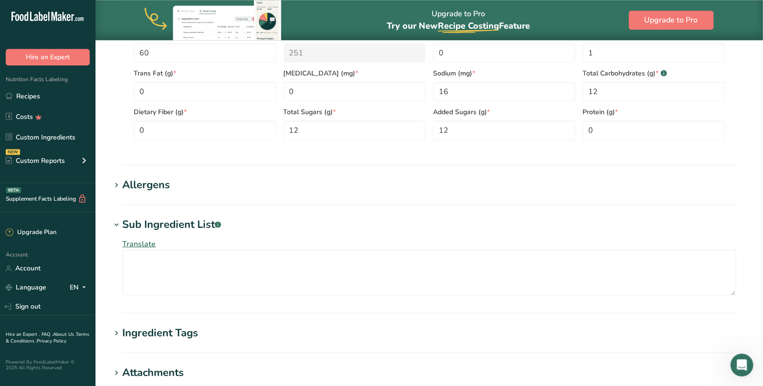
scroll to position [602, 0]
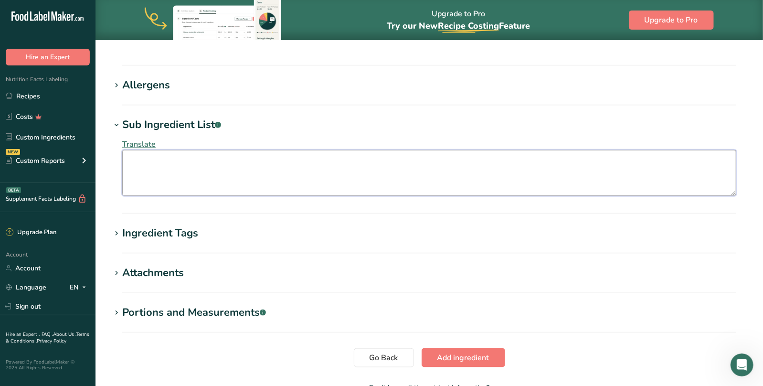
click at [175, 175] on textarea at bounding box center [429, 173] width 614 height 46
type textarea "Corn Syrup, Surcose, Water, Caffeine, Flavoring, Food Coloring."
click at [395, 125] on h1 "Sub Ingredient List .a-a{fill:#347362;}.b-a{fill:#fff;}" at bounding box center [429, 125] width 637 height 16
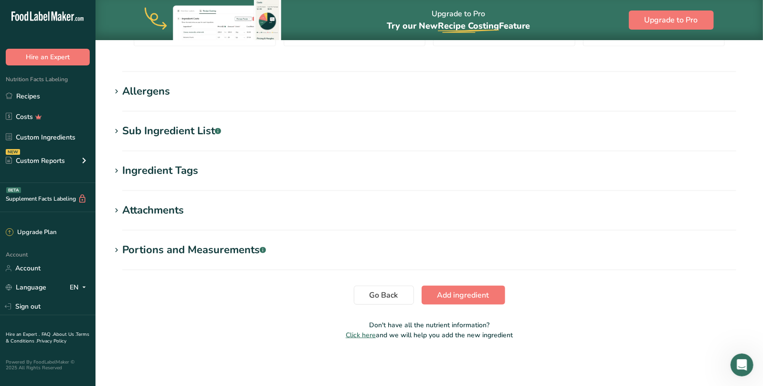
click at [257, 133] on h1 "Sub Ingredient List .a-a{fill:#347362;}.b-a{fill:#fff;}" at bounding box center [429, 131] width 637 height 16
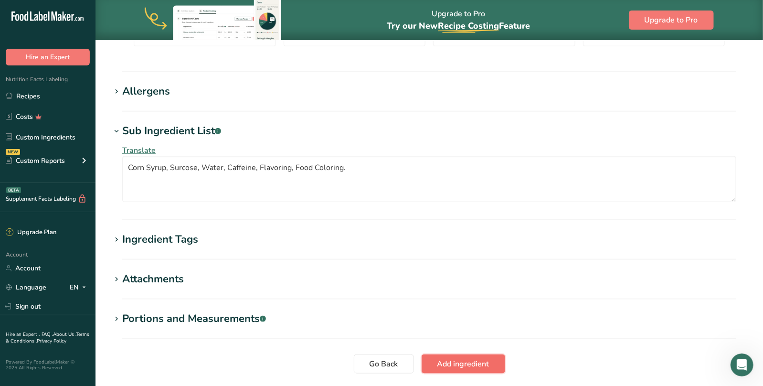
click at [472, 364] on span "Add ingredient" at bounding box center [463, 363] width 52 height 11
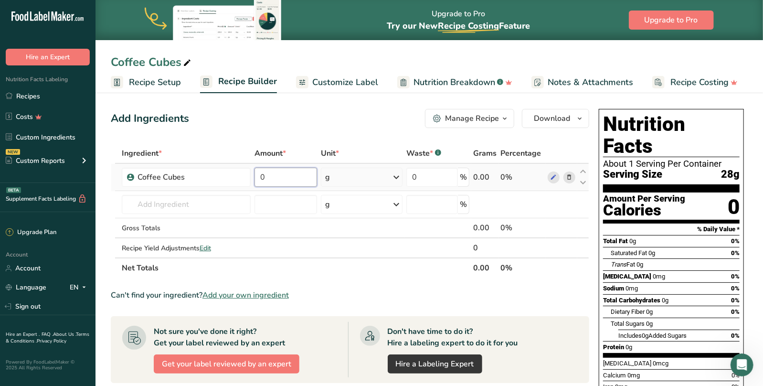
drag, startPoint x: 282, startPoint y: 176, endPoint x: 240, endPoint y: 177, distance: 42.5
click at [255, 177] on input "0" at bounding box center [286, 177] width 63 height 19
type input "500"
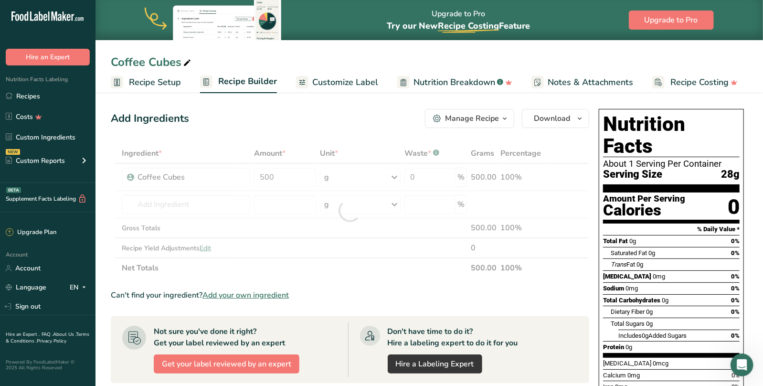
click at [388, 145] on div "Ingredient * Amount * Unit * Waste * .a-a{fill:#347362;}.b-a{fill:#fff;} Grams …" at bounding box center [350, 210] width 479 height 135
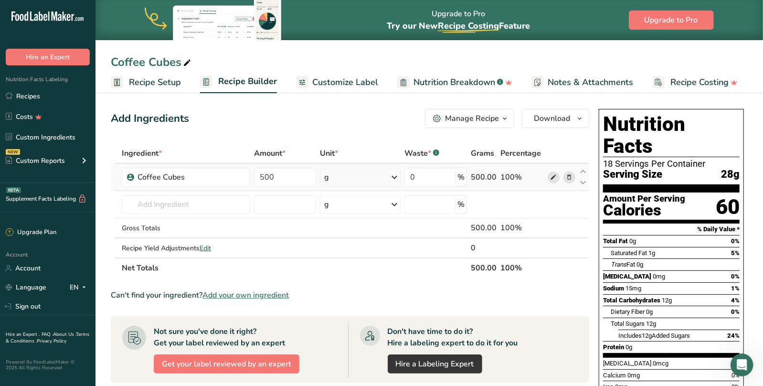
click at [553, 176] on icon at bounding box center [553, 177] width 7 height 10
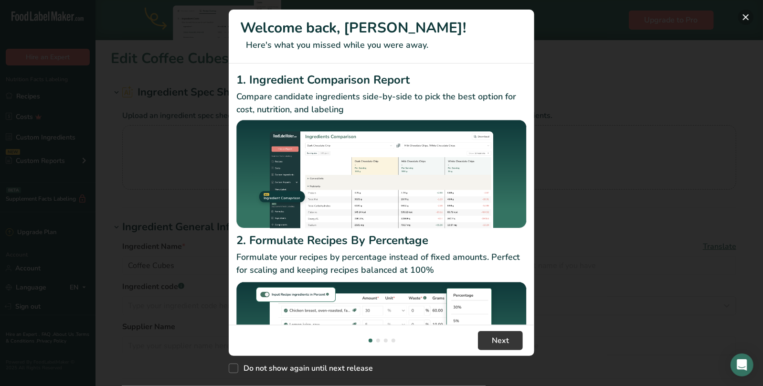
click at [746, 13] on button "New Features" at bounding box center [745, 17] width 15 height 15
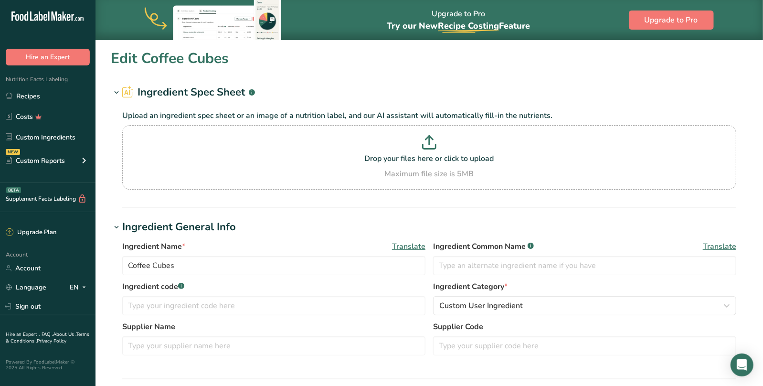
scroll to position [201, 0]
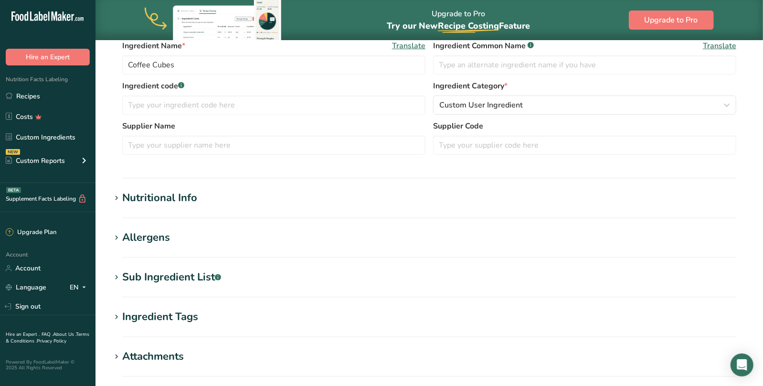
click at [180, 319] on div "Ingredient Tags" at bounding box center [160, 317] width 76 height 16
click at [169, 235] on div "Allergens" at bounding box center [146, 238] width 48 height 16
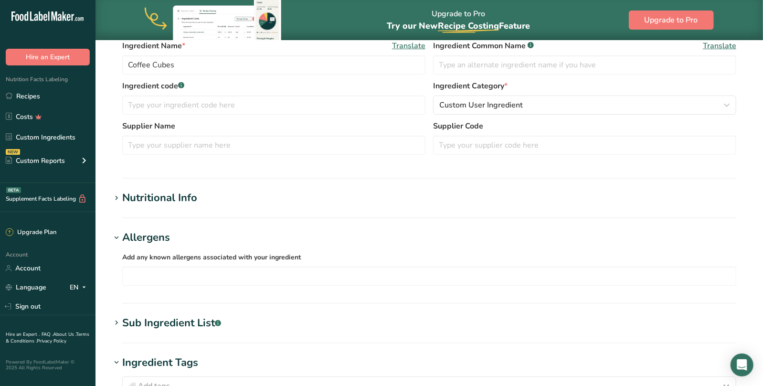
click at [171, 198] on div "Nutritional Info" at bounding box center [159, 198] width 75 height 16
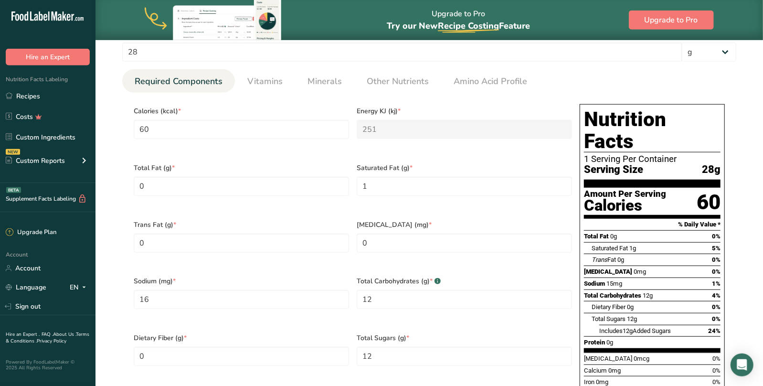
scroll to position [401, 0]
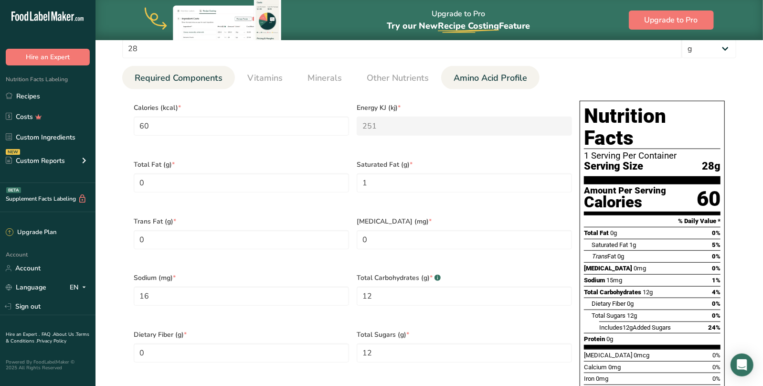
click at [478, 77] on span "Amino Acid Profile" at bounding box center [491, 78] width 74 height 13
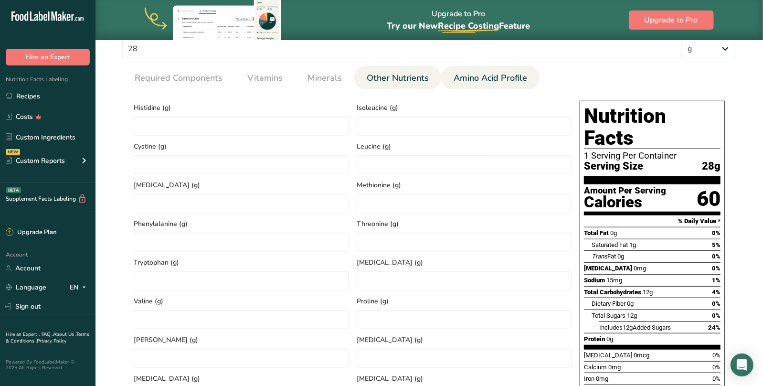
click at [396, 77] on span "Other Nutrients" at bounding box center [398, 78] width 62 height 13
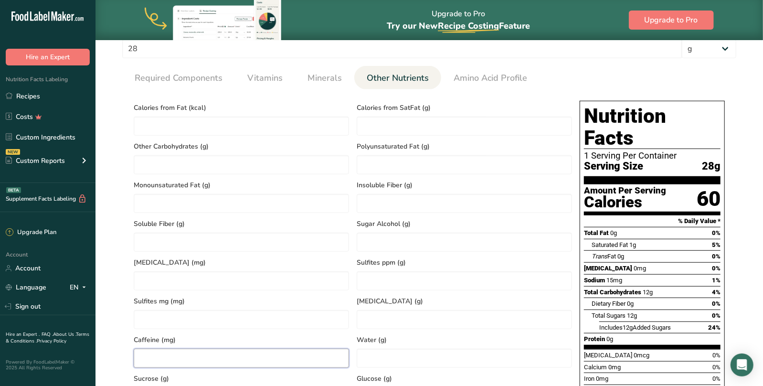
click at [240, 356] on input "number" at bounding box center [241, 358] width 215 height 19
drag, startPoint x: 156, startPoint y: 356, endPoint x: 185, endPoint y: 352, distance: 29.3
click at [156, 355] on input "number" at bounding box center [241, 358] width 215 height 19
click at [565, 83] on ul "Required Components Vitamins Minerals Other Nutrients Amino Acid Profile" at bounding box center [429, 77] width 614 height 23
click at [730, 192] on section "Calories (kcal) * 60 Energy KJ (kj) * 251 Total Fat (g) * 0 Saturated Fat (g) *…" at bounding box center [429, 309] width 614 height 441
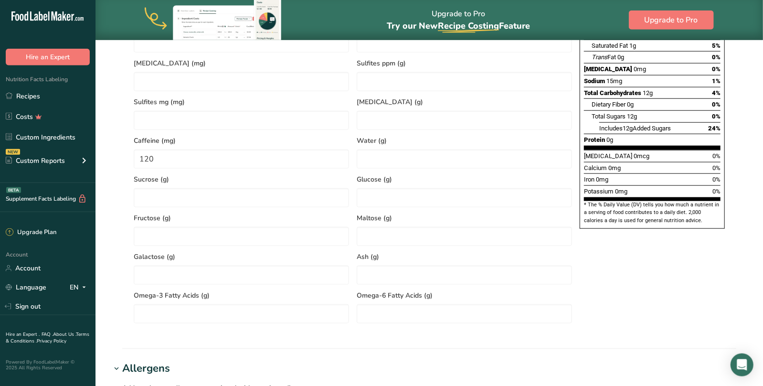
scroll to position [602, 0]
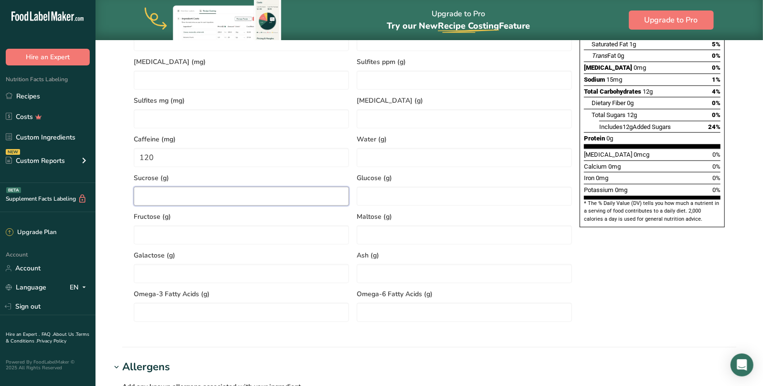
click at [178, 201] on input "number" at bounding box center [241, 196] width 215 height 19
click at [190, 176] on span "Sucrose (g)" at bounding box center [241, 178] width 215 height 10
click at [189, 153] on input "120" at bounding box center [241, 157] width 215 height 19
drag, startPoint x: 174, startPoint y: 155, endPoint x: 136, endPoint y: 154, distance: 38.7
click at [136, 154] on input "120" at bounding box center [241, 157] width 215 height 19
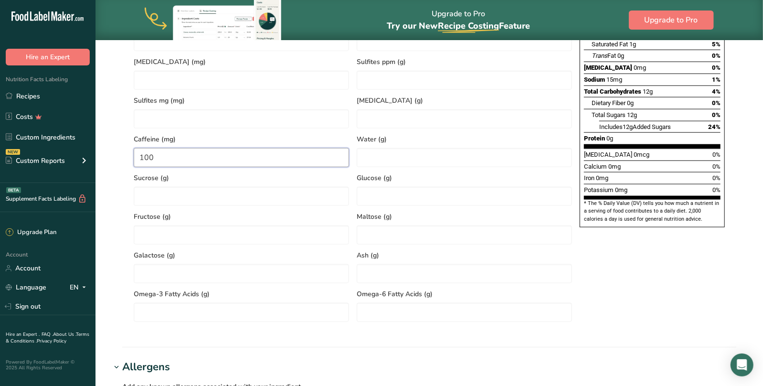
type input "100"
click at [124, 188] on section "Calories (kcal) * 60 Energy KJ (kj) * 251 Total Fat (g) * 0 Saturated Fat (g) *…" at bounding box center [429, 109] width 614 height 441
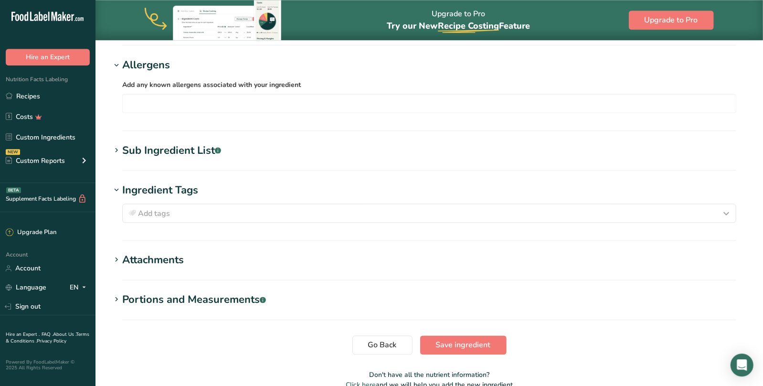
scroll to position [953, 0]
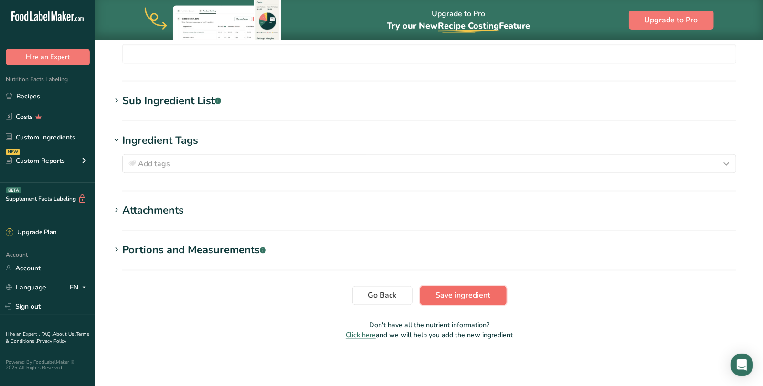
click at [482, 291] on span "Save ingredient" at bounding box center [463, 295] width 55 height 11
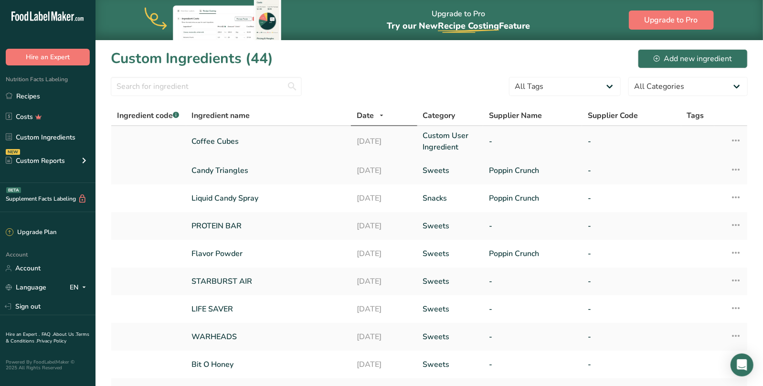
click at [221, 144] on link "Coffee Cubes" at bounding box center [269, 141] width 154 height 11
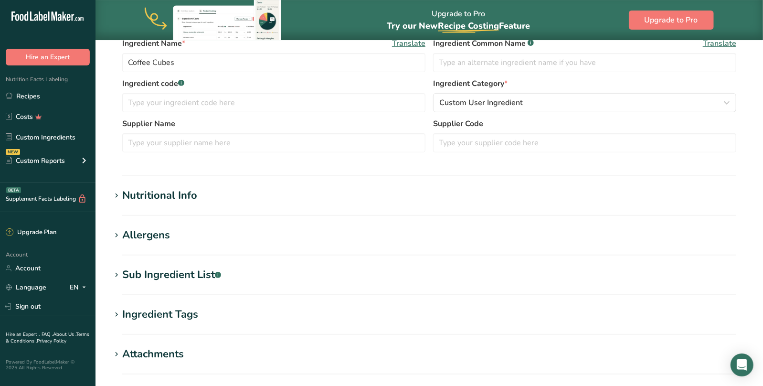
scroll to position [346, 0]
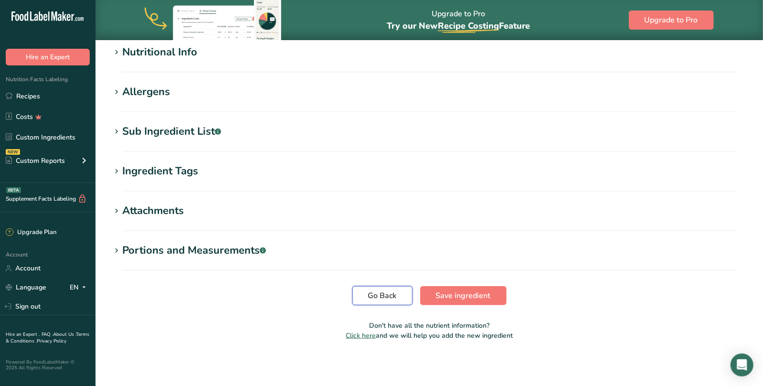
click at [385, 296] on span "Go Back" at bounding box center [382, 295] width 29 height 11
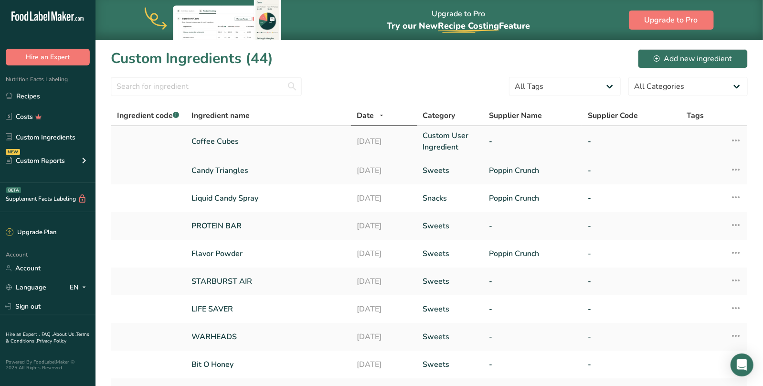
click at [208, 143] on link "Coffee Cubes" at bounding box center [269, 141] width 154 height 11
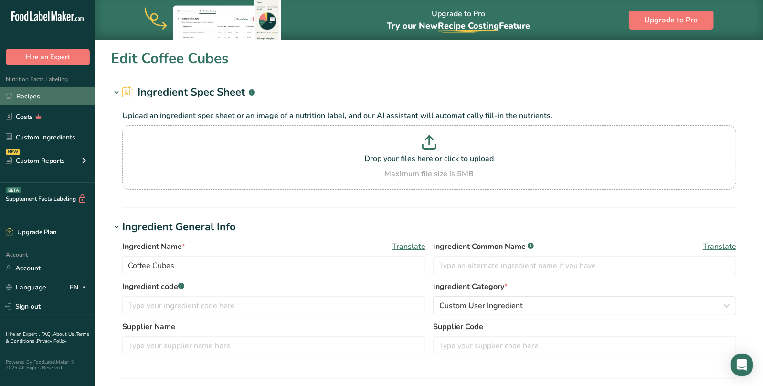
click at [30, 99] on link "Recipes" at bounding box center [48, 96] width 96 height 18
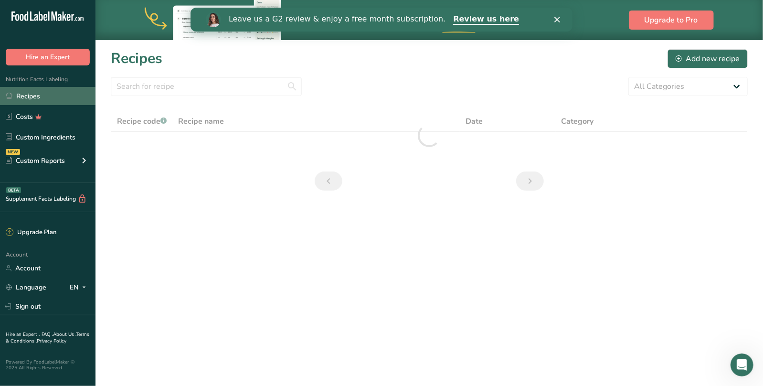
click at [36, 95] on link "Recipes" at bounding box center [48, 96] width 96 height 18
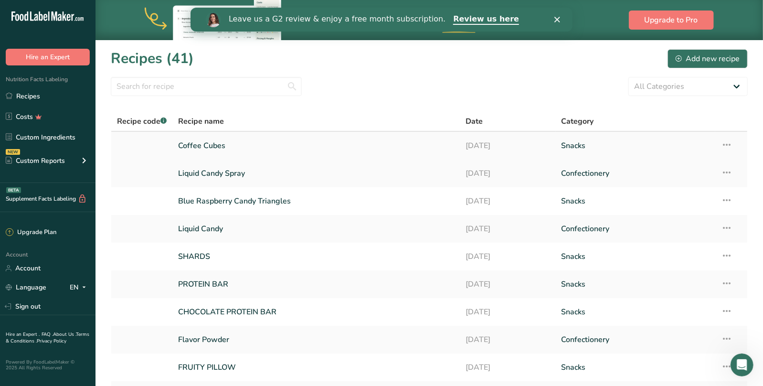
click at [729, 142] on icon at bounding box center [726, 144] width 11 height 17
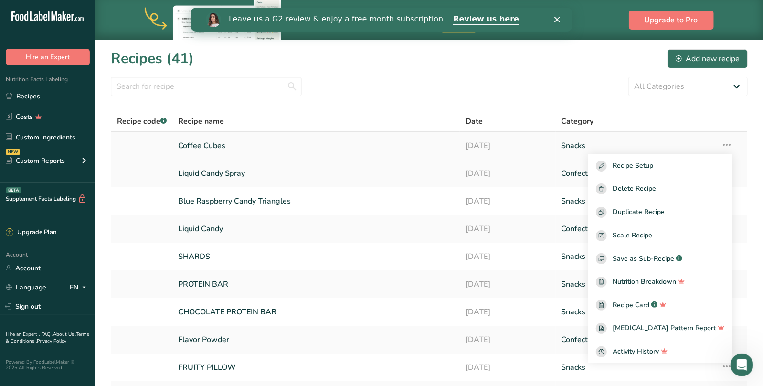
click at [205, 145] on link "Coffee Cubes" at bounding box center [316, 146] width 276 height 20
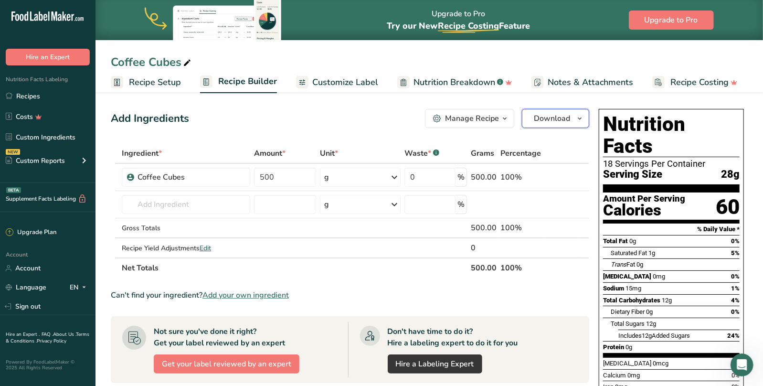
click at [559, 119] on span "Download" at bounding box center [552, 118] width 36 height 11
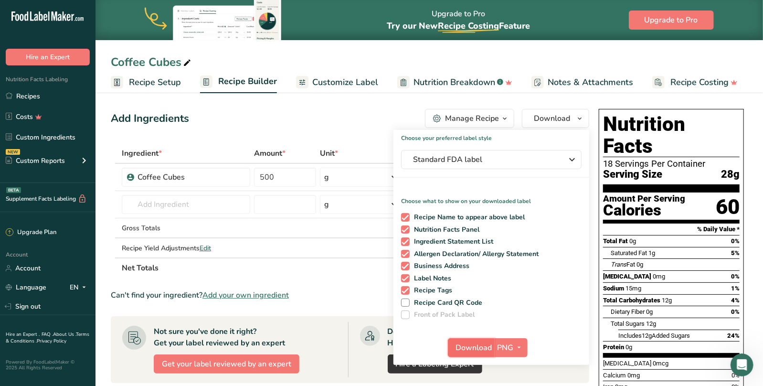
click at [473, 344] on span "Download" at bounding box center [474, 347] width 36 height 11
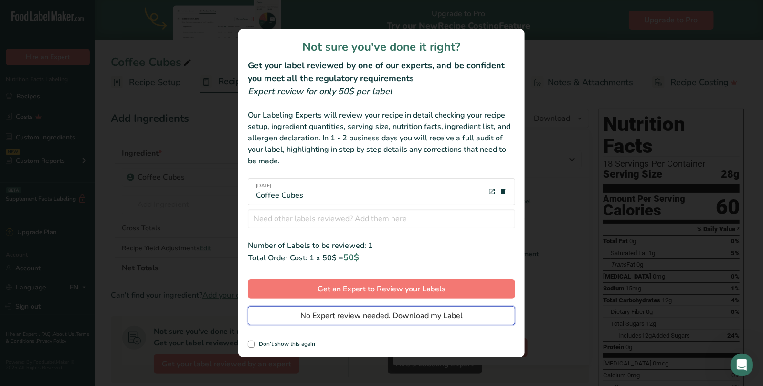
click at [391, 315] on span "No Expert review needed. Download my Label" at bounding box center [381, 315] width 162 height 11
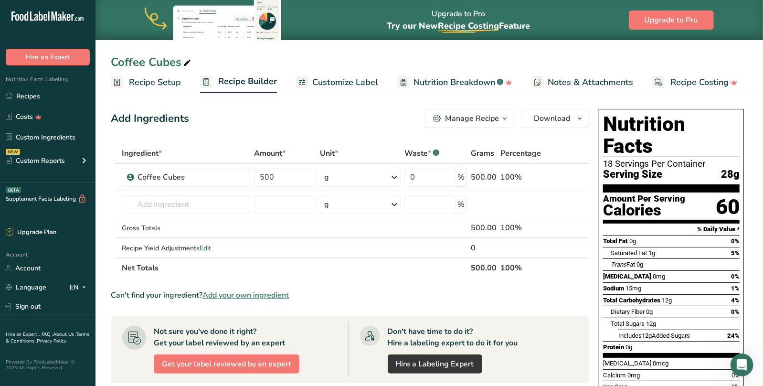
click at [724, 49] on div "Coffee Cubes Recipe Setup Recipe Builder Customize Label Nutrition Breakdown .a…" at bounding box center [430, 46] width 668 height 93
